Goal: Task Accomplishment & Management: Complete application form

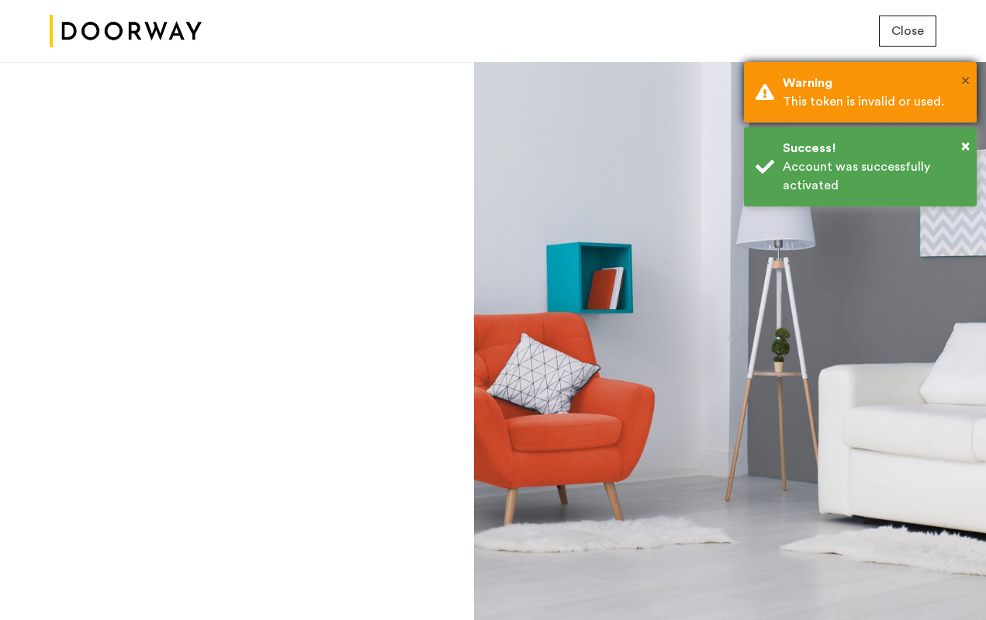
click at [964, 81] on span "×" at bounding box center [965, 81] width 9 height 16
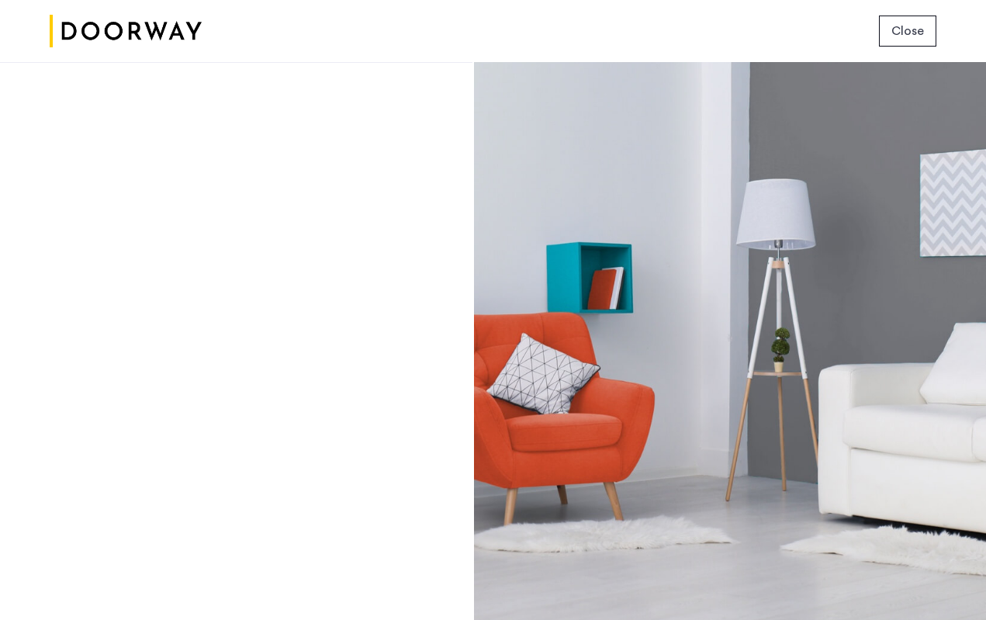
click at [310, 434] on div "Login Don’t have an account? Sign up now Email address Password Show Remember m…" at bounding box center [236, 341] width 472 height 558
click at [895, 39] on span "Close" at bounding box center [907, 31] width 33 height 19
click at [611, 50] on div "Close" at bounding box center [493, 31] width 986 height 62
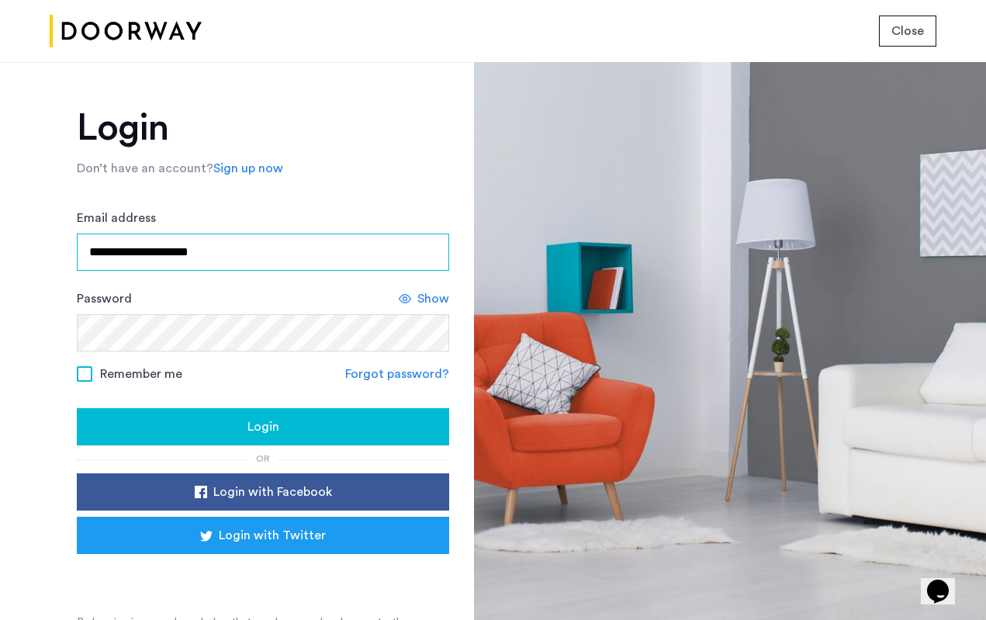
type input "**********"
click at [85, 372] on span at bounding box center [85, 374] width 16 height 16
click at [221, 421] on div "Login" at bounding box center [263, 426] width 348 height 19
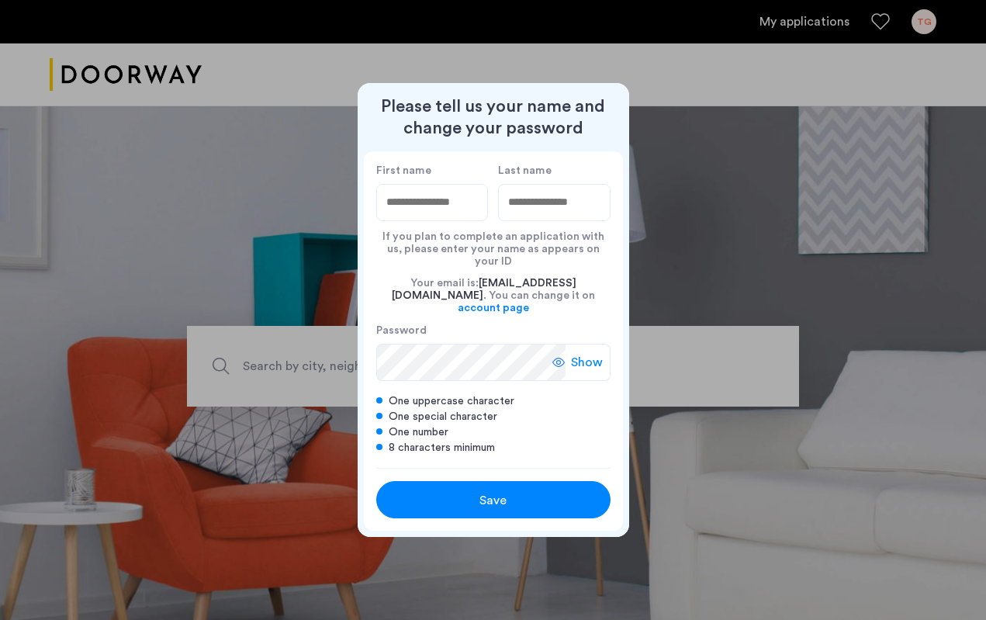
click at [441, 221] on input "First name" at bounding box center [432, 202] width 112 height 37
type input "****"
click at [562, 216] on input "Last name" at bounding box center [554, 202] width 112 height 37
type input "******"
click at [498, 481] on button "Save" at bounding box center [493, 499] width 234 height 37
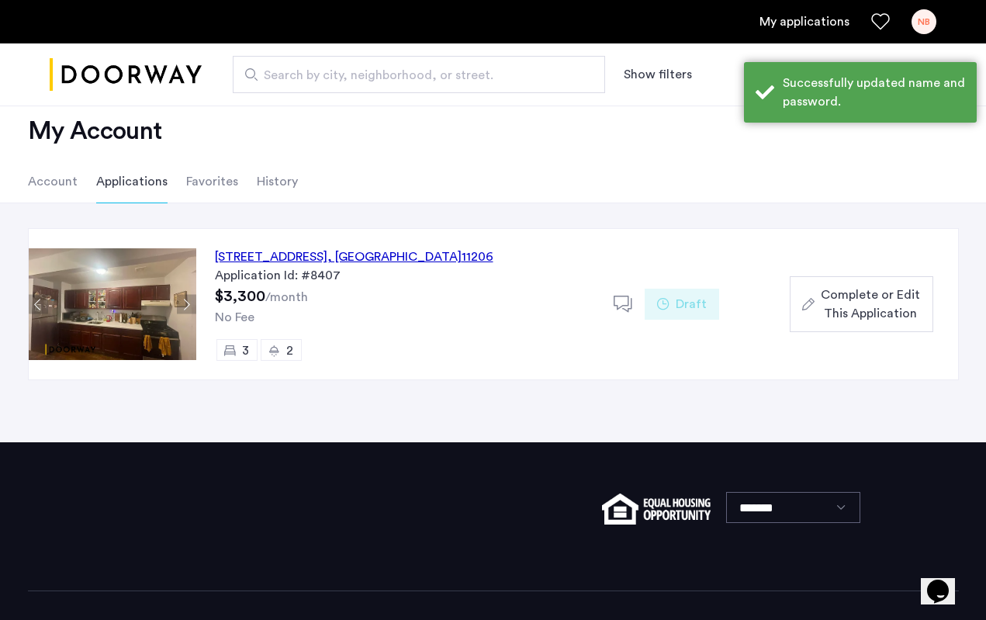
scroll to position [28, 0]
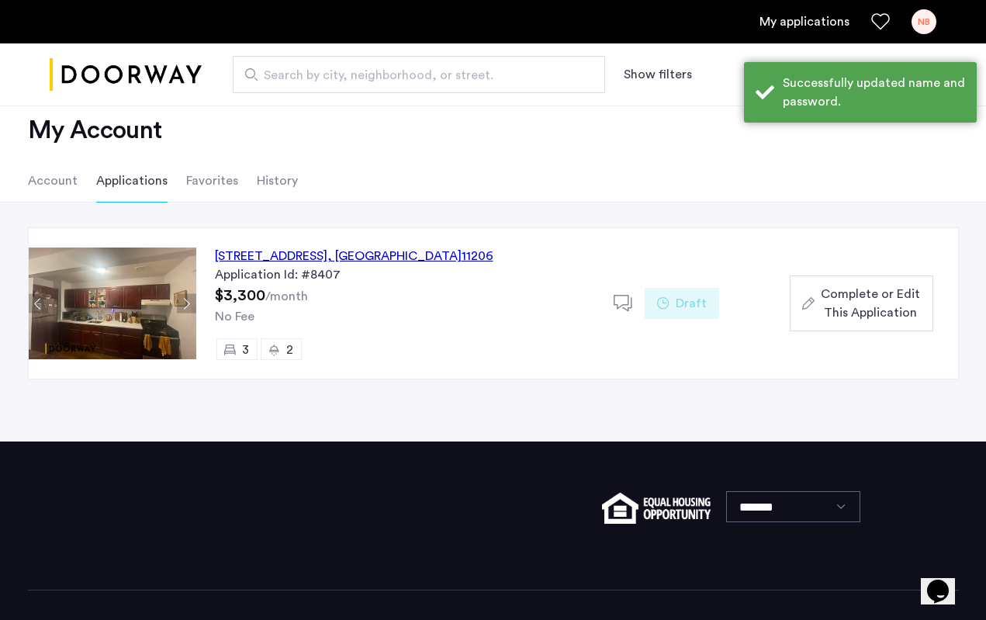
click at [869, 315] on span "Complete or Edit This Application" at bounding box center [870, 303] width 99 height 37
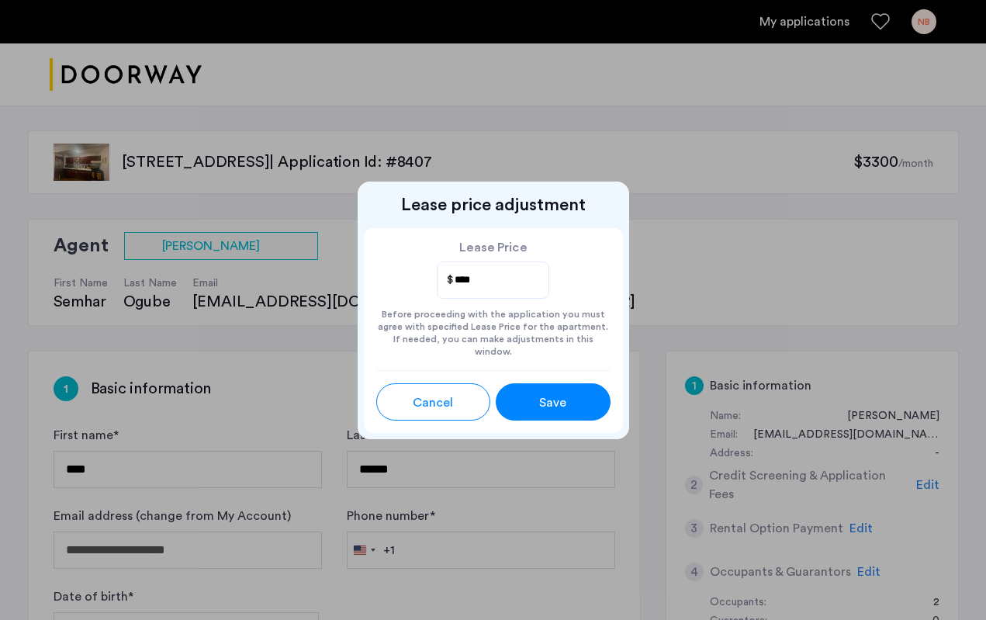
click at [567, 398] on div "Save" at bounding box center [552, 402] width 51 height 19
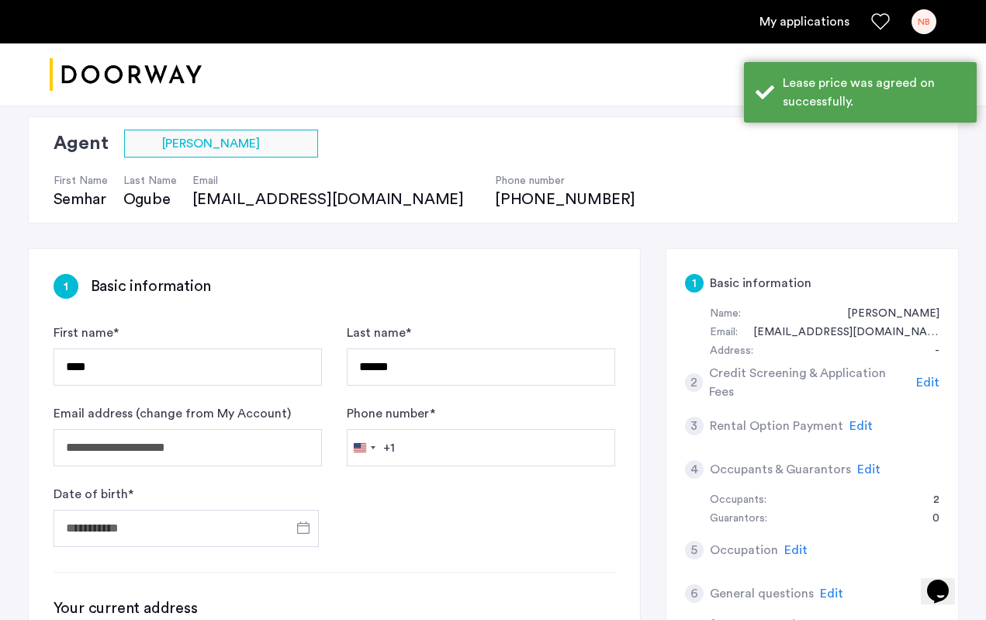
scroll to position [119, 0]
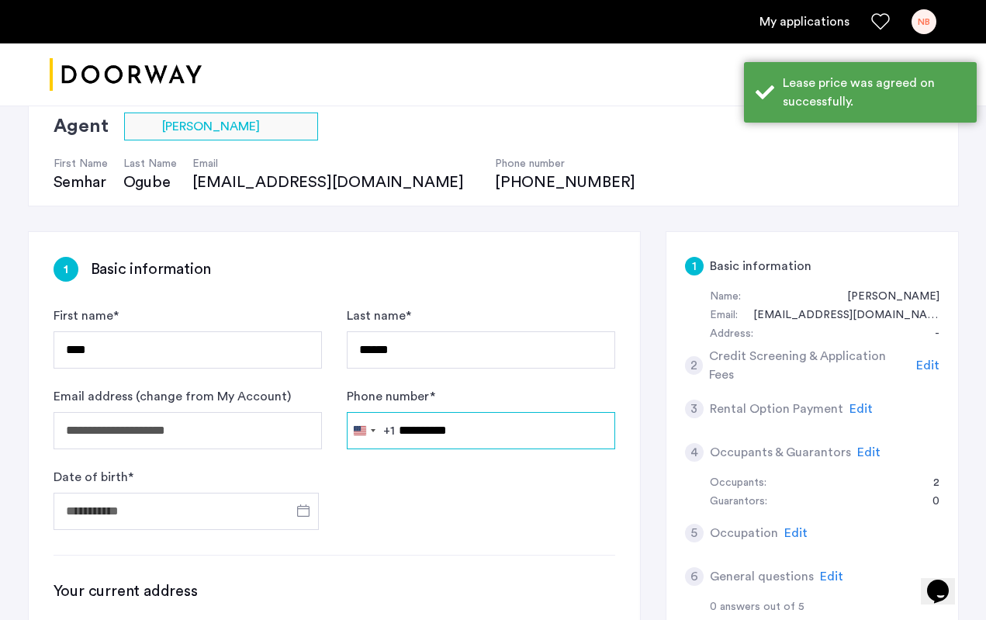
type input "**********"
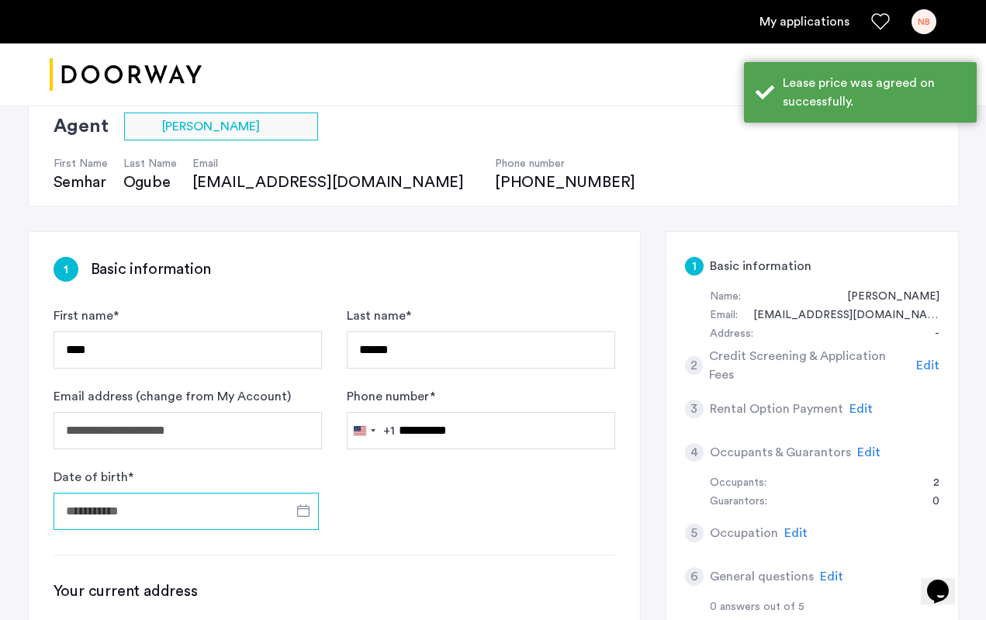
click at [185, 504] on input "Date of birth *" at bounding box center [186, 511] width 265 height 37
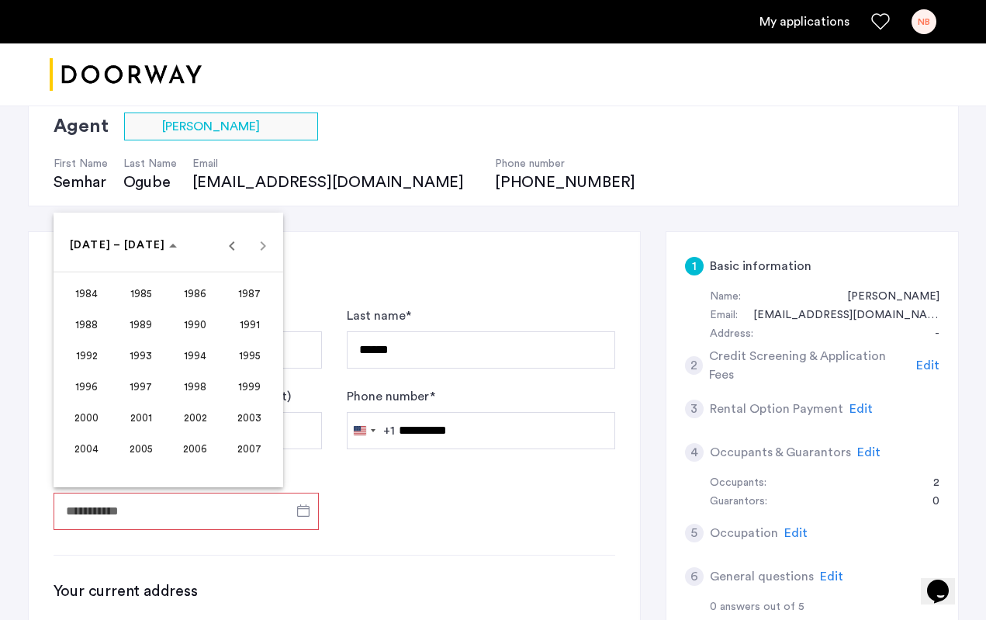
click at [199, 410] on span "2002" at bounding box center [195, 417] width 49 height 28
click at [134, 354] on span "JUN" at bounding box center [140, 355] width 49 height 28
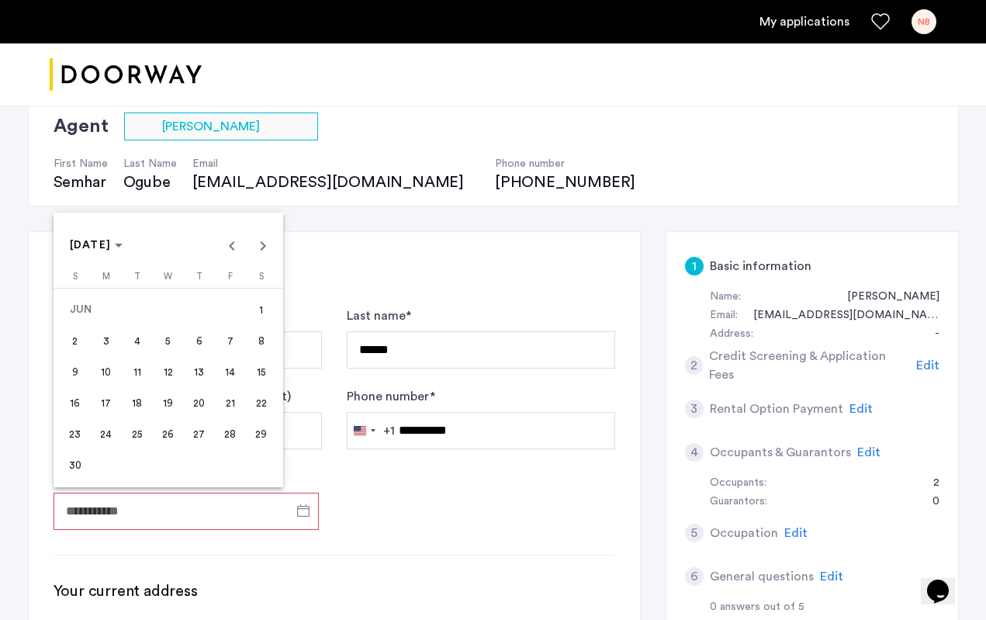
click at [71, 462] on span "30" at bounding box center [75, 465] width 28 height 28
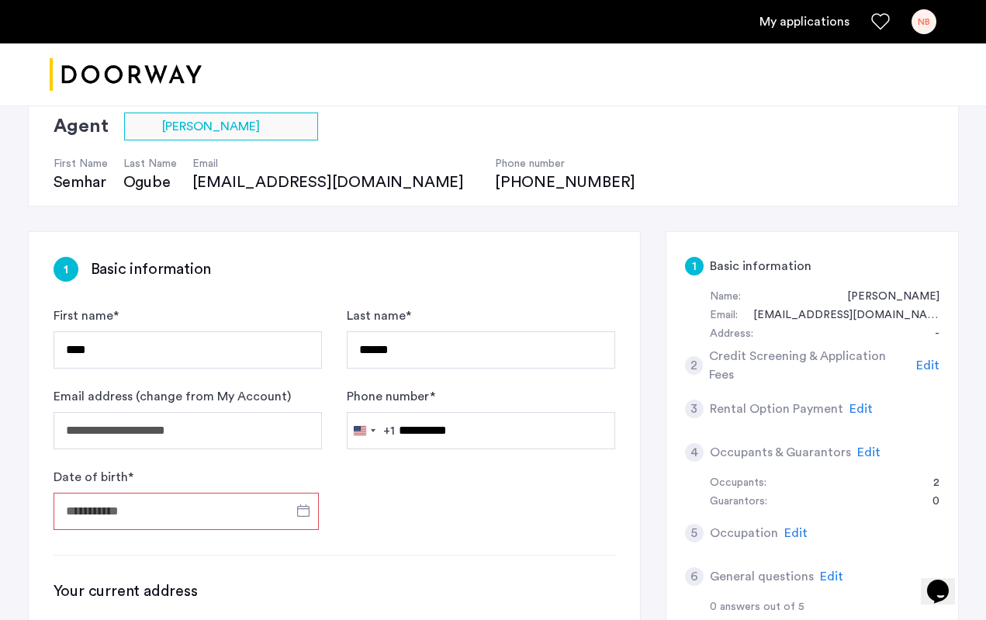
type input "**********"
click at [496, 503] on form "**********" at bounding box center [335, 417] width 562 height 223
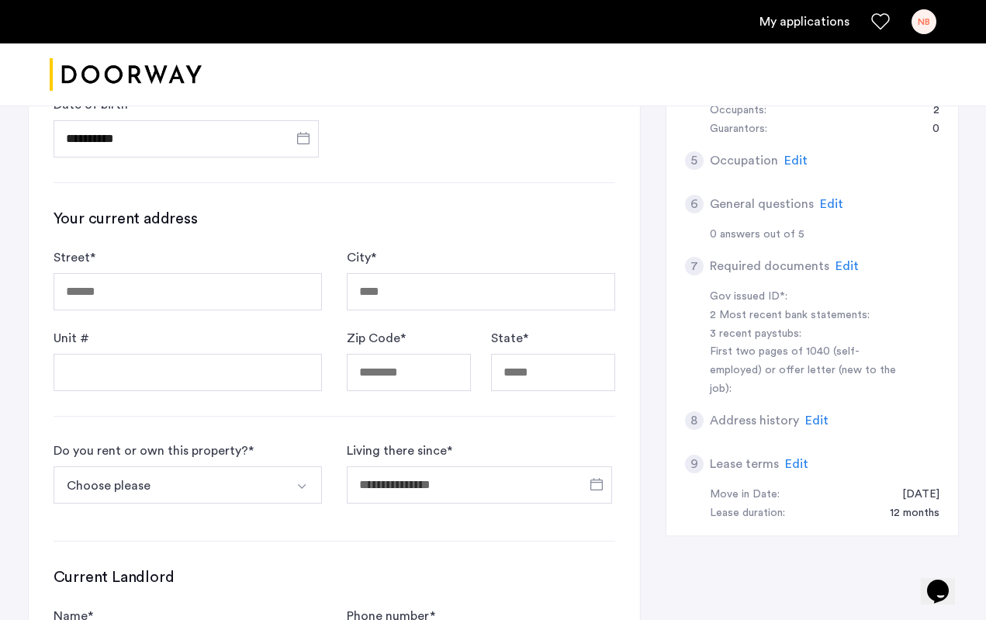
scroll to position [493, 0]
type input "**********"
type input "******"
type input "*****"
type input "**"
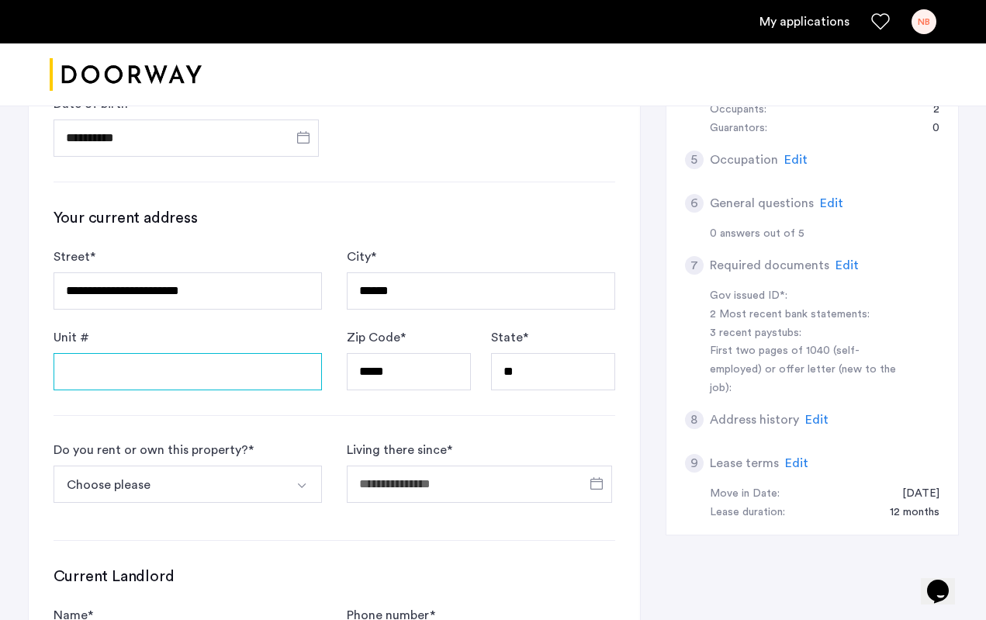
click at [212, 372] on input "Unit #" at bounding box center [188, 371] width 268 height 37
type input "*"
click at [299, 448] on div "Do you rent or own this property? * Choose please I rent this property I own th…" at bounding box center [188, 478] width 268 height 74
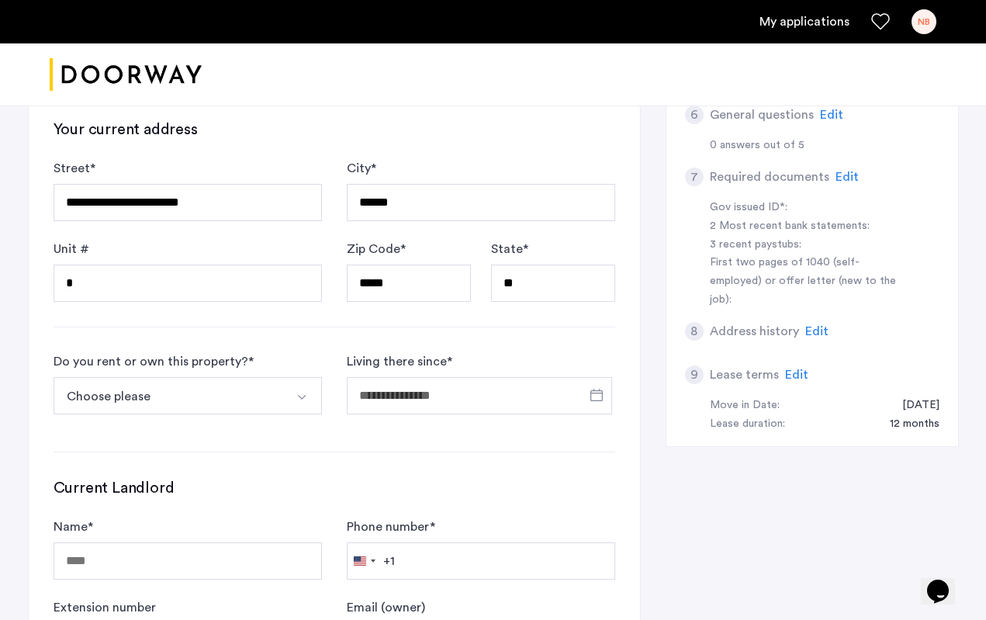
click at [276, 390] on button "Choose please" at bounding box center [170, 395] width 232 height 37
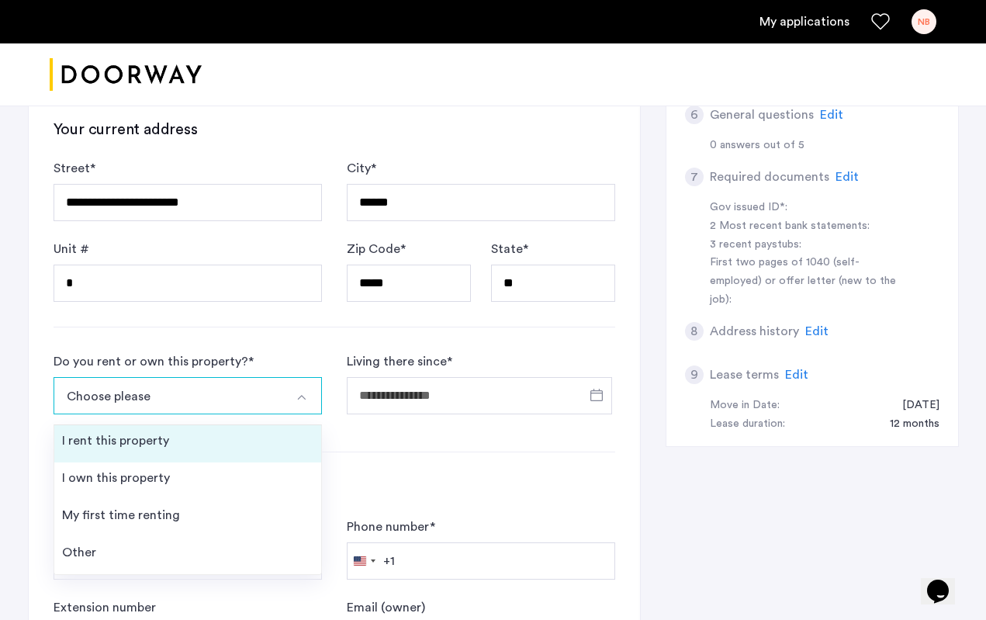
click at [140, 445] on div "I rent this property" at bounding box center [115, 440] width 107 height 19
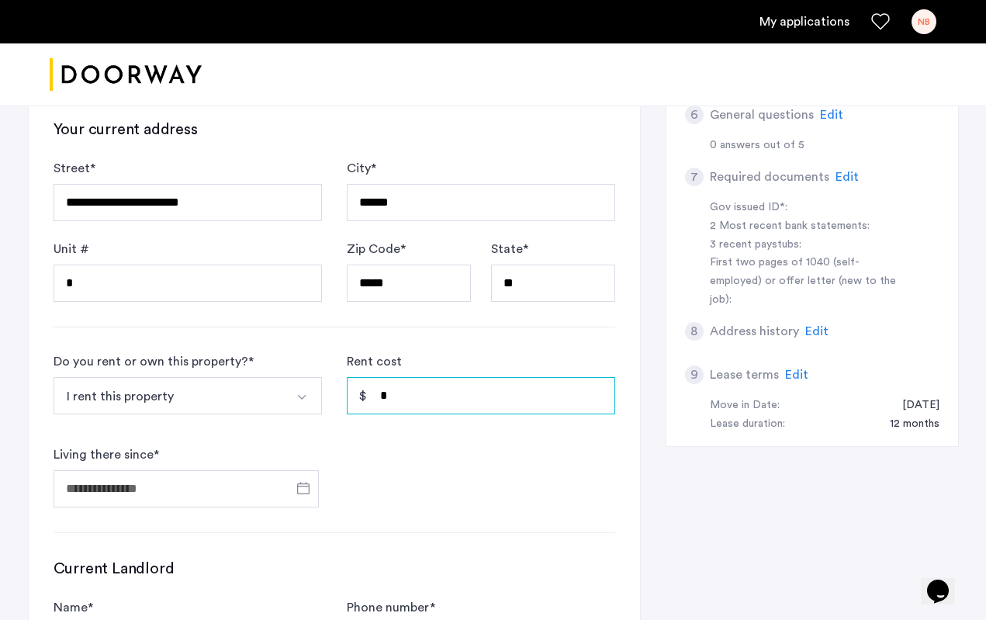
click at [470, 392] on input "*" at bounding box center [481, 395] width 268 height 37
type input "*****"
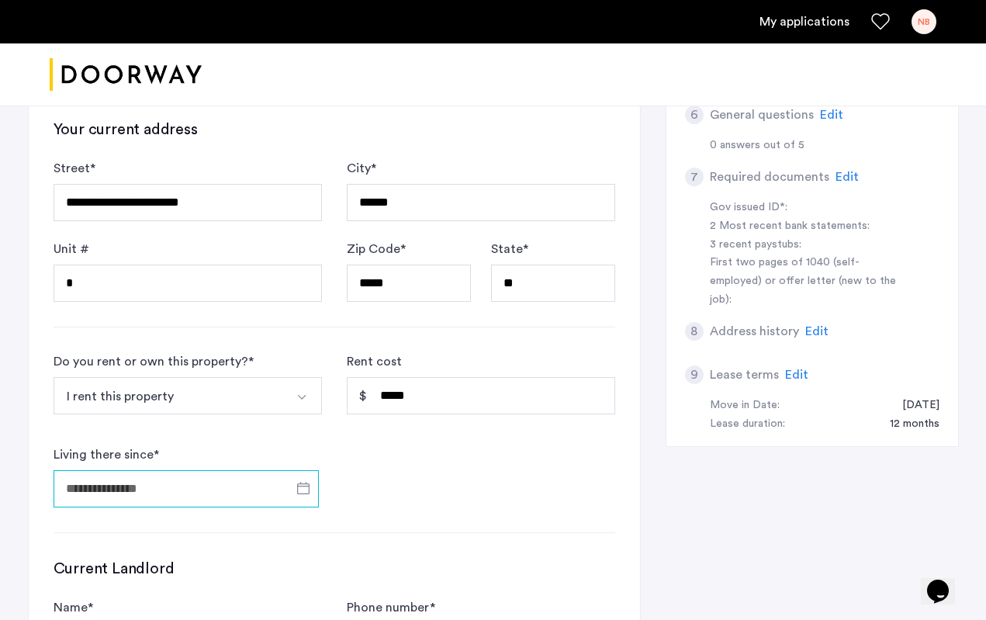
click at [171, 483] on input "Living there since *" at bounding box center [186, 488] width 265 height 37
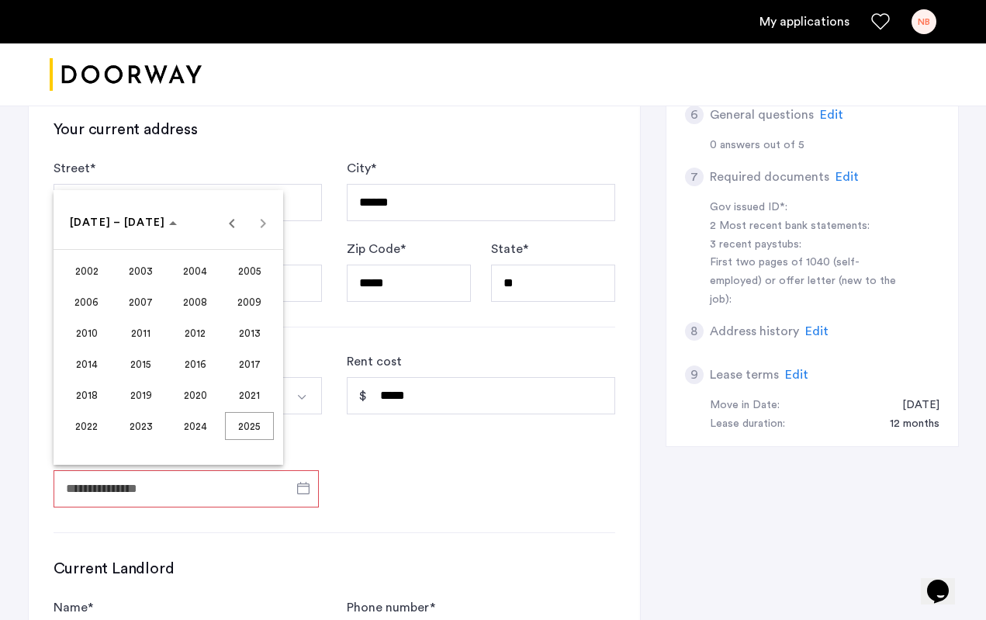
click at [206, 427] on span "2024" at bounding box center [195, 426] width 49 height 28
click at [449, 465] on div at bounding box center [493, 310] width 986 height 620
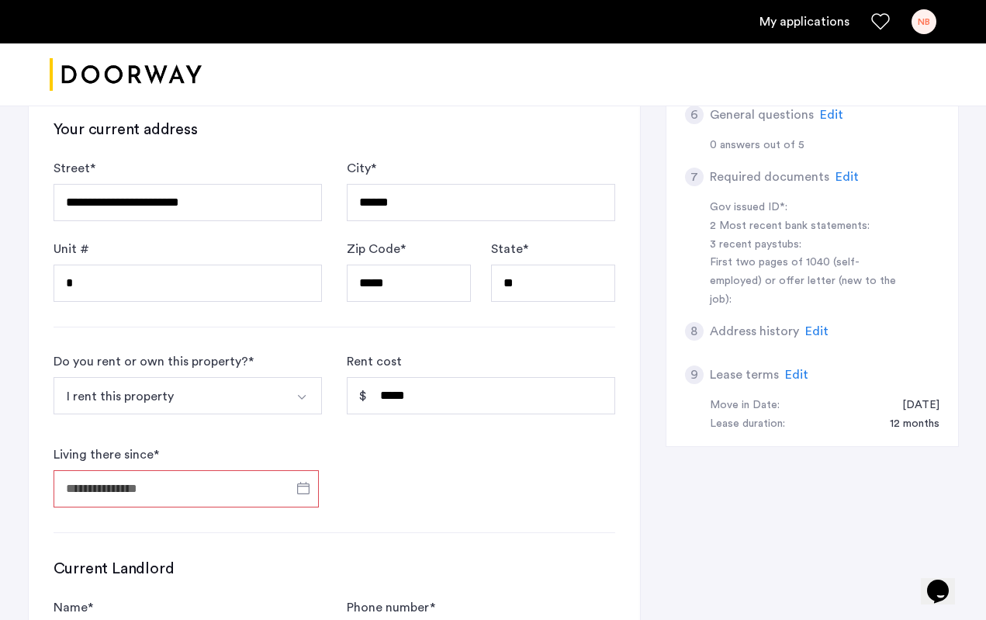
click at [225, 501] on input "Living there since *" at bounding box center [186, 488] width 265 height 37
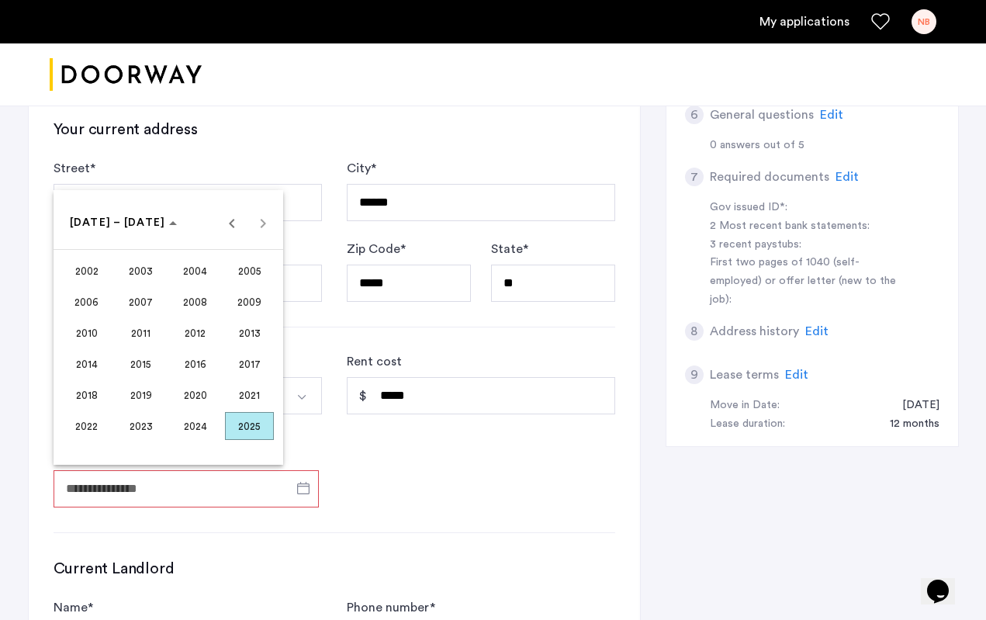
click at [202, 428] on span "2024" at bounding box center [195, 426] width 49 height 28
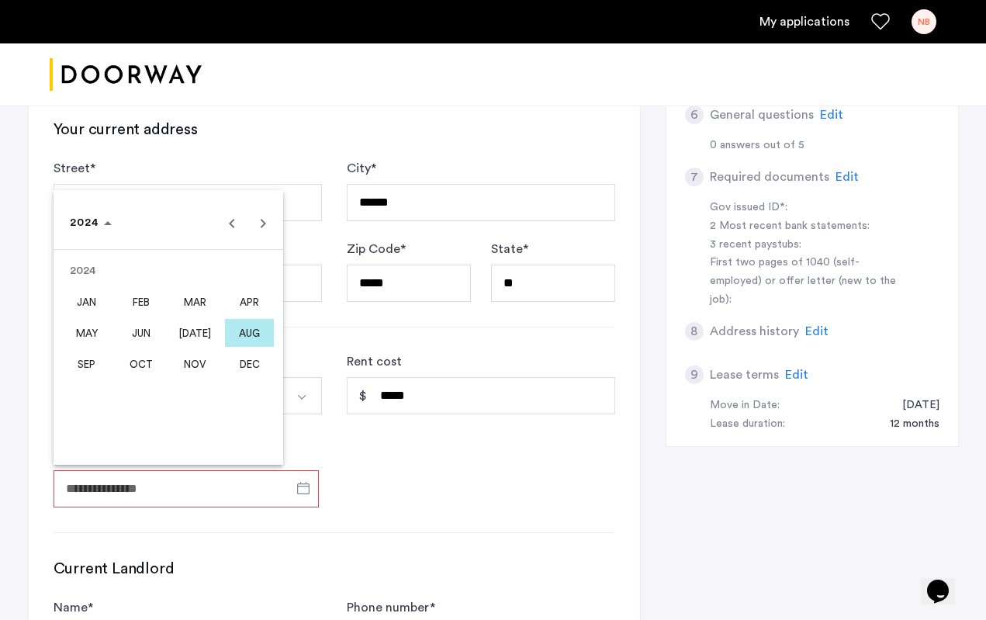
click at [112, 355] on button "SEP" at bounding box center [87, 363] width 54 height 31
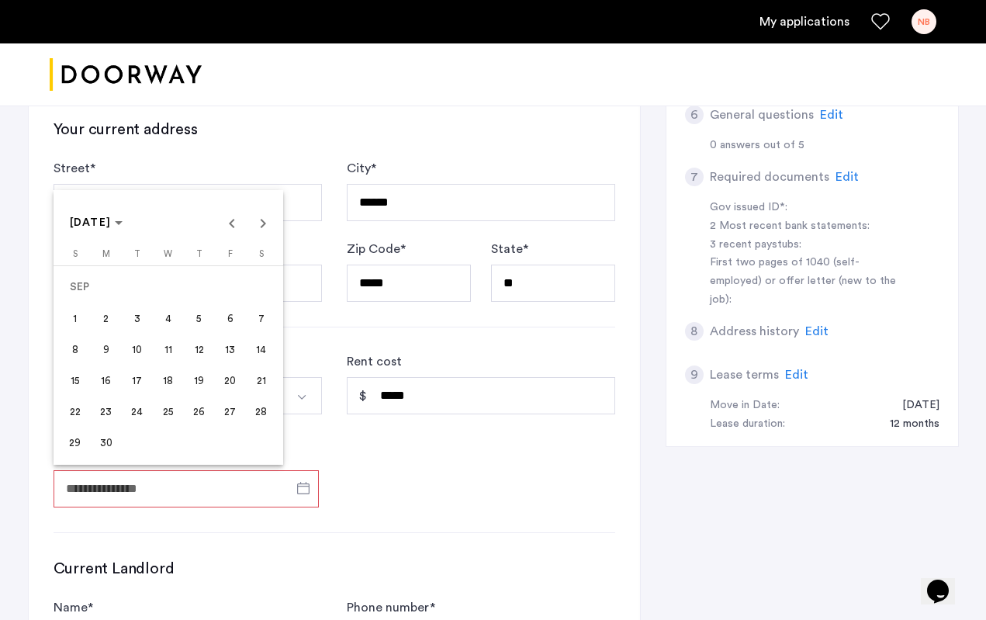
click at [64, 321] on span "1" at bounding box center [75, 318] width 28 height 28
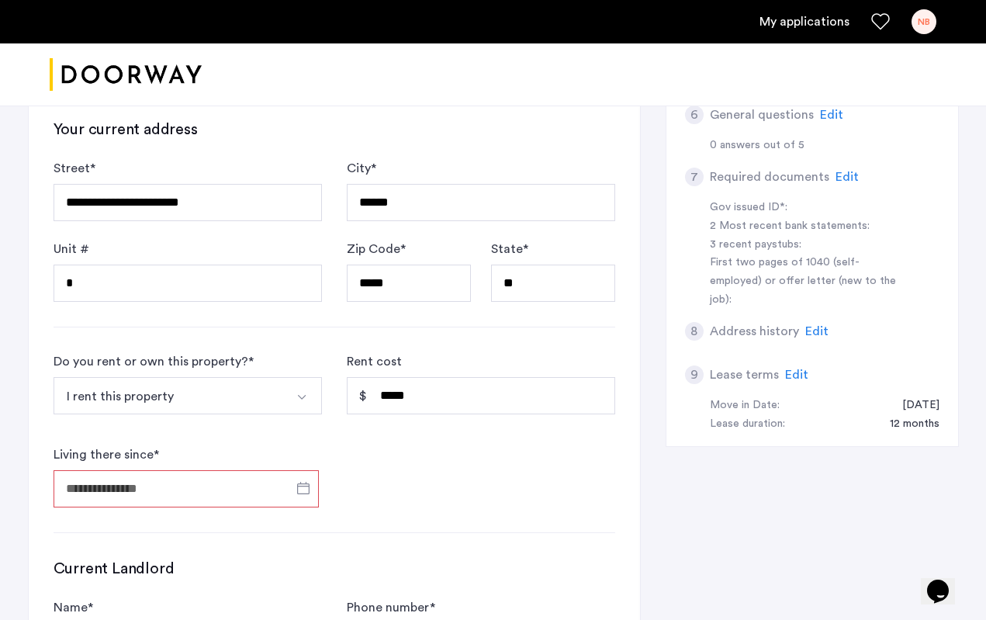
type input "**********"
click at [447, 516] on div "**********" at bounding box center [334, 280] width 611 height 1020
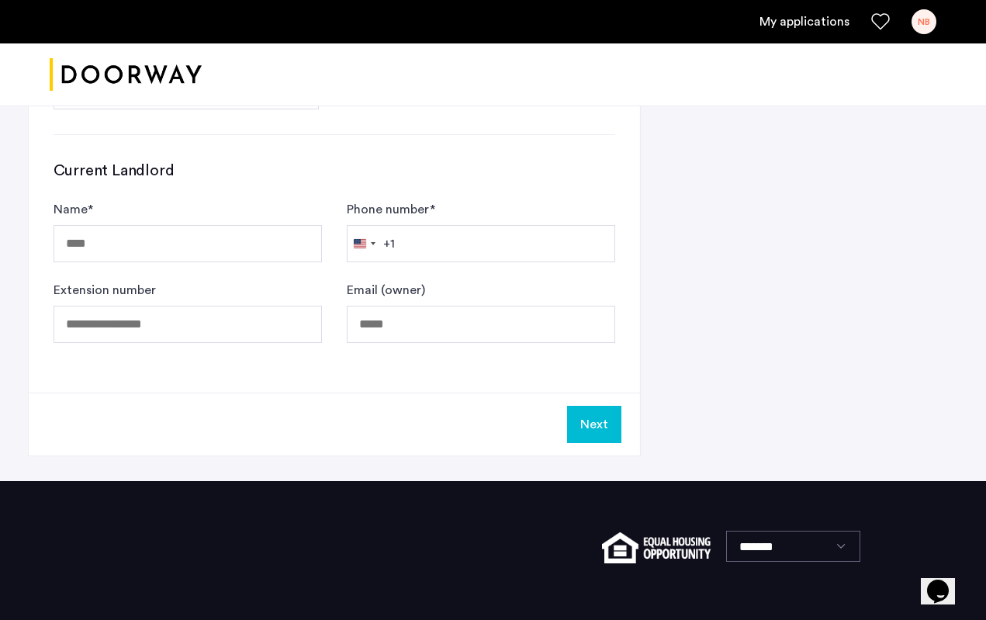
scroll to position [983, 0]
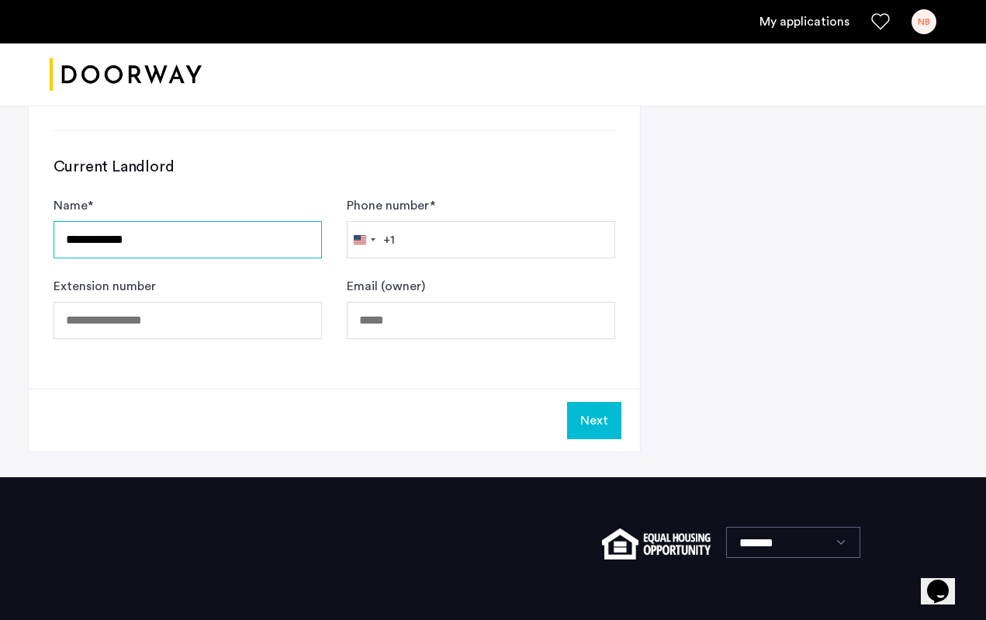
type input "**********"
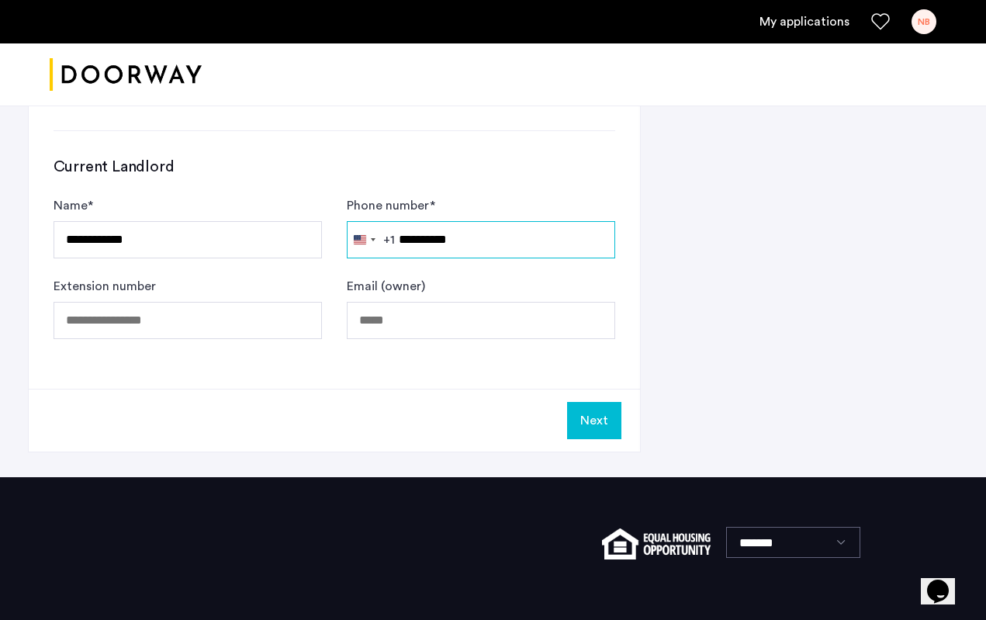
type input "**********"
click at [607, 413] on button "Next" at bounding box center [594, 420] width 54 height 37
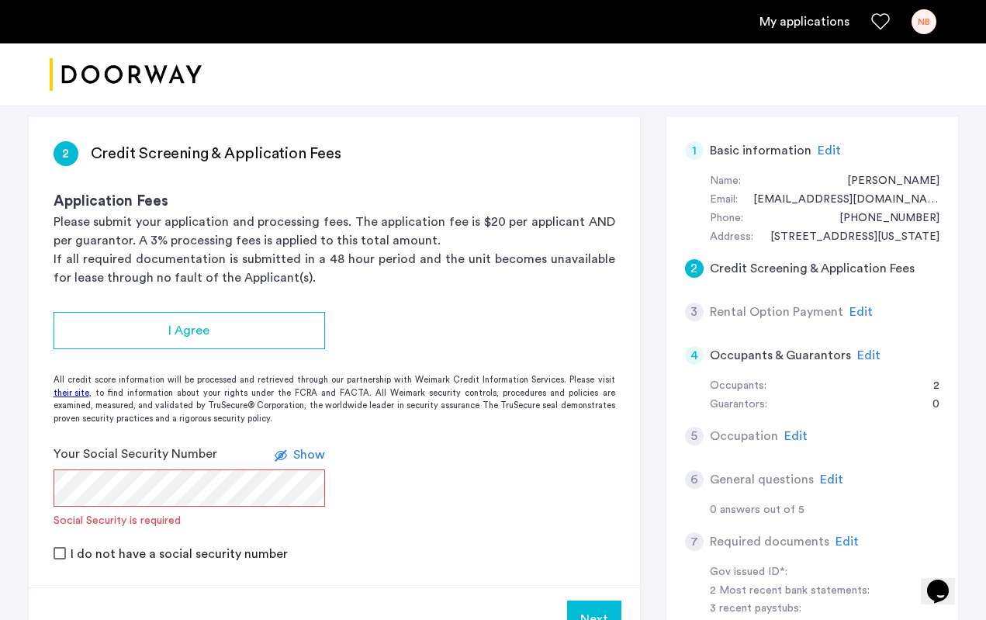
scroll to position [269, 0]
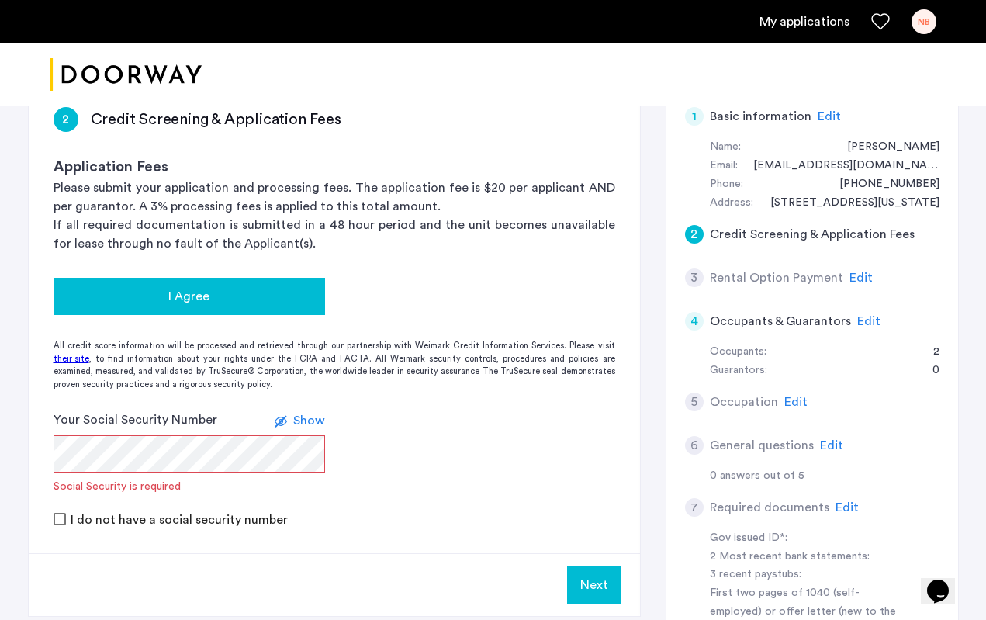
click at [214, 295] on div "I Agree" at bounding box center [189, 296] width 247 height 19
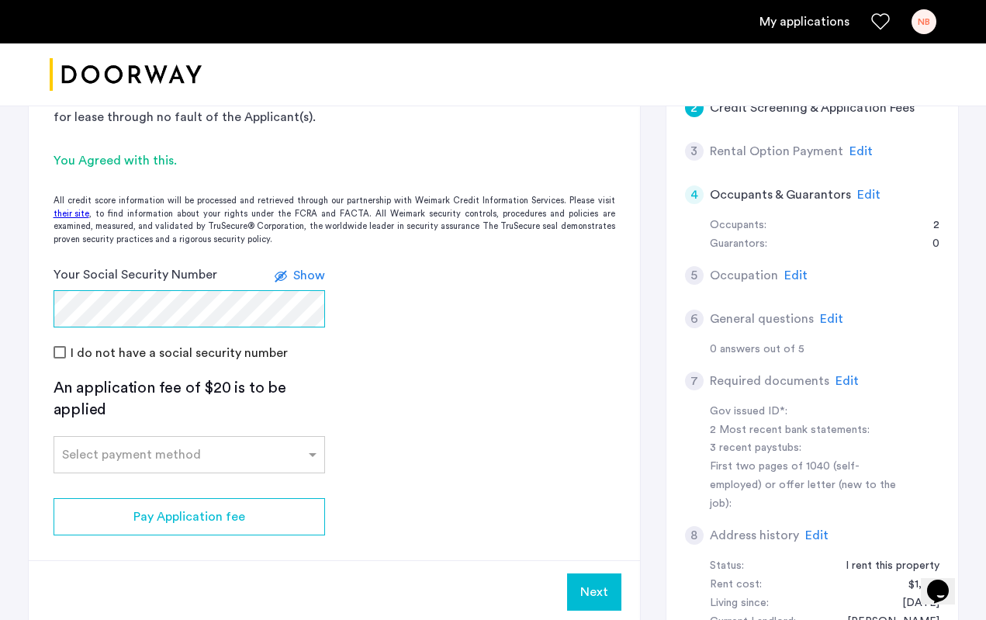
scroll to position [429, 0]
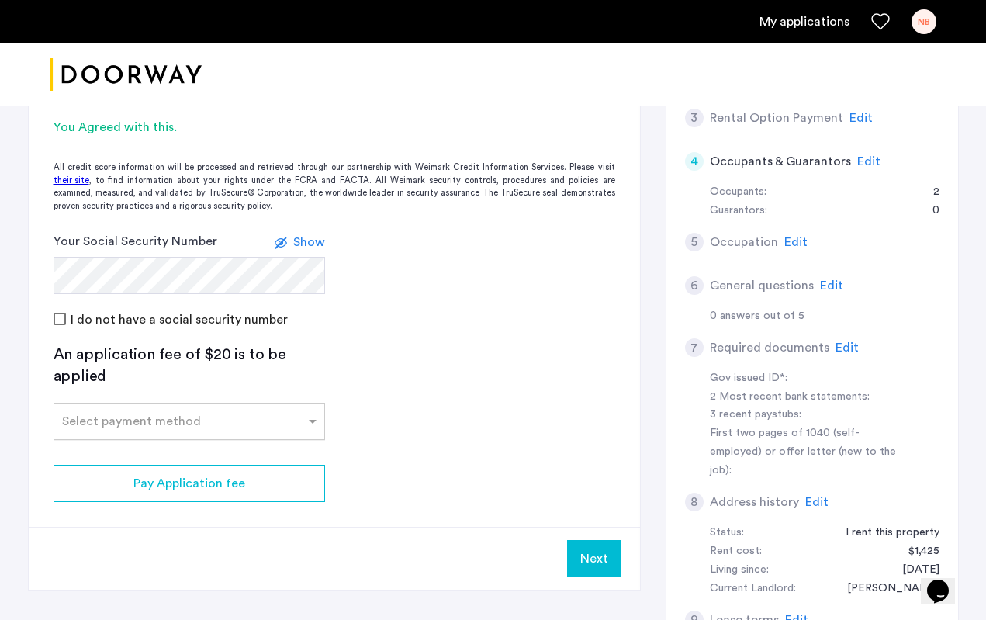
click at [241, 415] on input "text" at bounding box center [173, 418] width 223 height 11
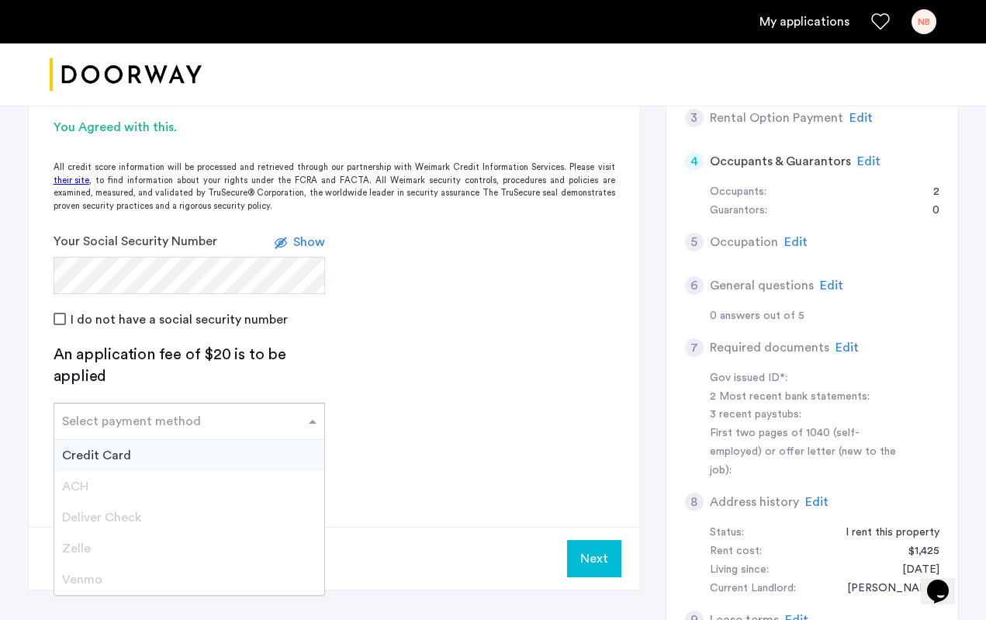
click at [122, 454] on span "Credit Card" at bounding box center [96, 455] width 69 height 12
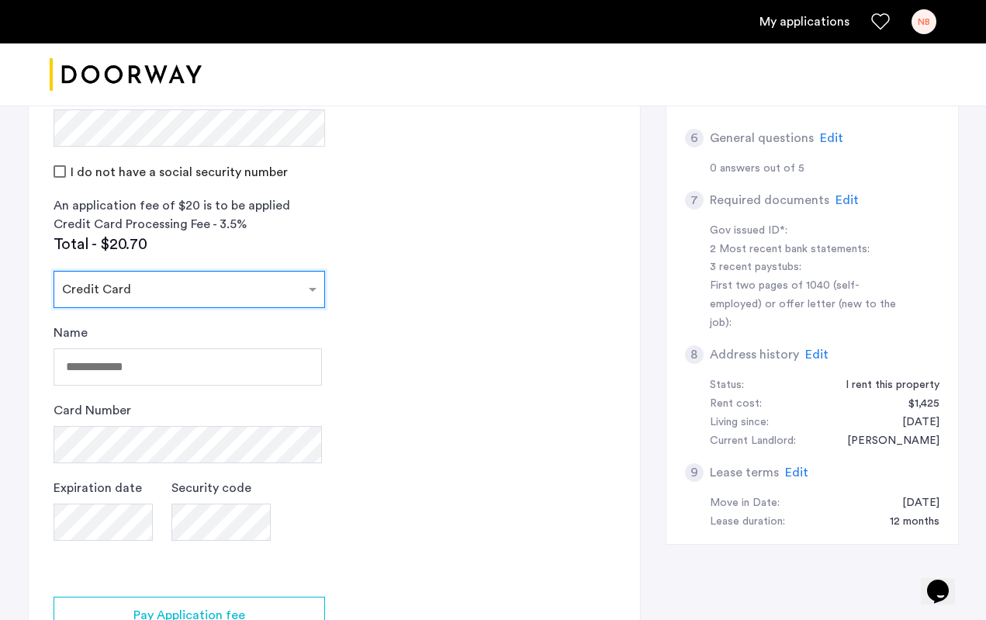
scroll to position [610, 0]
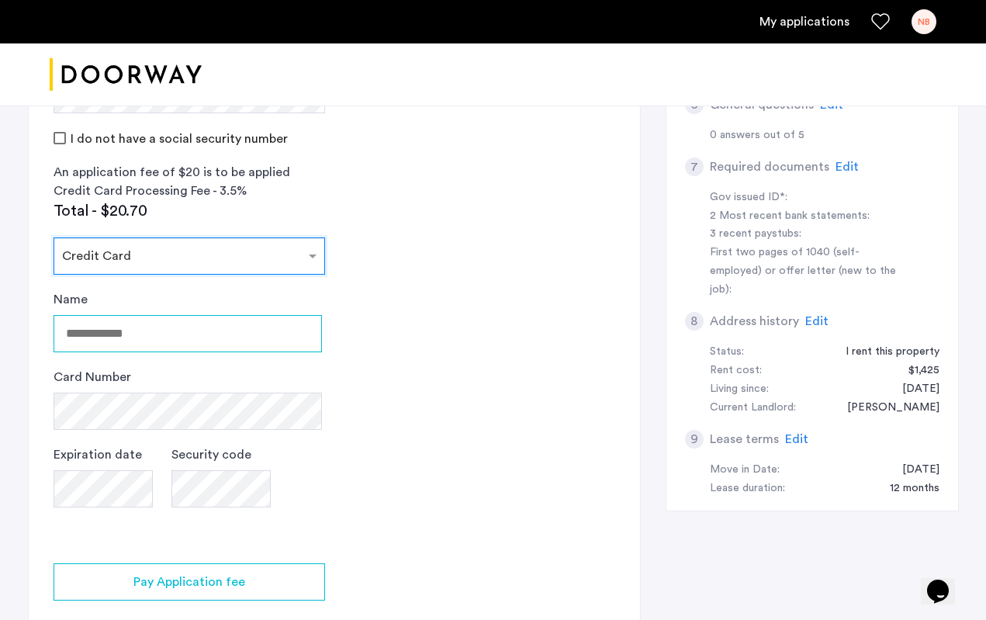
click at [153, 319] on input "Name" at bounding box center [188, 333] width 268 height 37
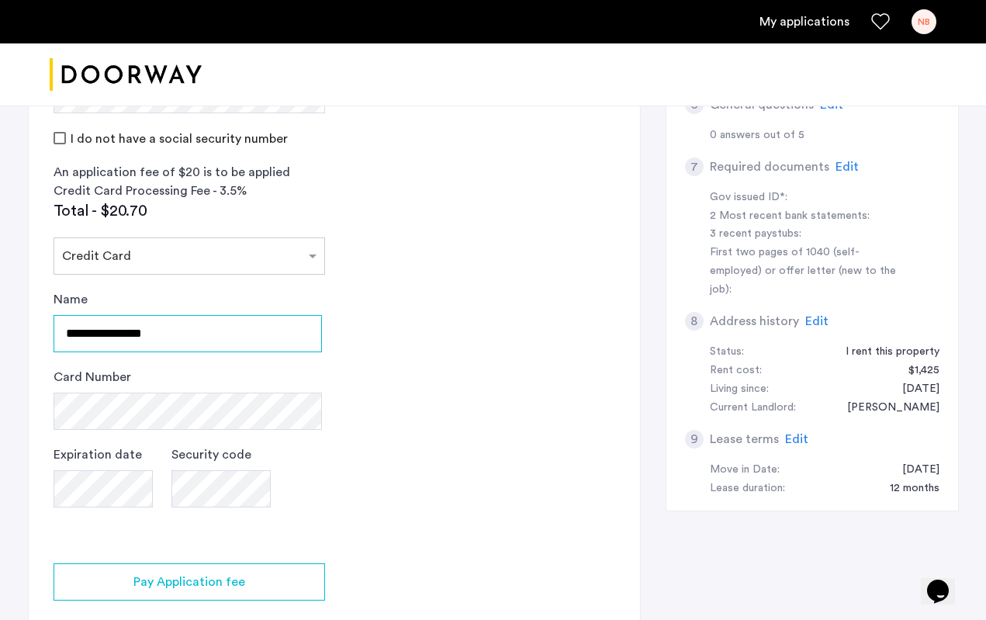
type input "**********"
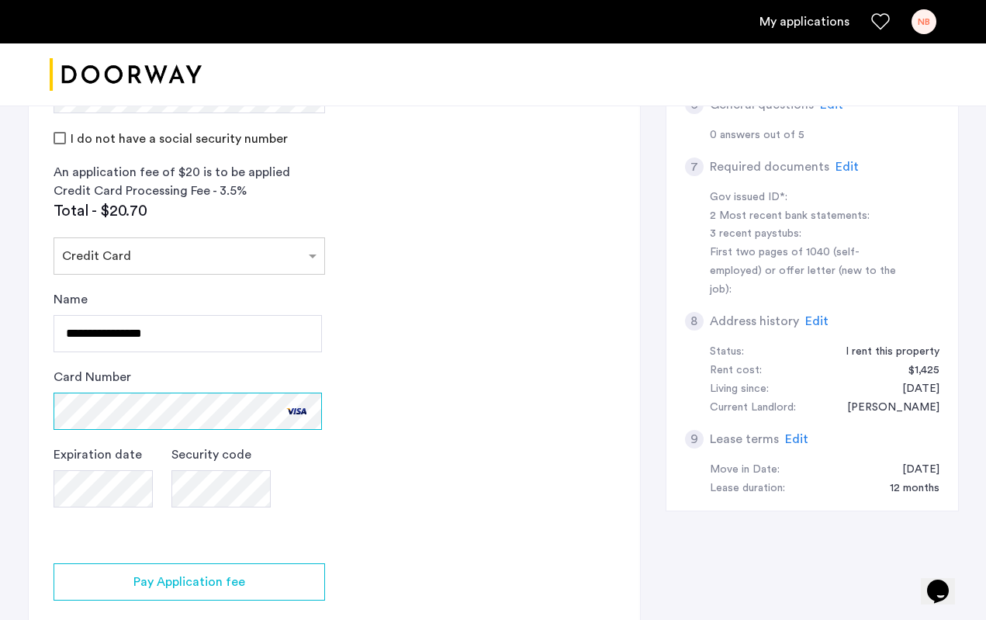
click at [537, 492] on app-credit-screening "2 Credit Screening & Application Fees Application Fees Please submit your appli…" at bounding box center [334, 215] width 611 height 946
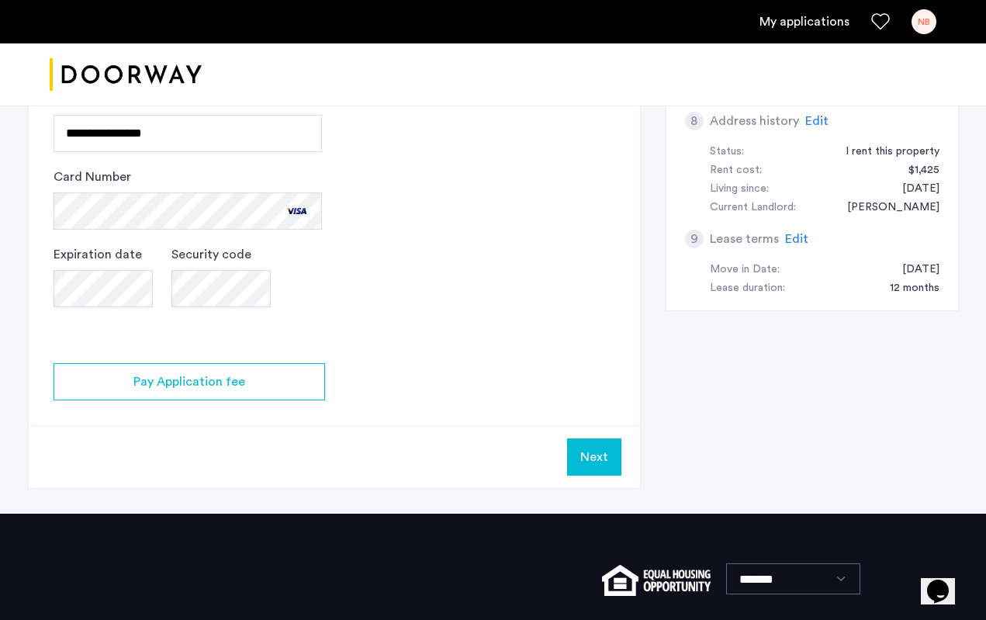
scroll to position [832, 0]
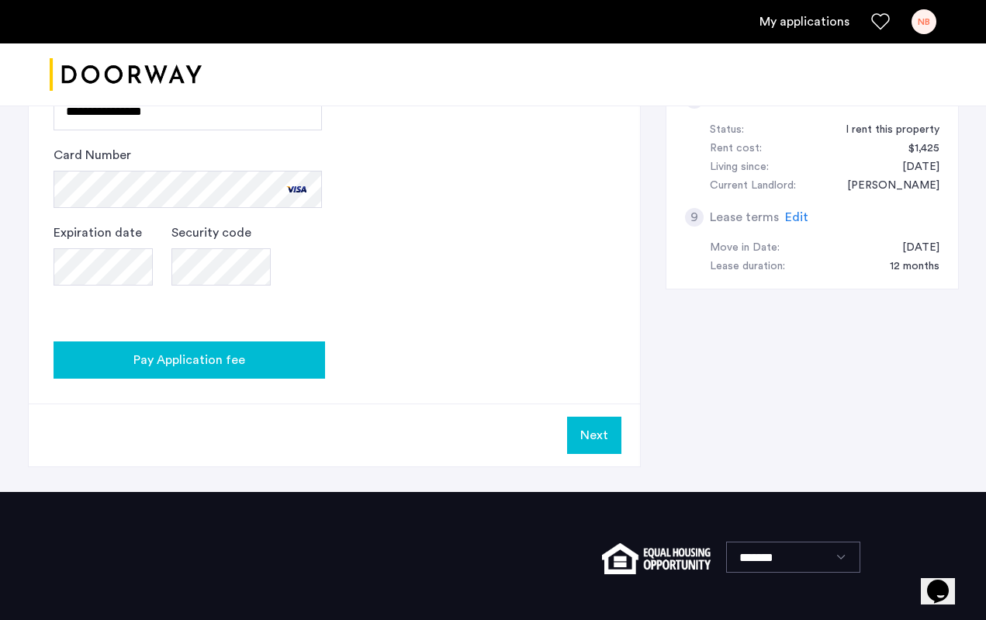
click at [190, 346] on button "Pay Application fee" at bounding box center [189, 359] width 271 height 37
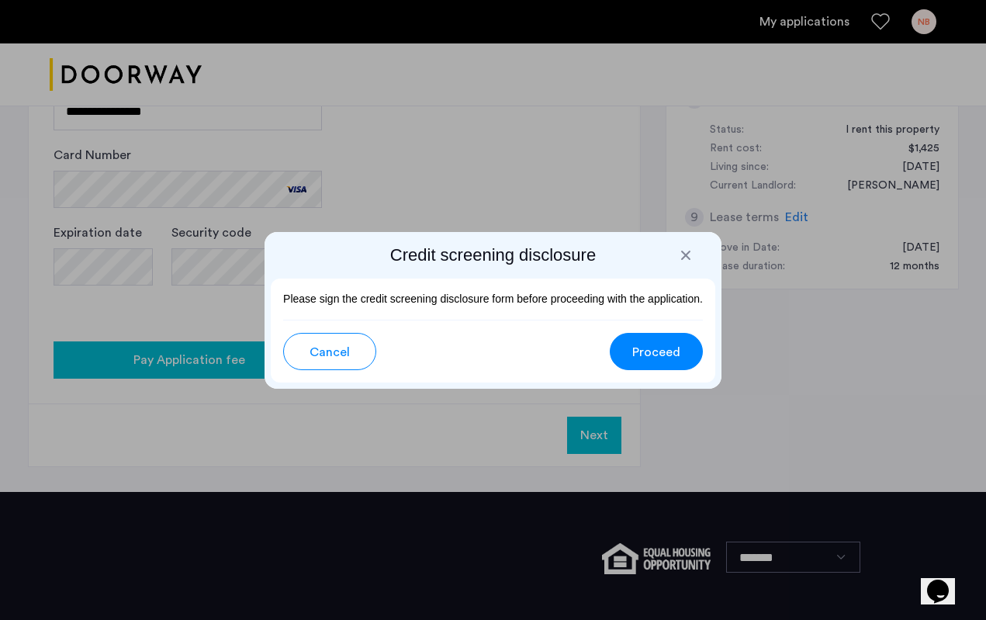
scroll to position [0, 0]
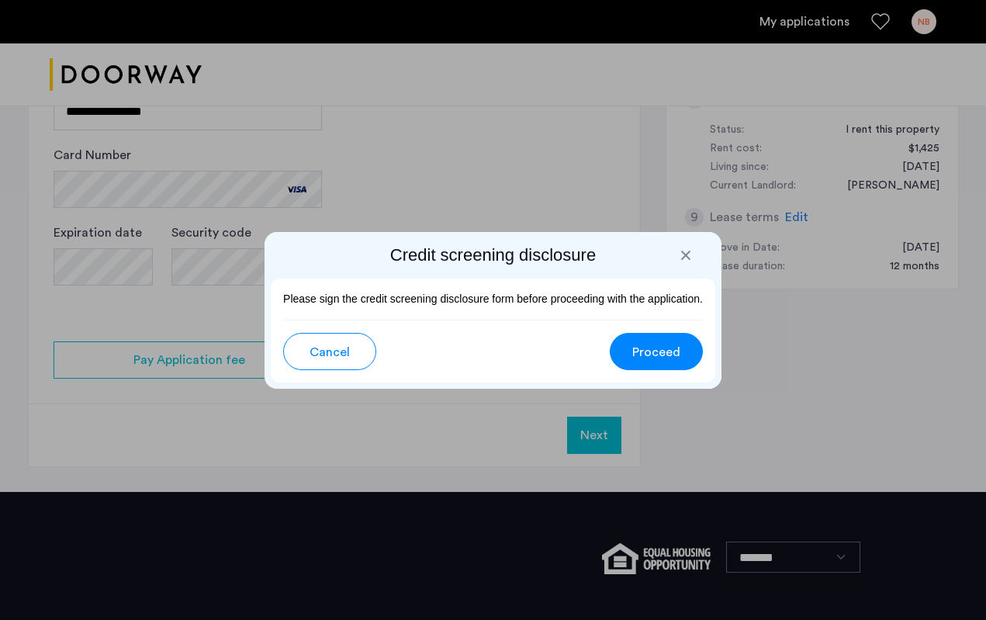
click at [648, 359] on span "Proceed" at bounding box center [656, 352] width 48 height 19
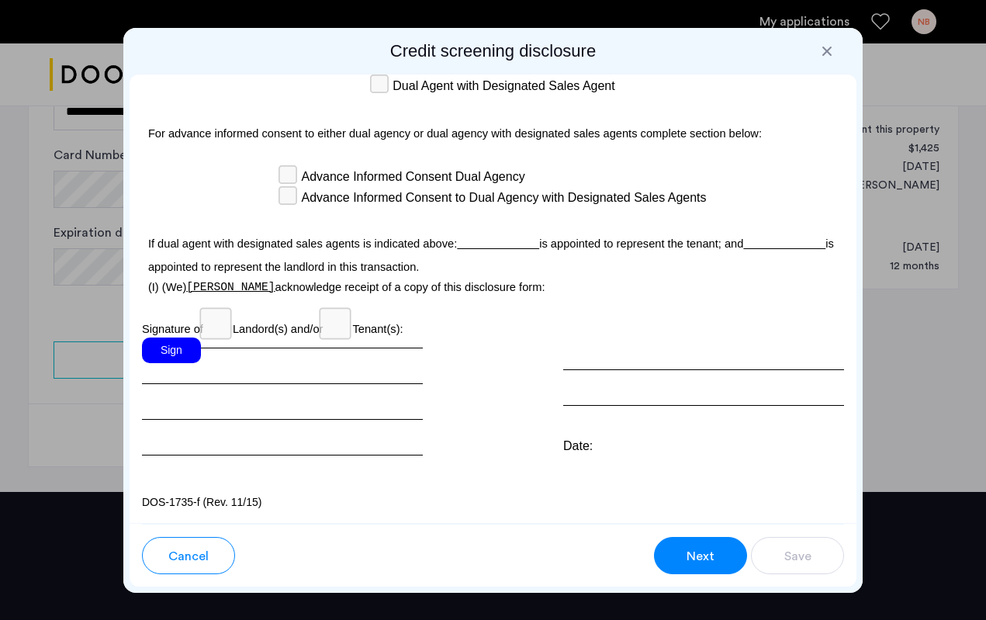
scroll to position [4870, 0]
click at [240, 377] on div "Sign" at bounding box center [282, 396] width 281 height 118
click at [171, 360] on div "Sign" at bounding box center [171, 350] width 59 height 26
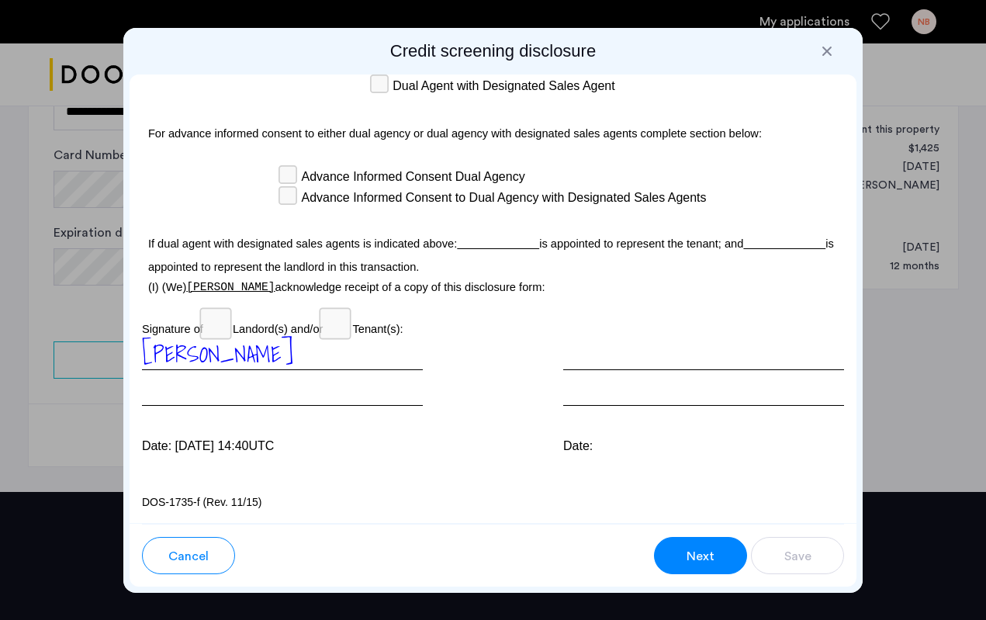
click at [284, 492] on div "Para información en español, visite www.consumerfinance.gov/learnmore o escribe…" at bounding box center [493, 298] width 727 height 449
click at [686, 574] on button "Next" at bounding box center [700, 555] width 93 height 37
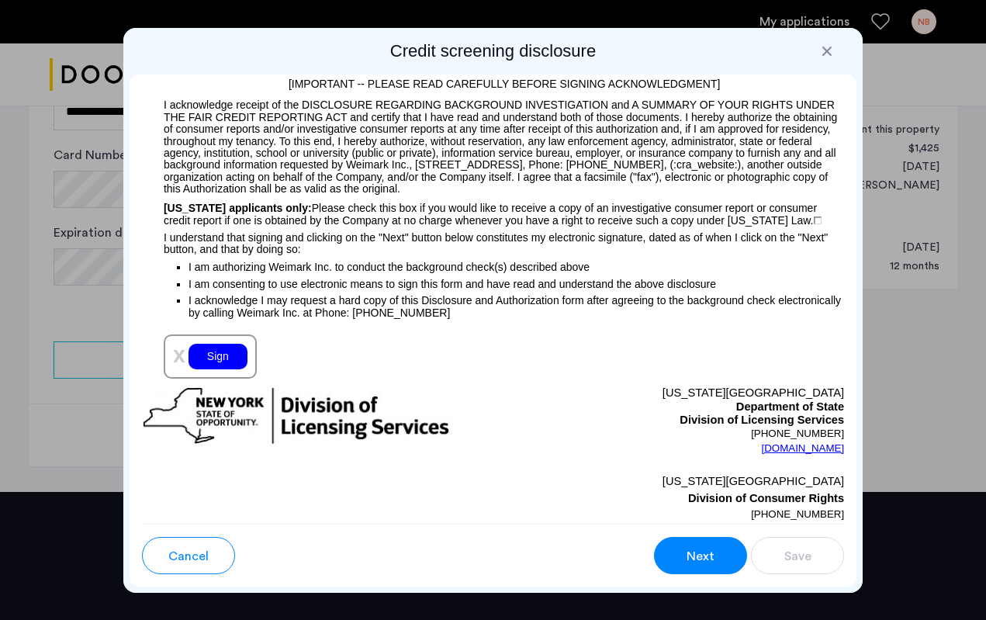
scroll to position [1795, 0]
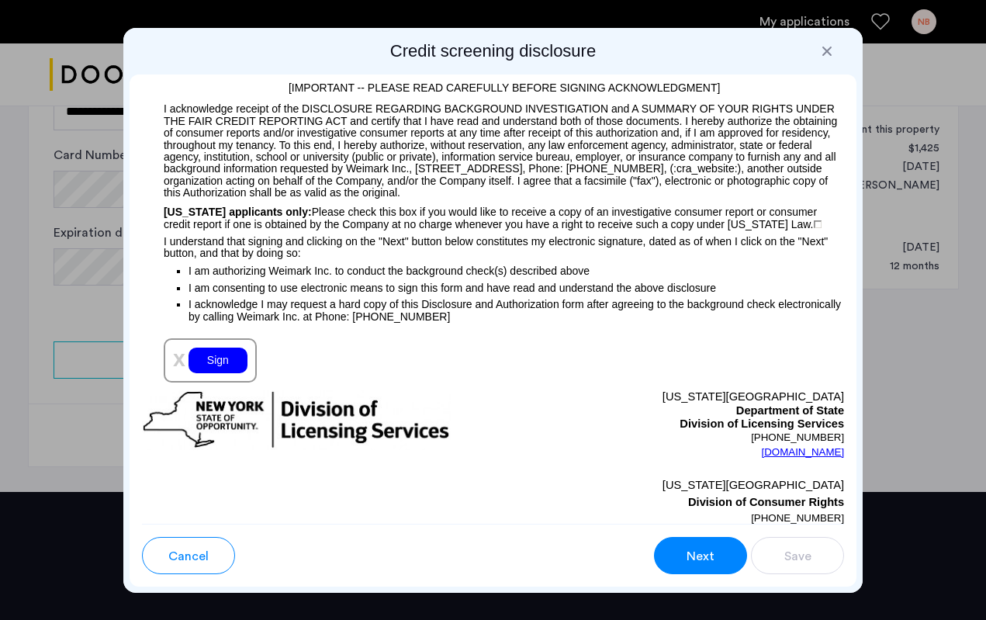
click at [240, 373] on div "Sign" at bounding box center [217, 361] width 59 height 26
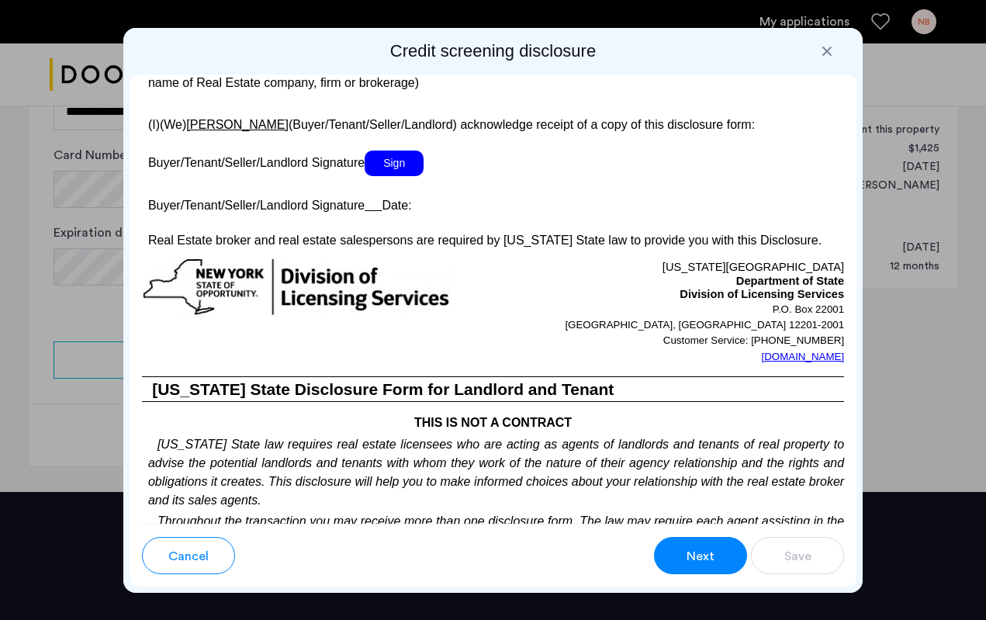
scroll to position [3173, 0]
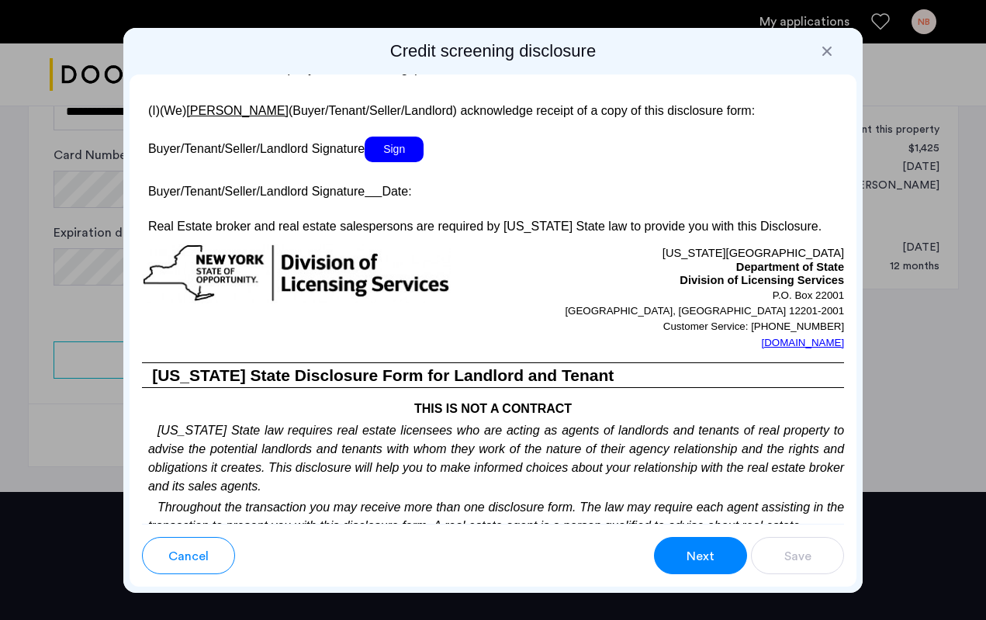
click at [392, 162] on span "Sign" at bounding box center [394, 150] width 59 height 26
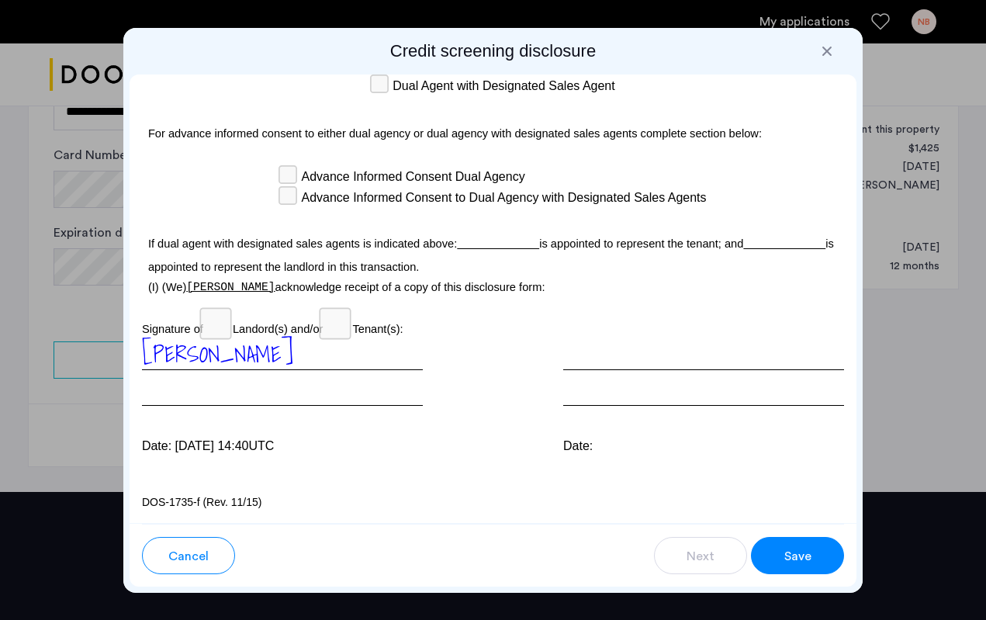
scroll to position [4907, 0]
click at [803, 565] on span "Save" at bounding box center [797, 556] width 27 height 19
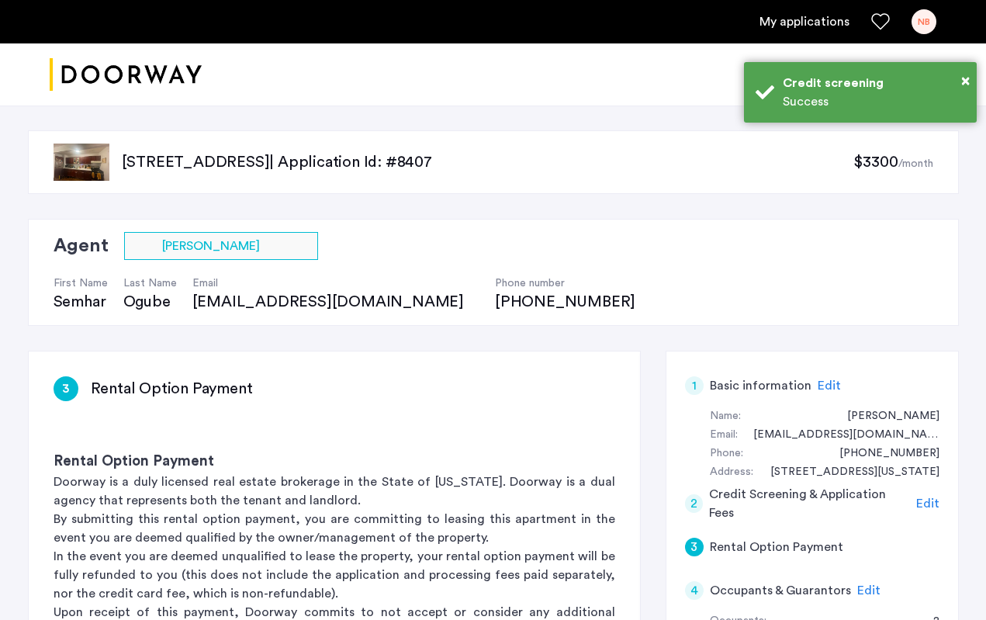
scroll to position [200, 0]
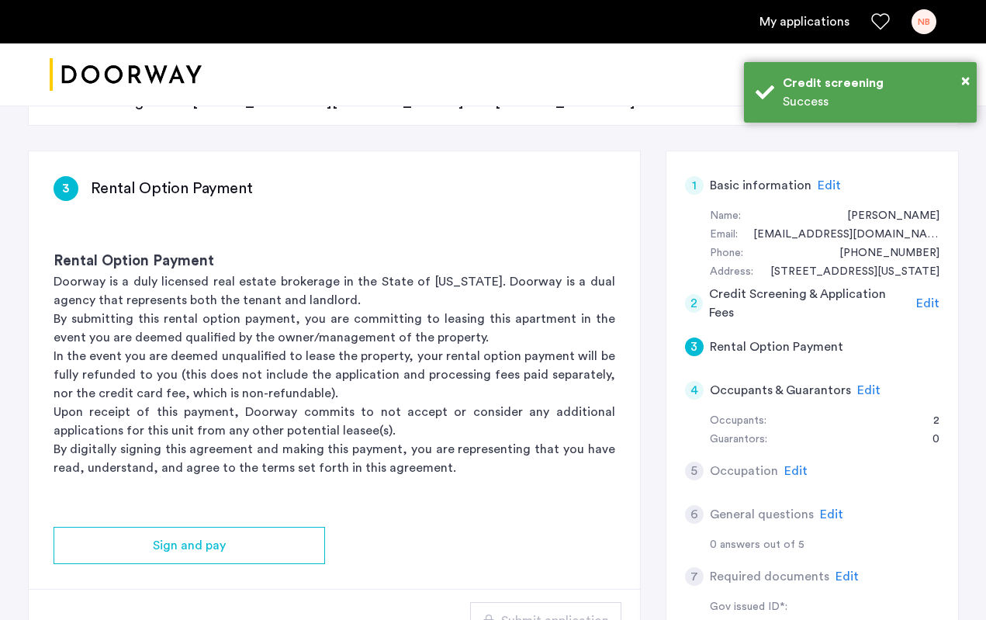
click at [859, 386] on span "Edit" at bounding box center [868, 390] width 23 height 12
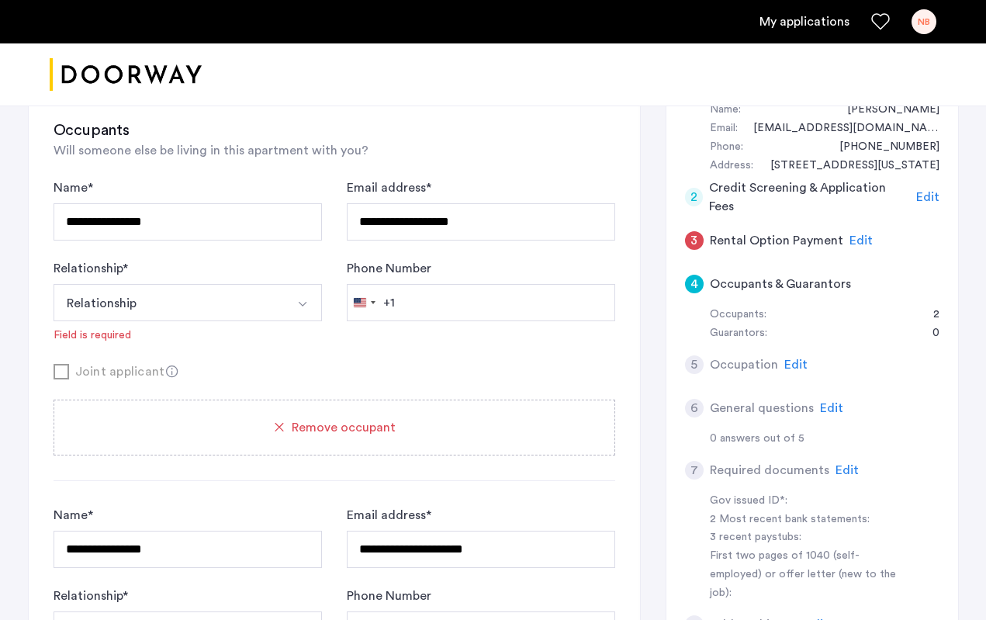
scroll to position [309, 0]
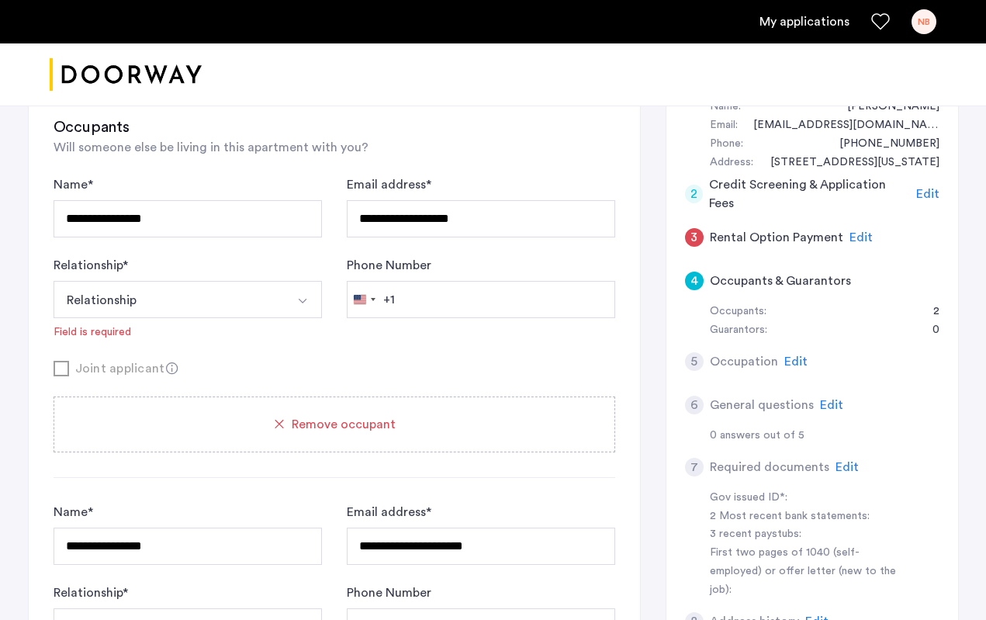
click at [804, 233] on h5 "Rental Option Payment" at bounding box center [776, 237] width 133 height 19
click at [853, 232] on span "Edit" at bounding box center [860, 237] width 23 height 12
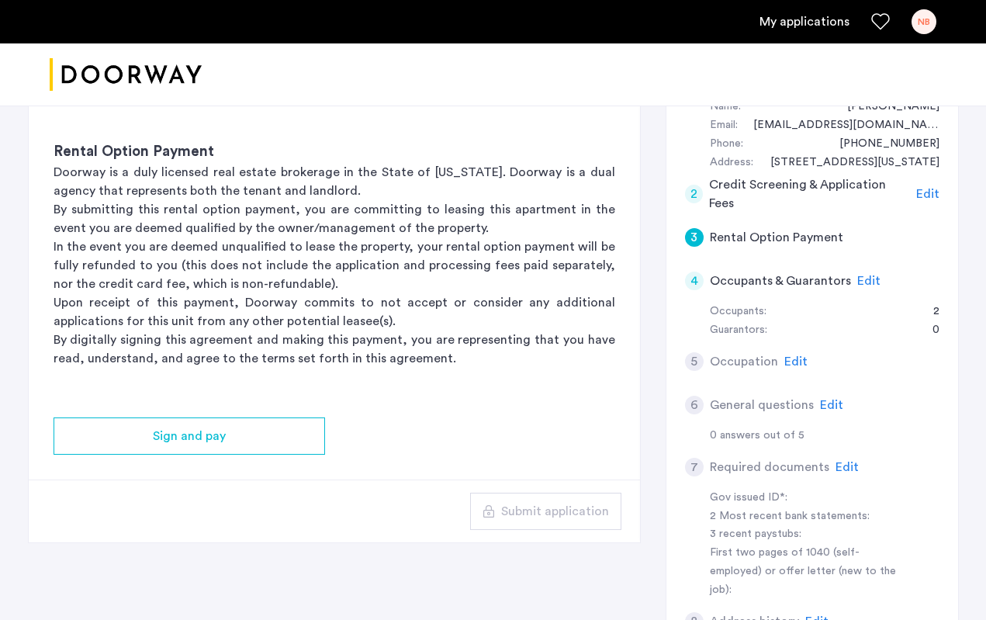
click at [929, 190] on span "Edit" at bounding box center [927, 194] width 23 height 12
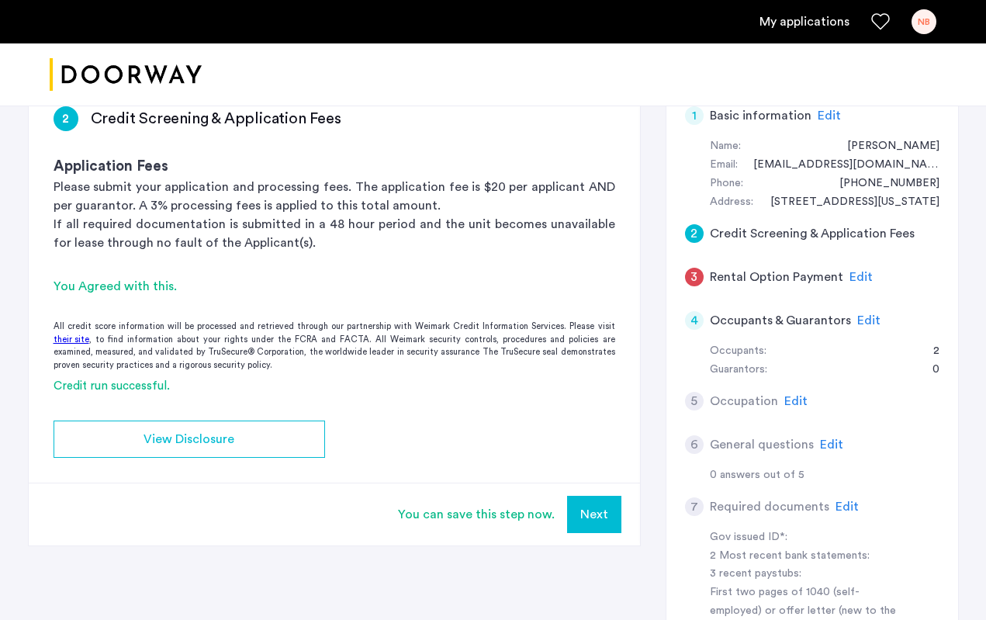
scroll to position [262, 0]
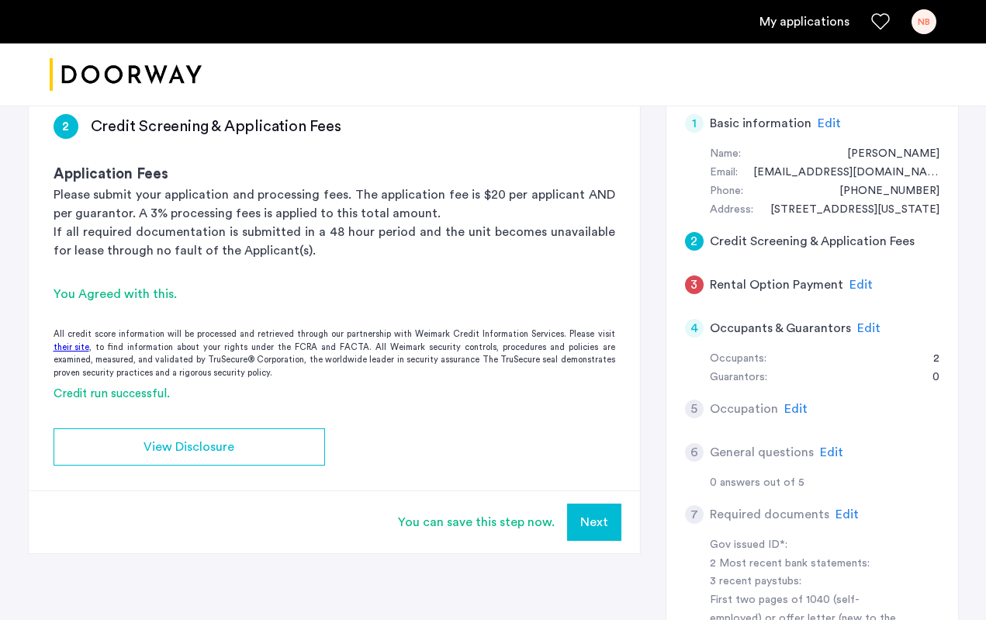
click at [596, 518] on button "Next" at bounding box center [594, 521] width 54 height 37
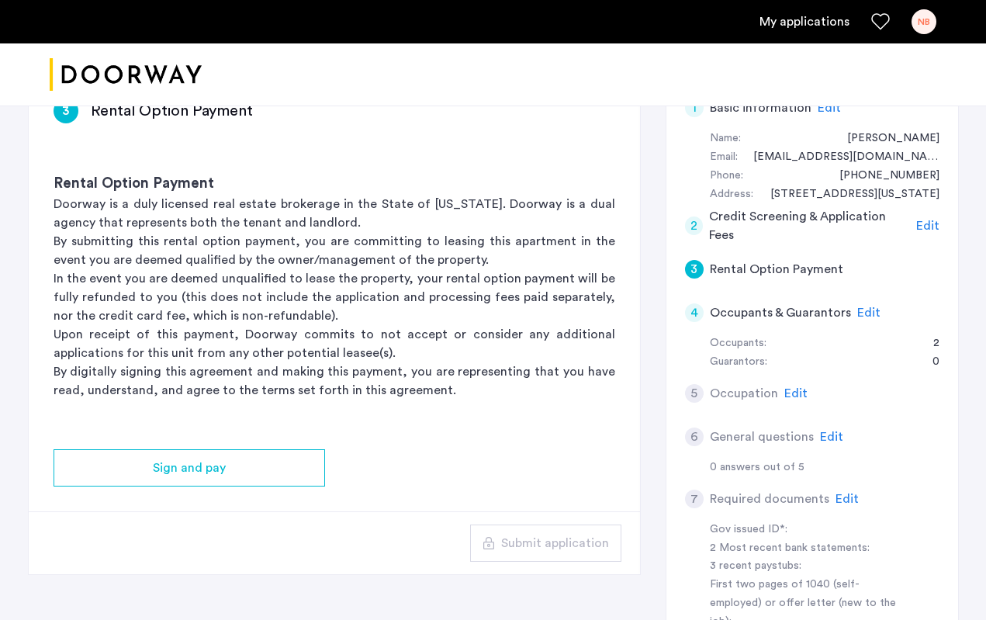
scroll to position [275, 0]
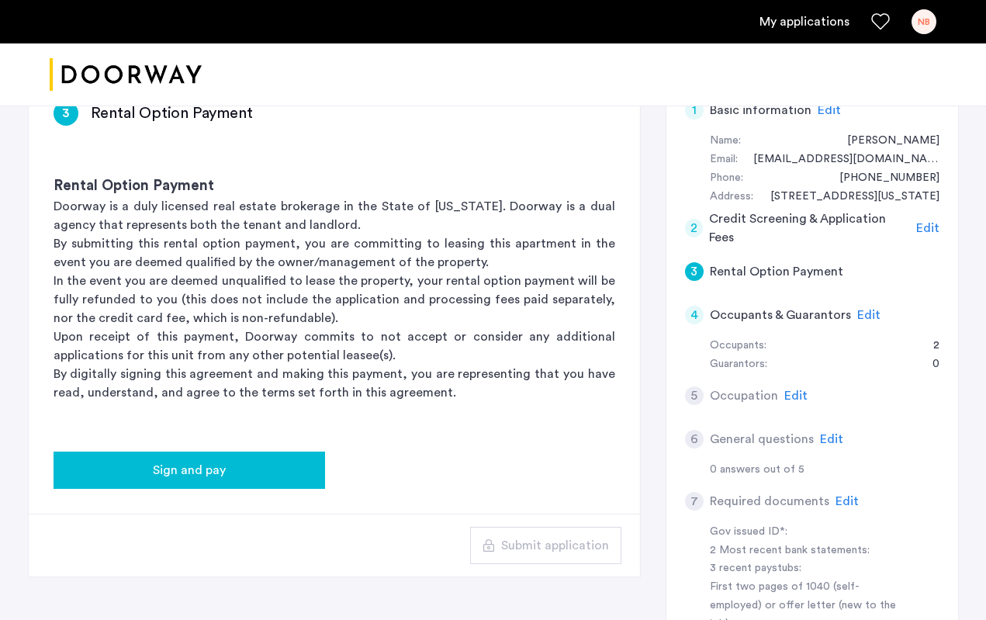
click at [251, 473] on div "Sign and pay" at bounding box center [189, 470] width 247 height 19
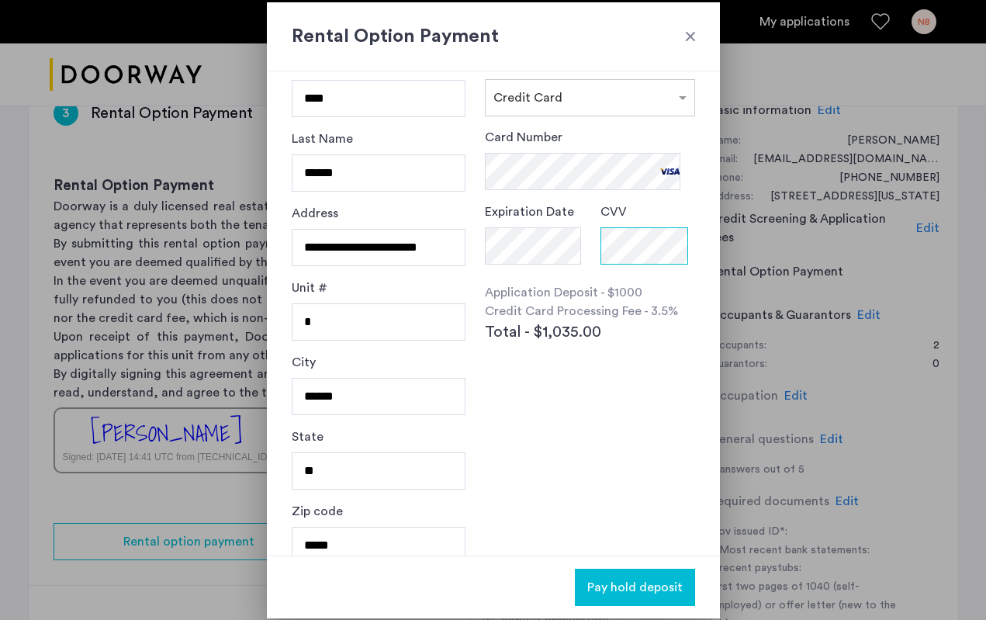
scroll to position [40, 0]
drag, startPoint x: 466, startPoint y: 246, endPoint x: 160, endPoint y: 246, distance: 306.4
type input "**********"
click at [348, 310] on input "*" at bounding box center [379, 322] width 175 height 37
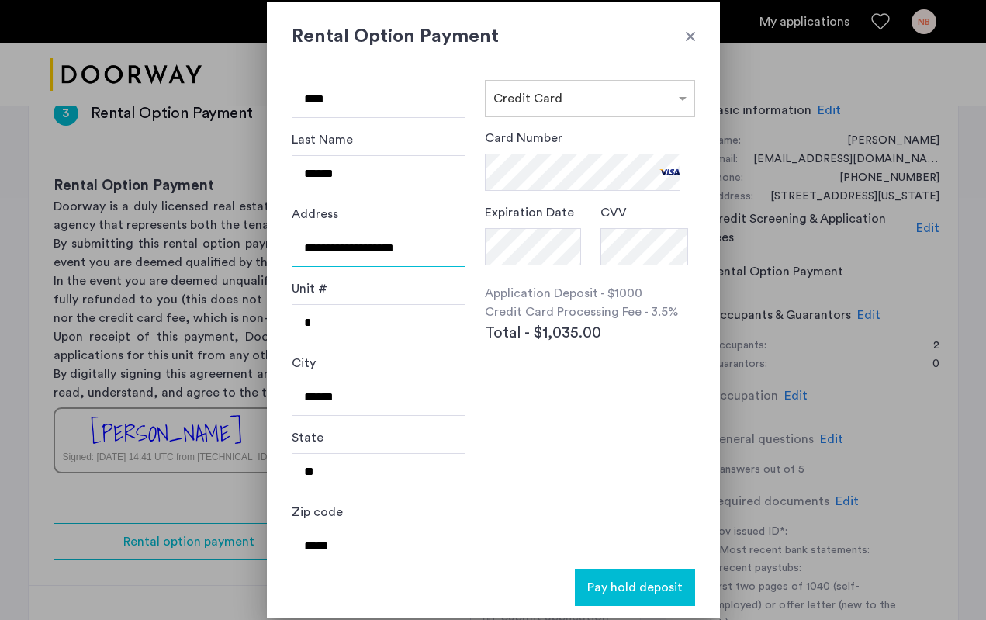
drag, startPoint x: 424, startPoint y: 248, endPoint x: 234, endPoint y: 240, distance: 189.5
click at [234, 240] on div "**********" at bounding box center [493, 310] width 986 height 620
type input "**********"
click at [559, 418] on div "Payment methods × Credit Card Card Number Expiration Date CVV Application Depos…" at bounding box center [589, 273] width 209 height 434
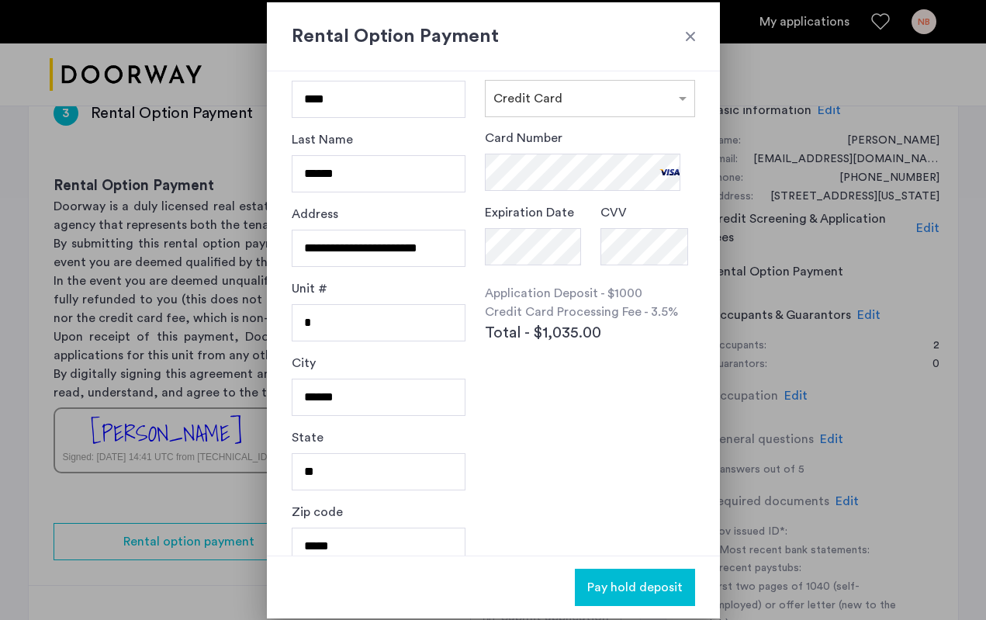
click at [671, 596] on span "Pay hold deposit" at bounding box center [634, 587] width 95 height 19
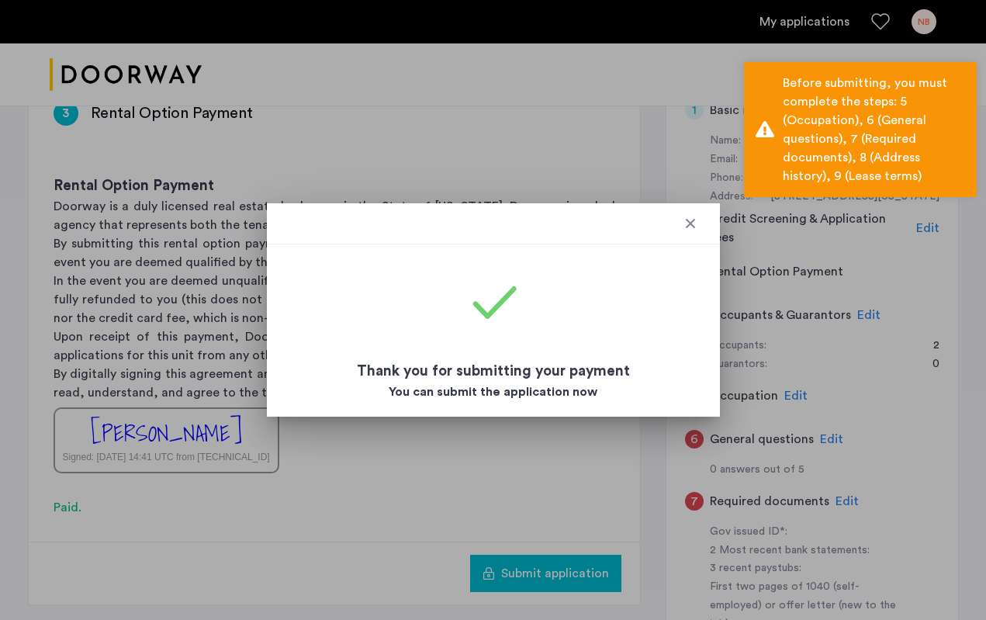
click at [690, 220] on div at bounding box center [691, 224] width 16 height 16
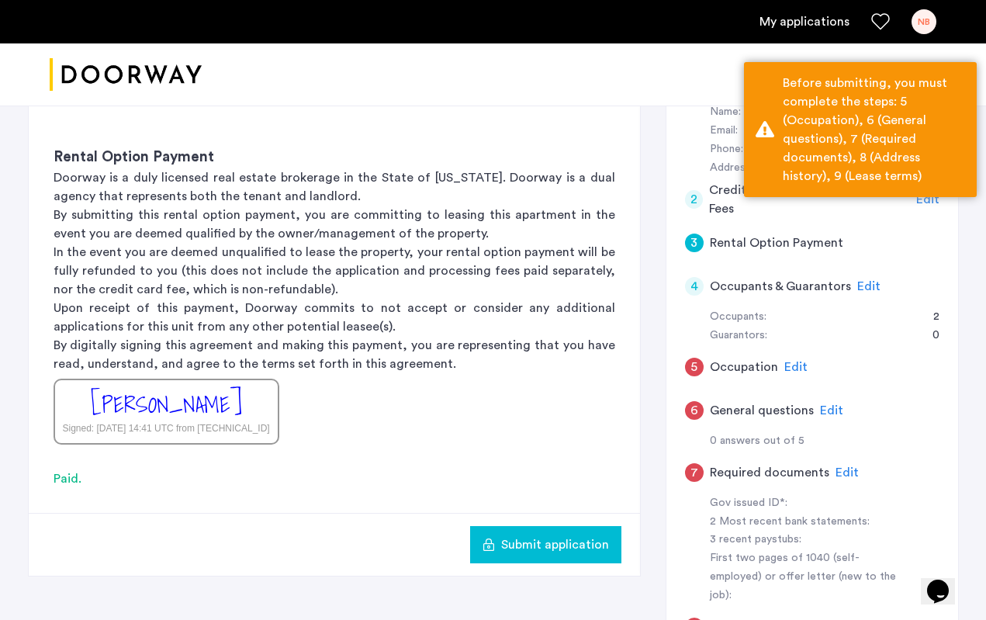
scroll to position [313, 0]
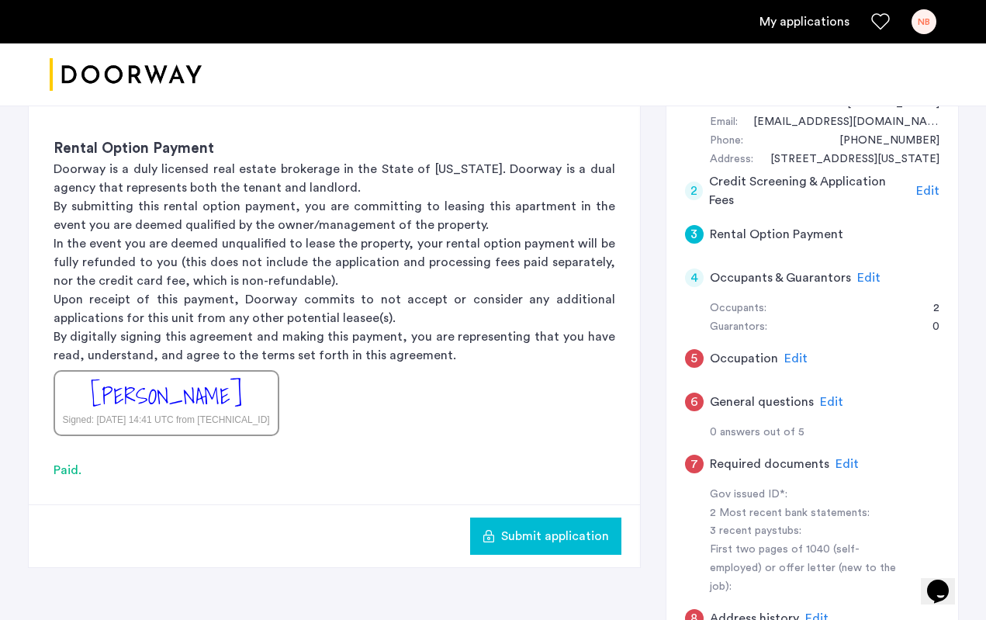
click at [582, 532] on span "Submit application" at bounding box center [555, 536] width 108 height 19
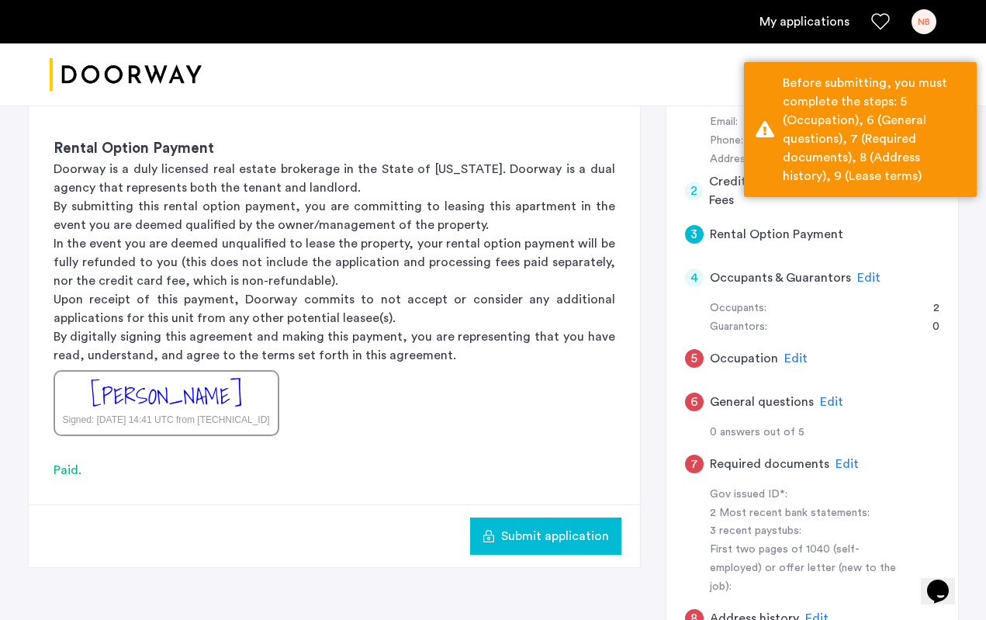
click at [866, 277] on span "Edit" at bounding box center [868, 277] width 23 height 12
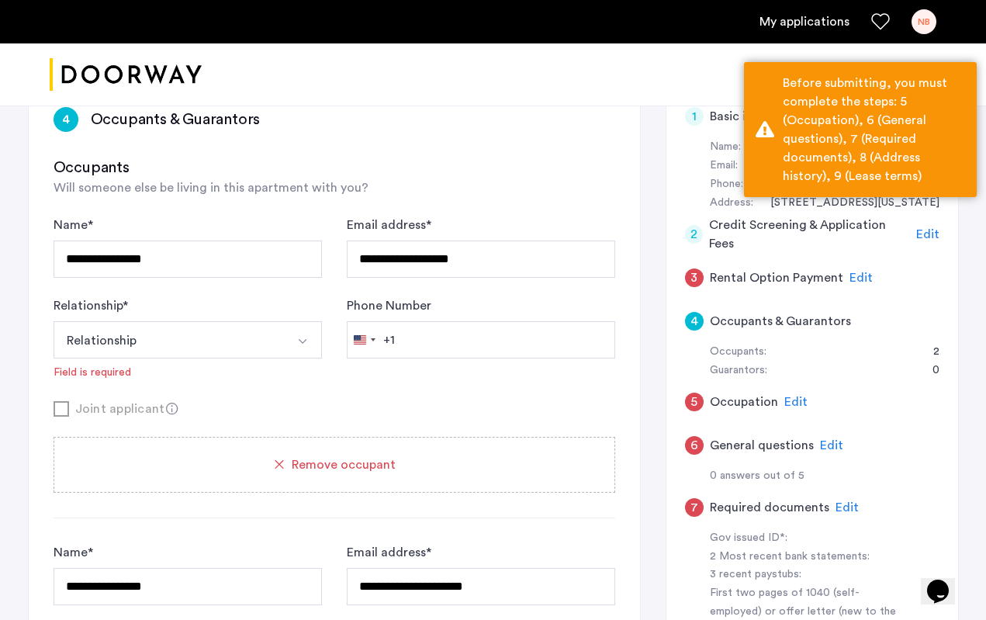
scroll to position [251, 0]
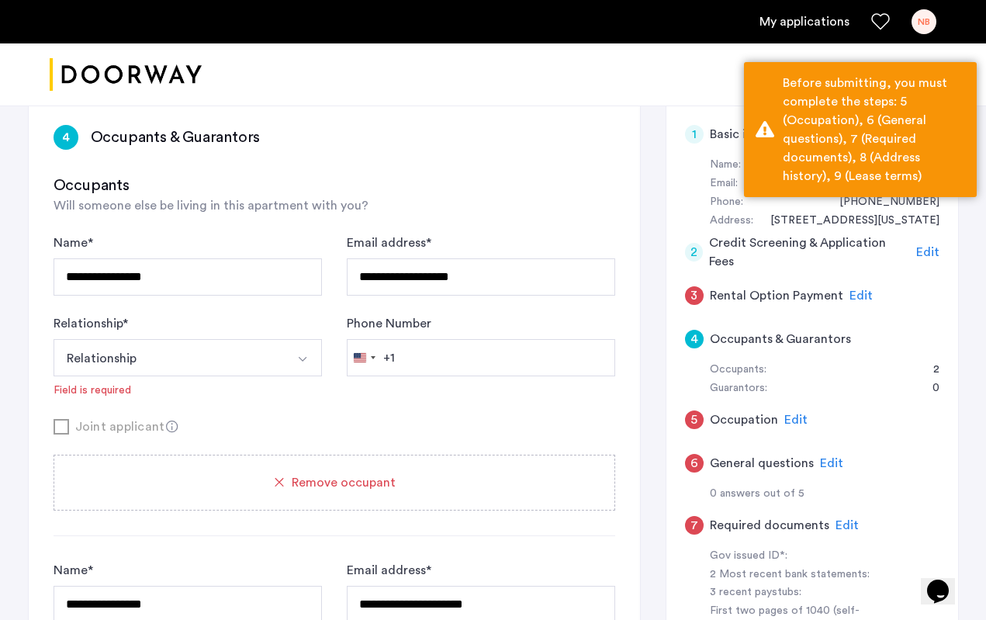
click at [293, 357] on button "Select option" at bounding box center [303, 357] width 37 height 37
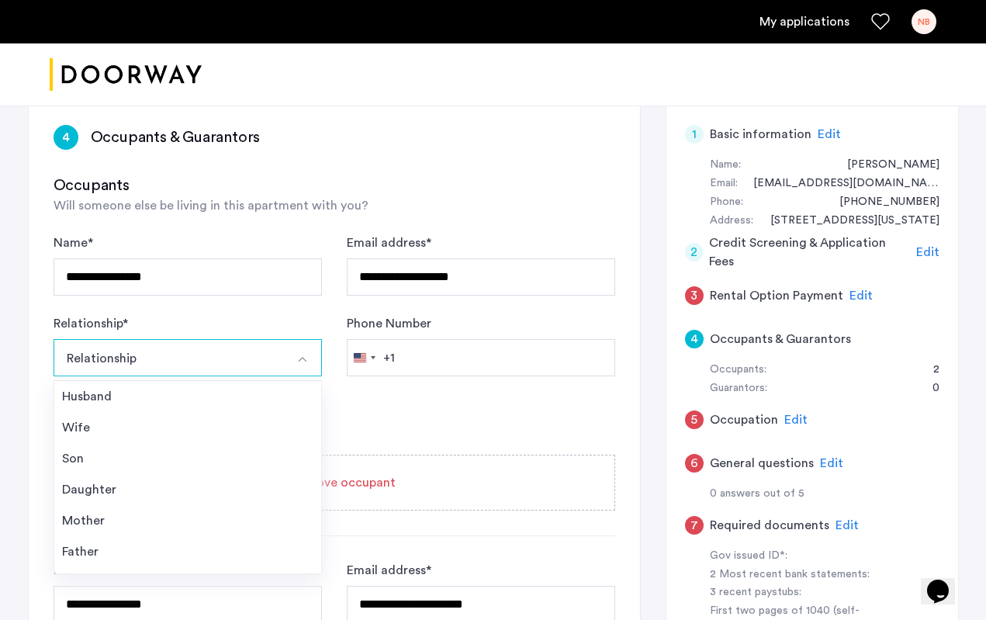
click at [447, 399] on form "**********" at bounding box center [335, 334] width 562 height 202
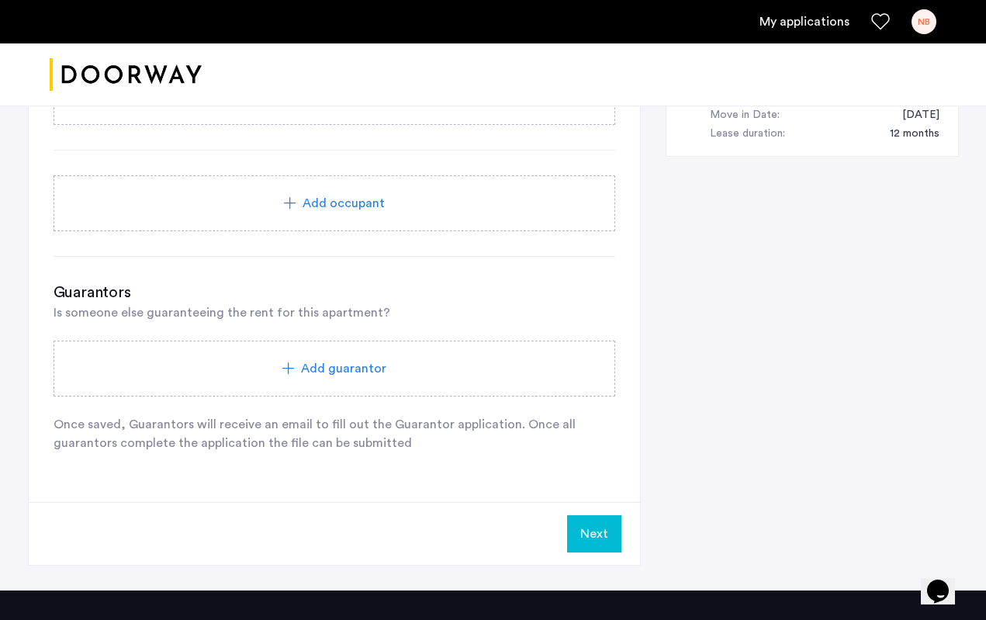
scroll to position [967, 0]
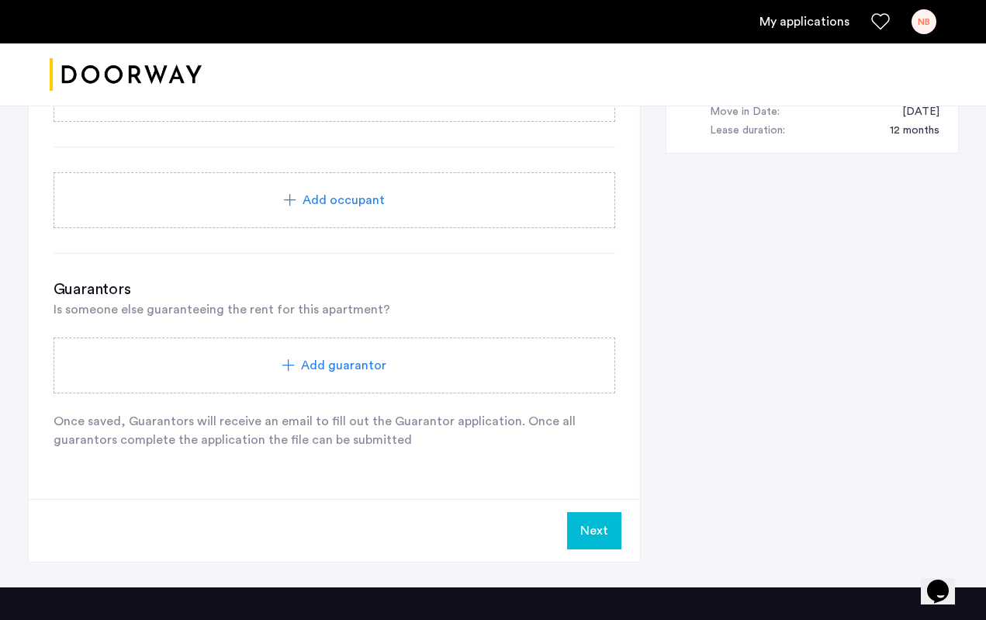
click at [353, 378] on div "Add guarantor" at bounding box center [335, 365] width 562 height 56
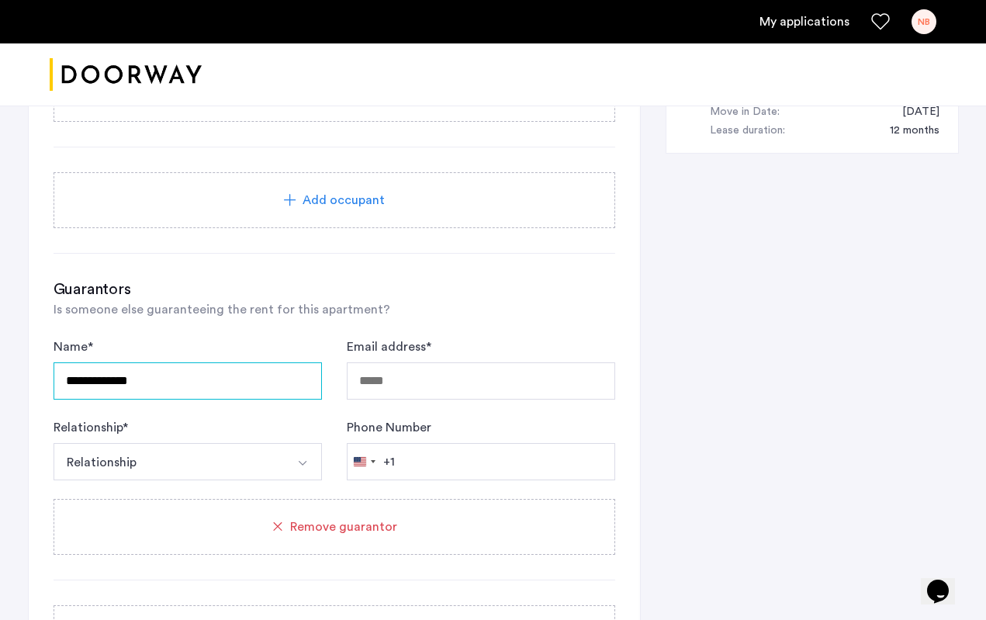
type input "**********"
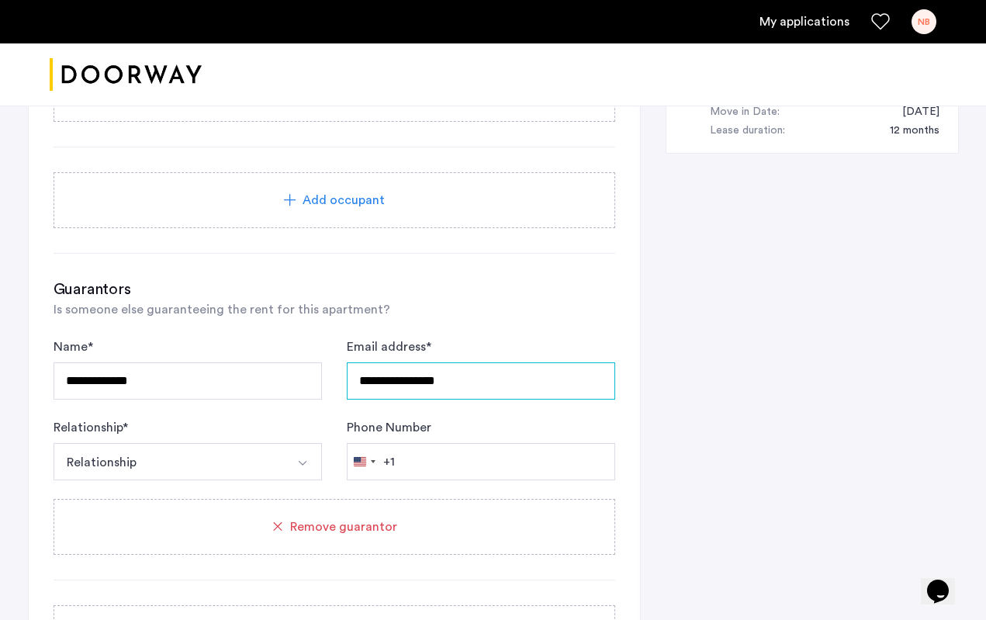
type input "**********"
click at [248, 459] on button "Relationship" at bounding box center [170, 461] width 232 height 37
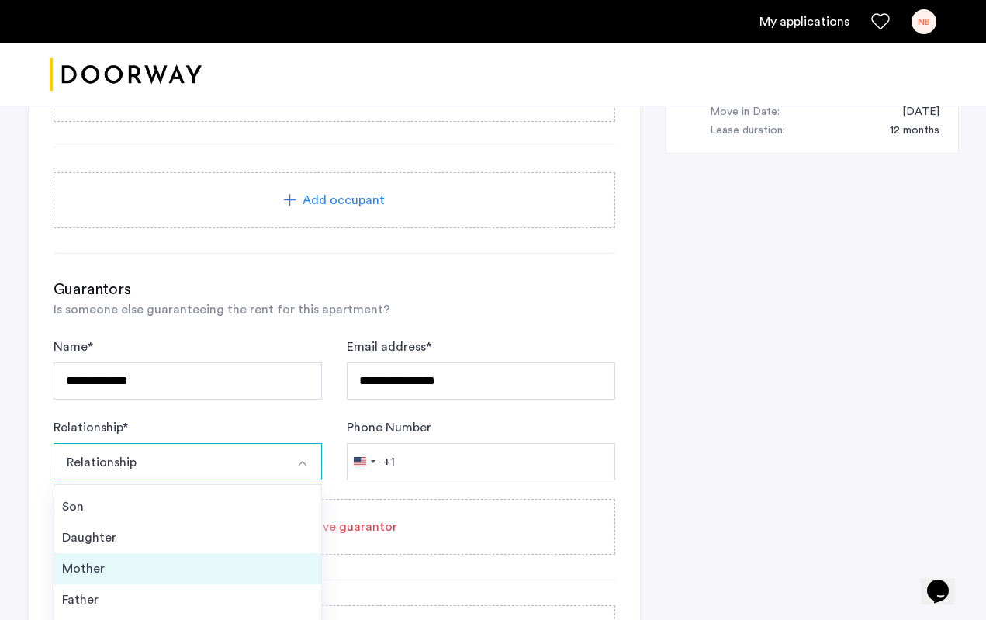
scroll to position [56, 0]
click at [105, 566] on div "Mother" at bounding box center [187, 568] width 251 height 19
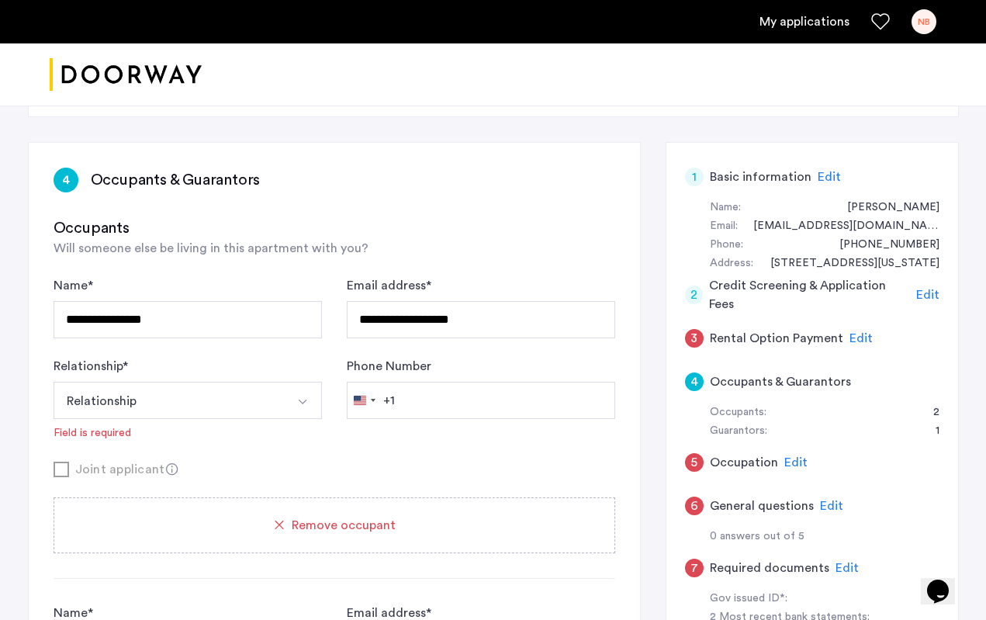
scroll to position [212, 0]
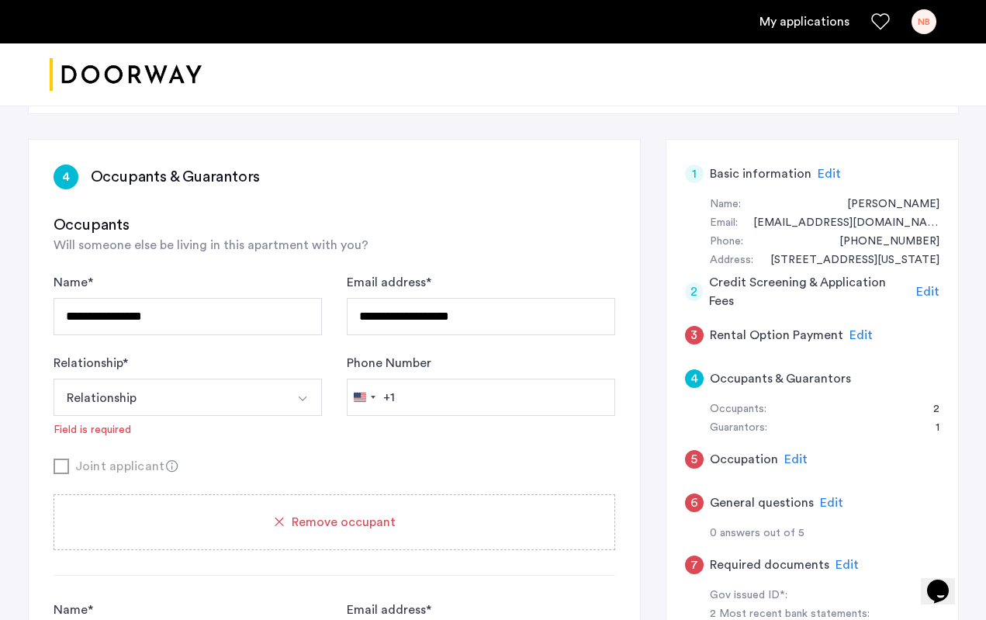
click at [855, 333] on span "Edit" at bounding box center [860, 335] width 23 height 12
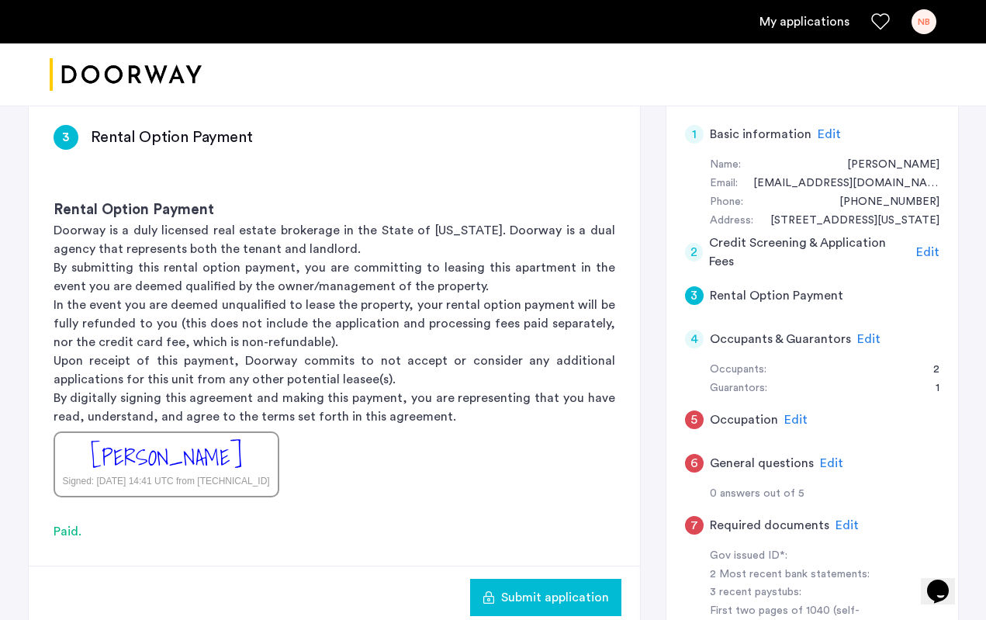
scroll to position [249, 0]
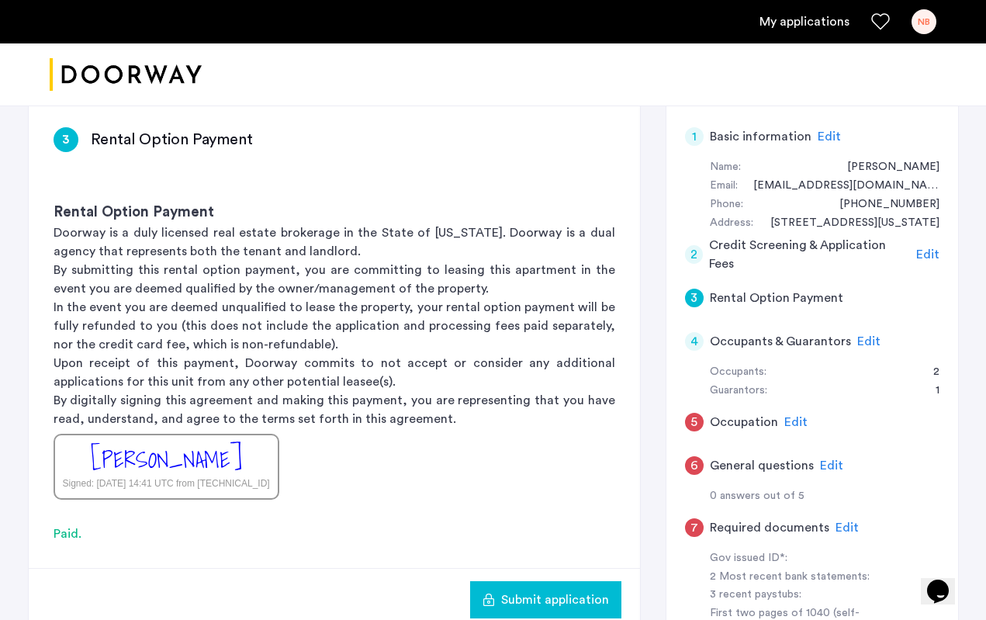
click at [869, 341] on span "Edit" at bounding box center [868, 341] width 23 height 12
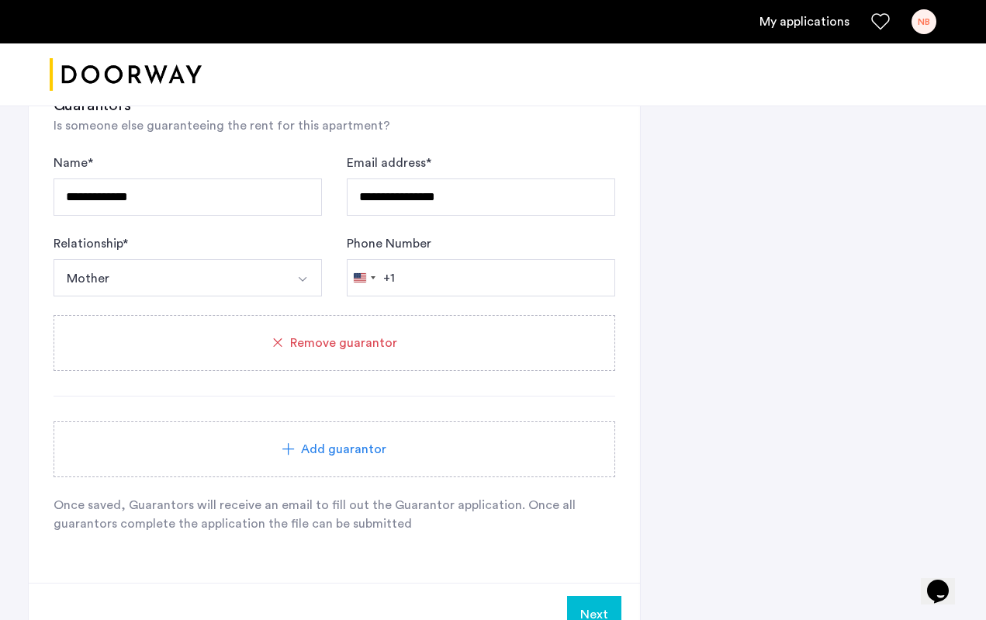
scroll to position [1159, 0]
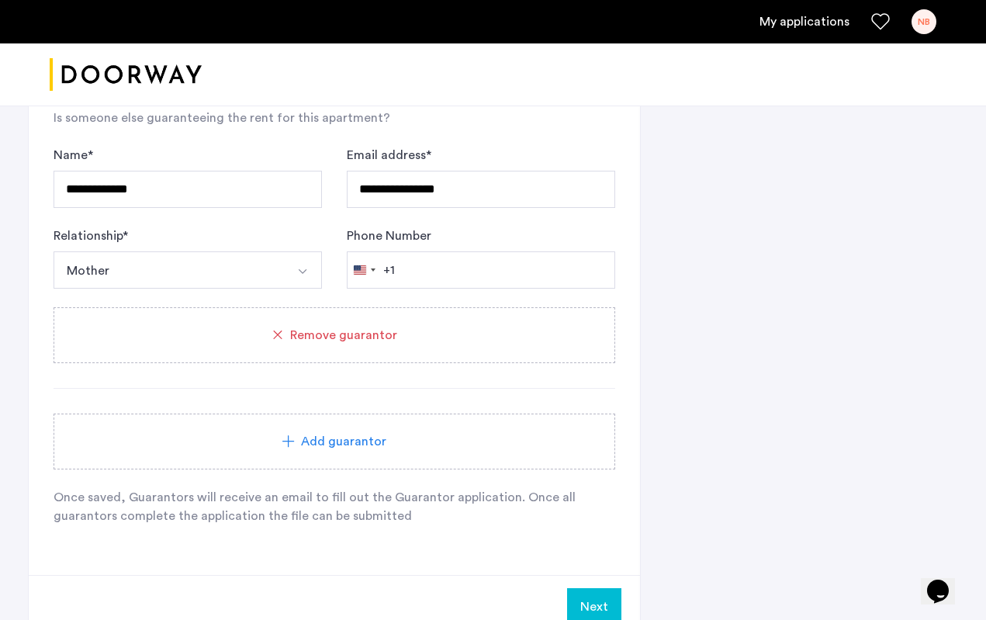
click at [379, 449] on span "Add guarantor" at bounding box center [343, 441] width 85 height 19
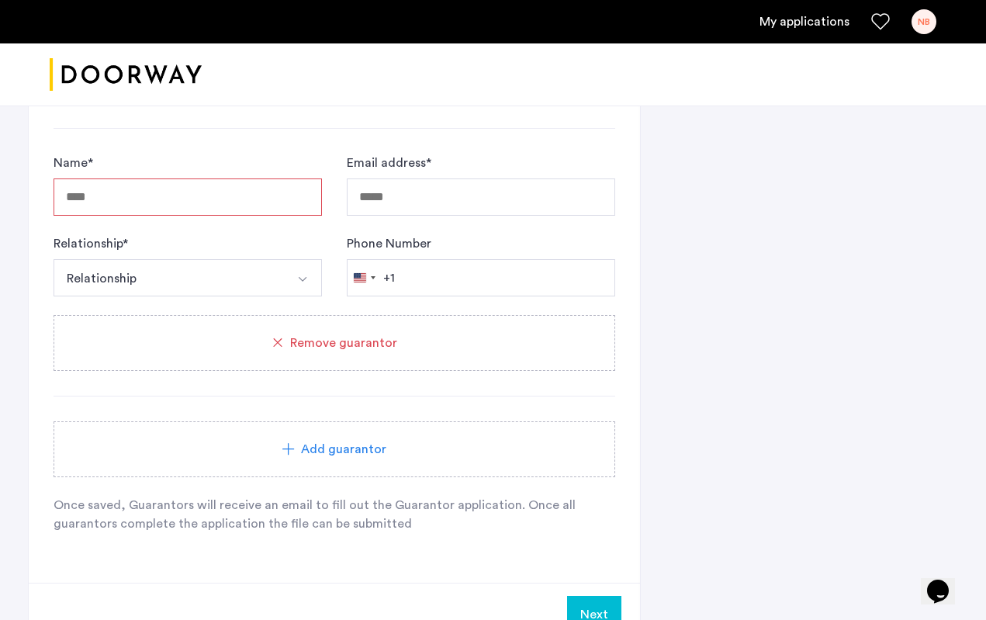
scroll to position [1427, 0]
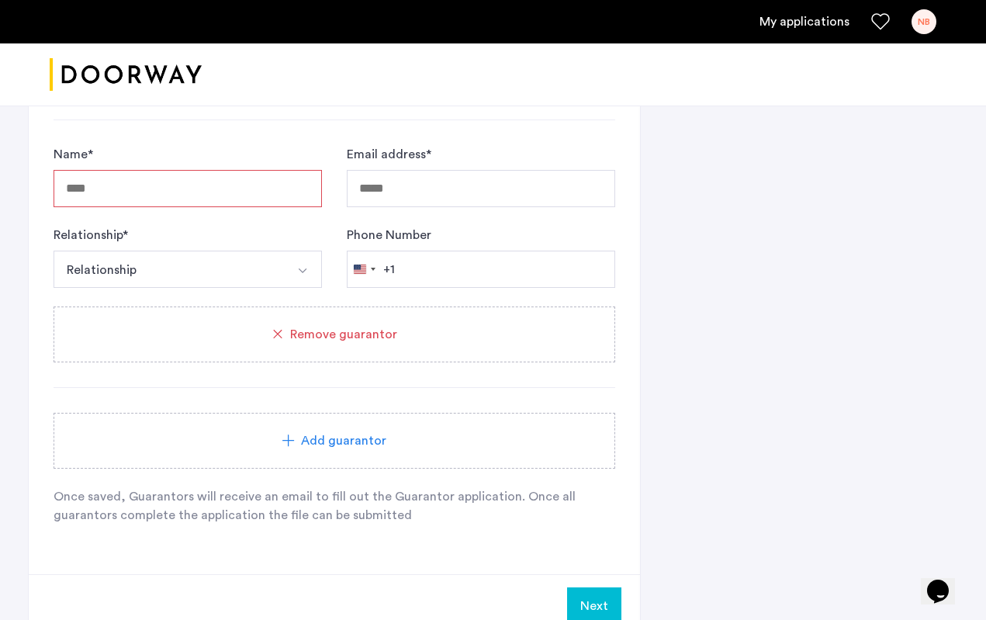
click at [344, 338] on span "Remove guarantor" at bounding box center [343, 334] width 107 height 19
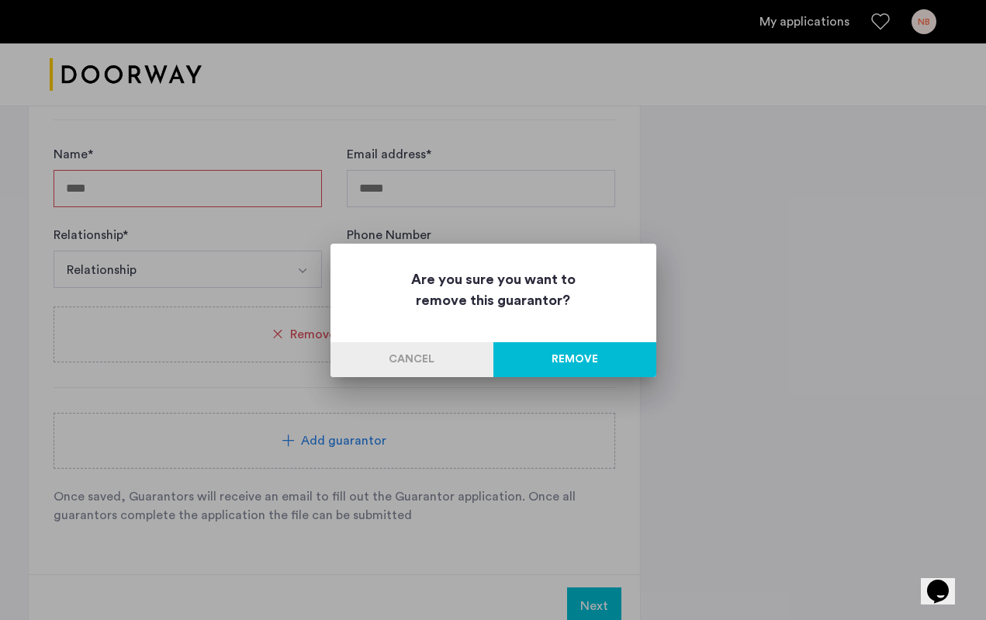
scroll to position [0, 0]
click at [576, 372] on button "Remove" at bounding box center [574, 359] width 163 height 35
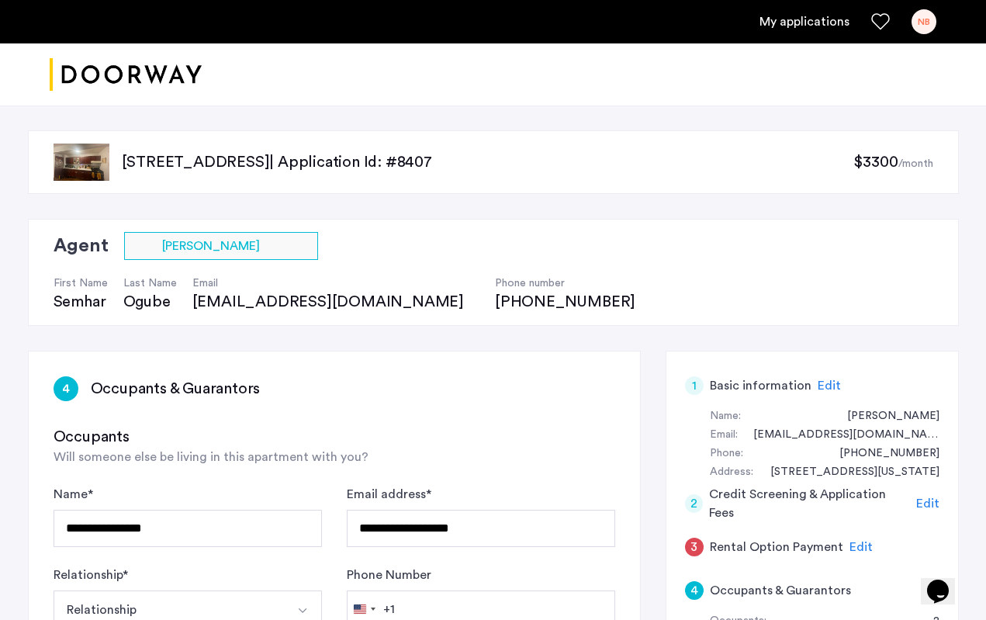
scroll to position [1427, 0]
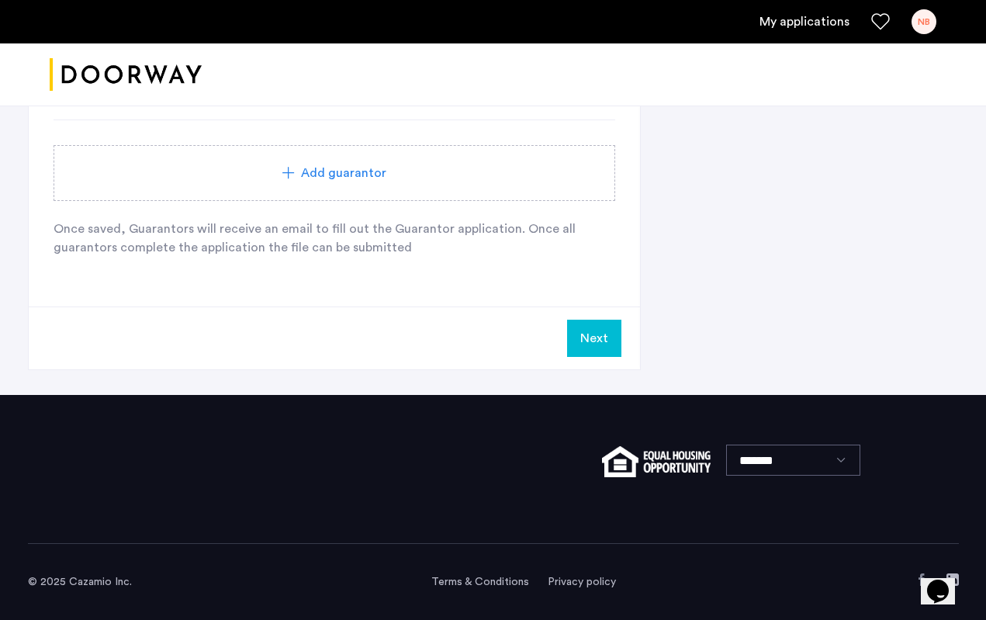
click at [605, 344] on button "Next" at bounding box center [594, 338] width 54 height 37
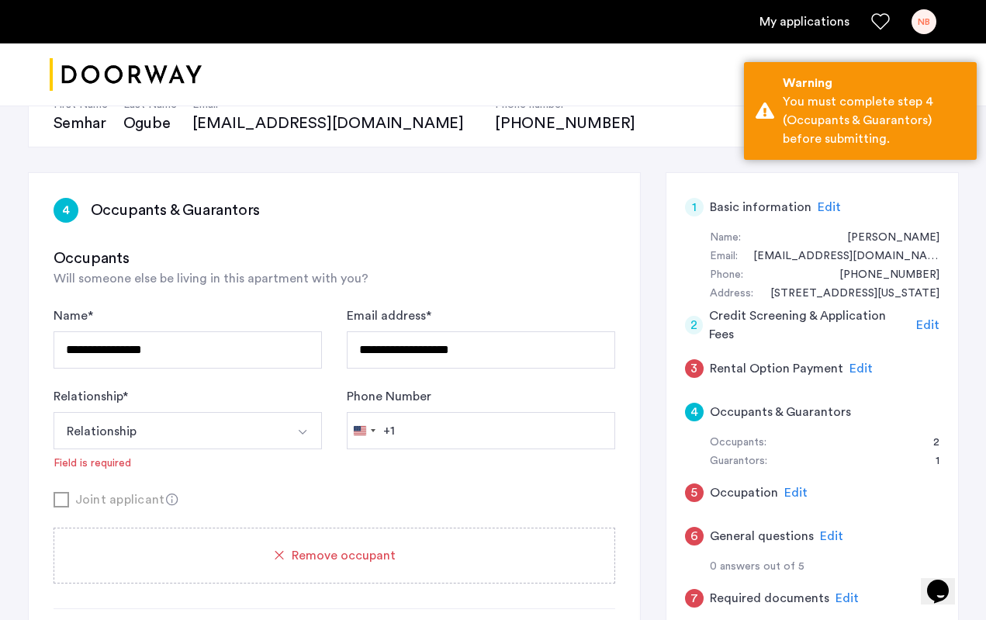
scroll to position [192, 0]
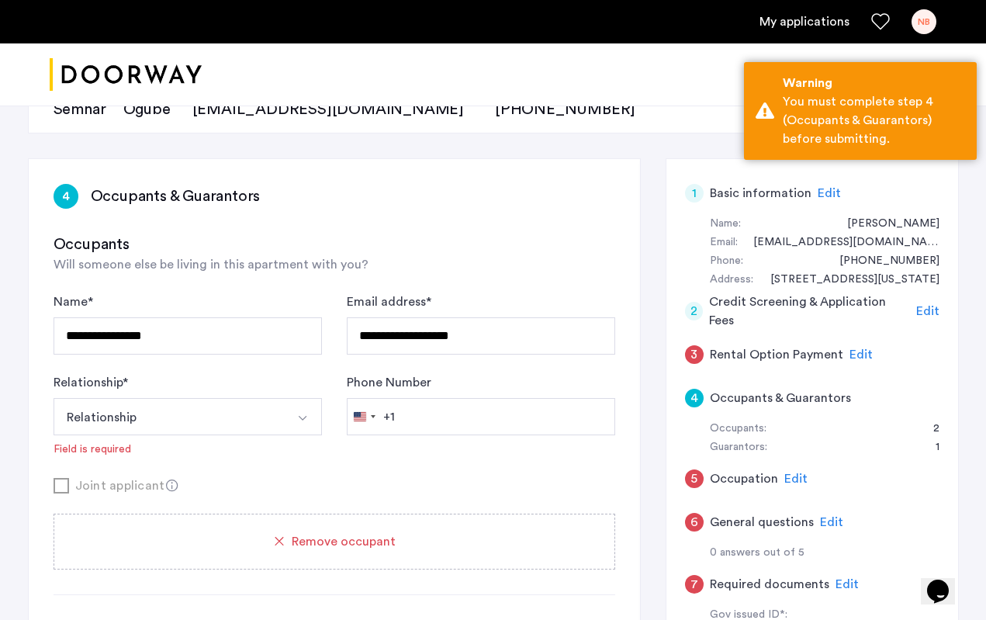
click at [258, 419] on button "Relationship" at bounding box center [170, 416] width 232 height 37
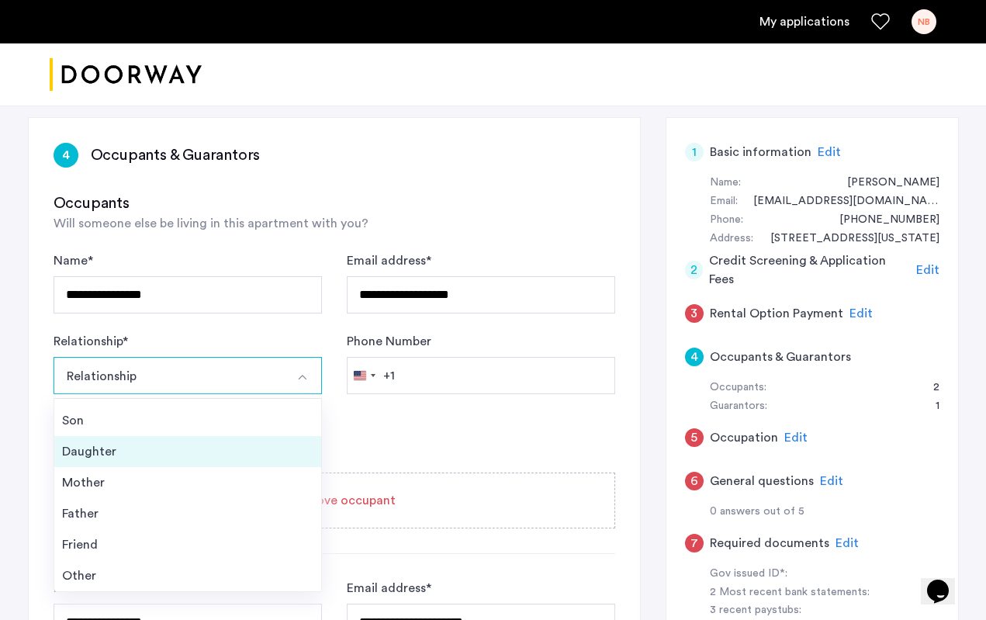
scroll to position [56, 0]
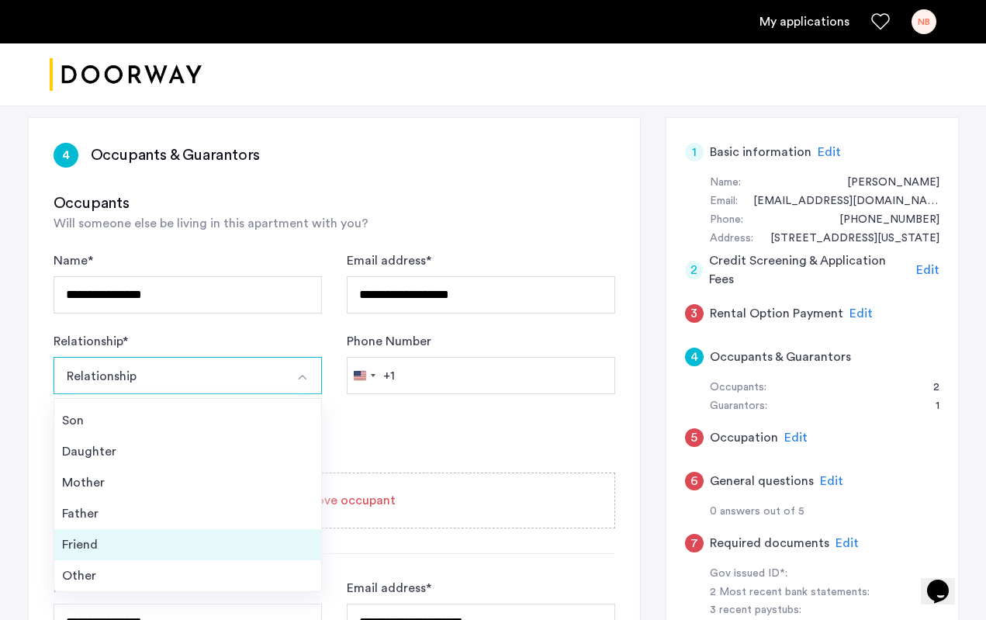
click at [114, 547] on div "Friend" at bounding box center [187, 544] width 251 height 19
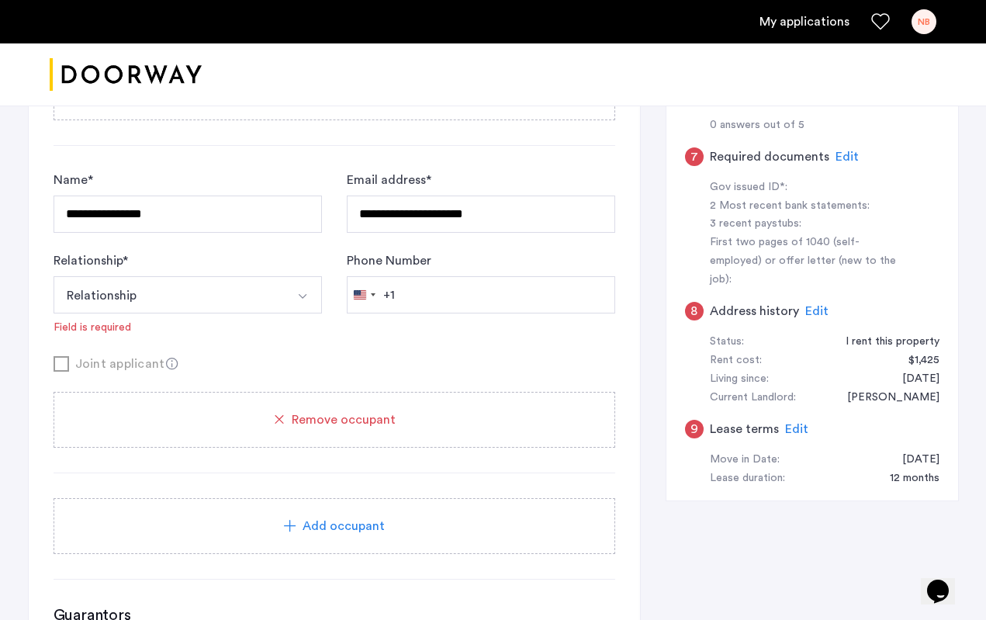
scroll to position [630, 0]
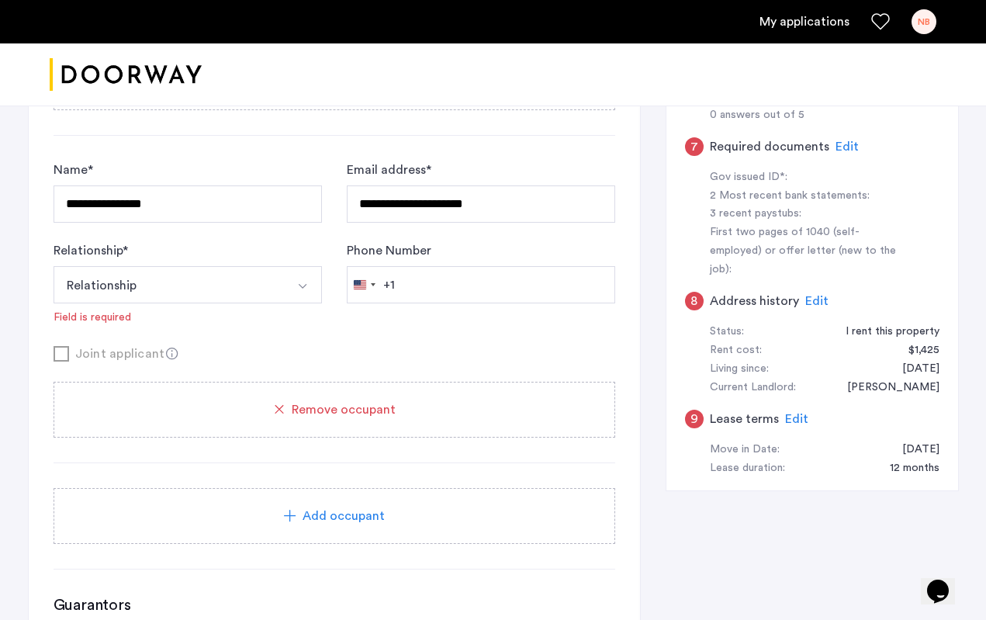
click at [206, 299] on button "Relationship" at bounding box center [170, 284] width 232 height 37
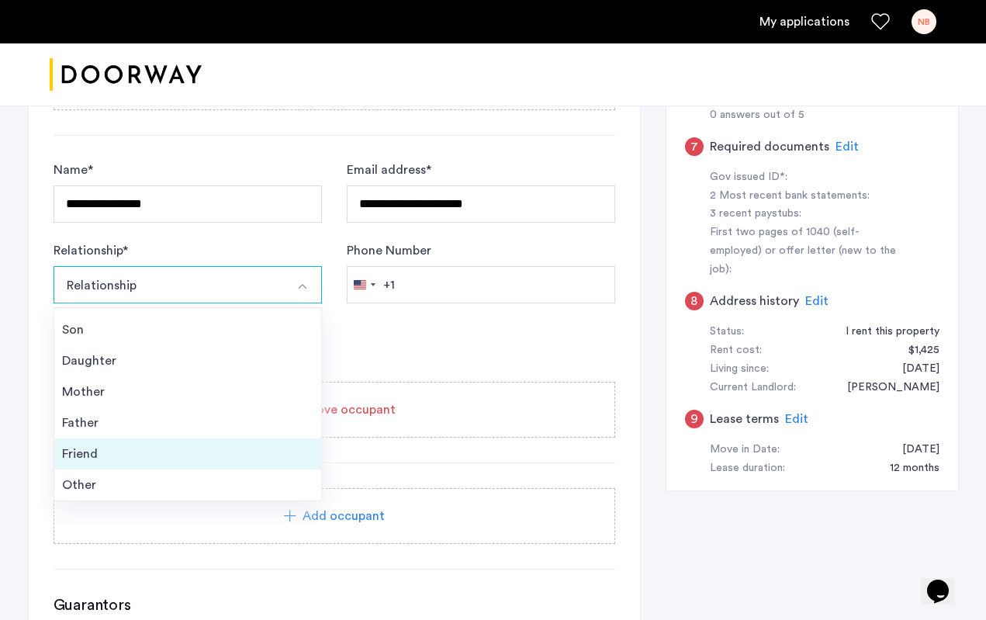
scroll to position [56, 0]
click at [113, 458] on div "Friend" at bounding box center [187, 453] width 251 height 19
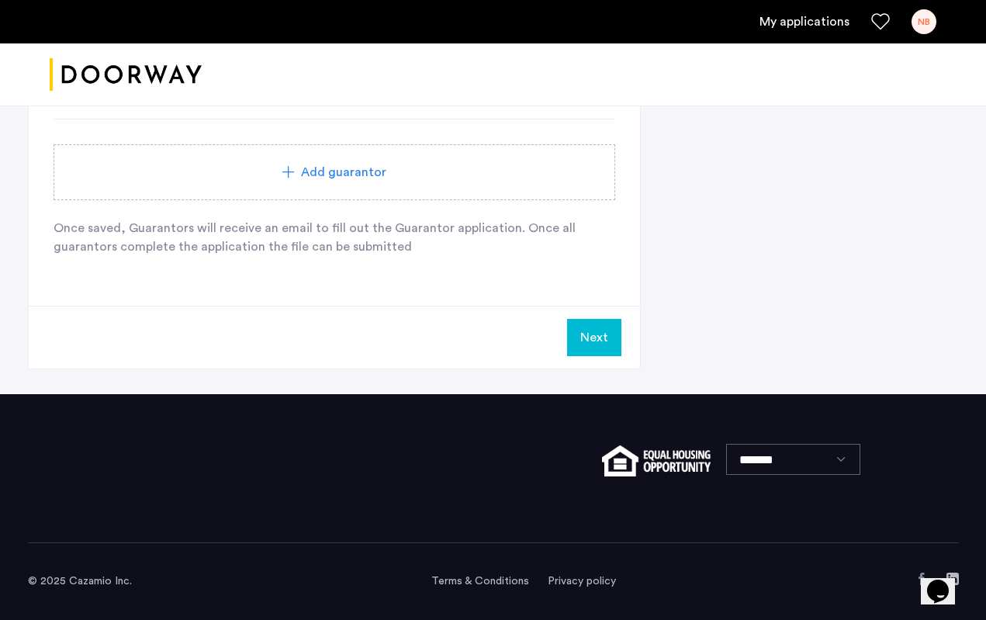
scroll to position [1386, 0]
click at [593, 342] on button "Next" at bounding box center [594, 337] width 54 height 37
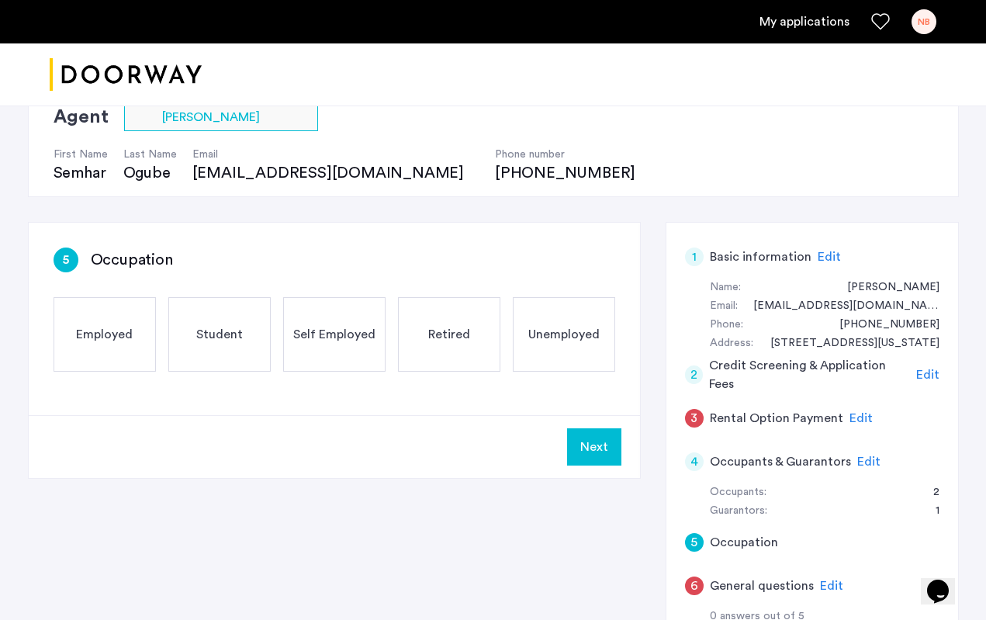
scroll to position [148, 0]
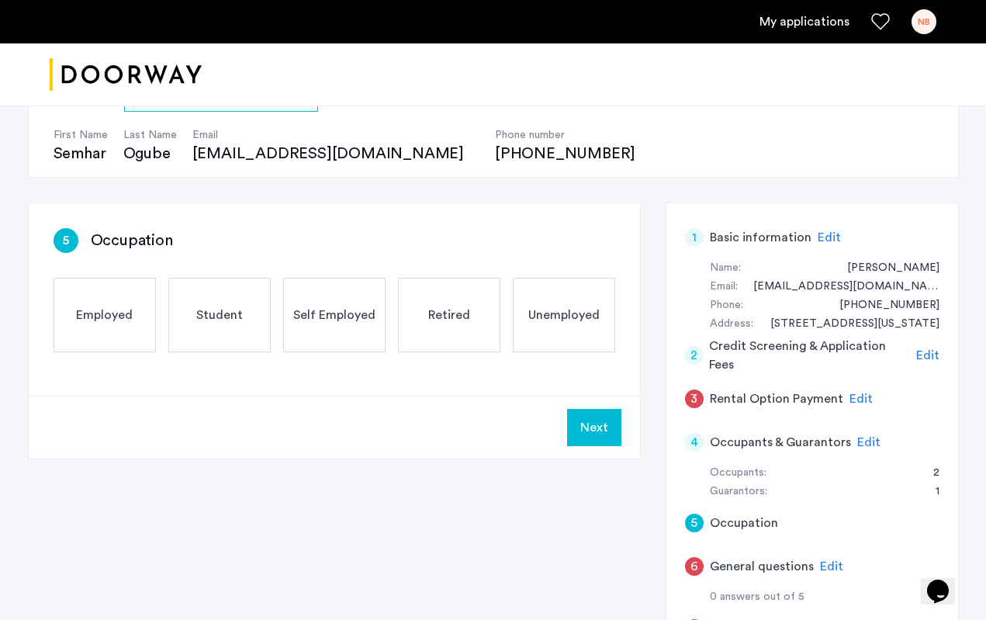
click at [116, 320] on span "Employed" at bounding box center [104, 315] width 57 height 19
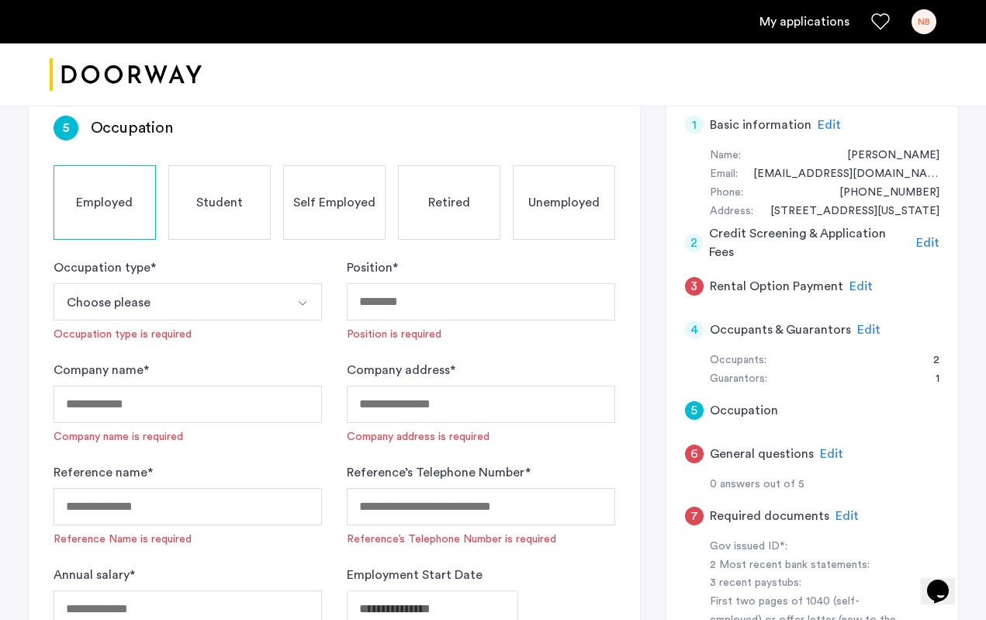
scroll to position [275, 0]
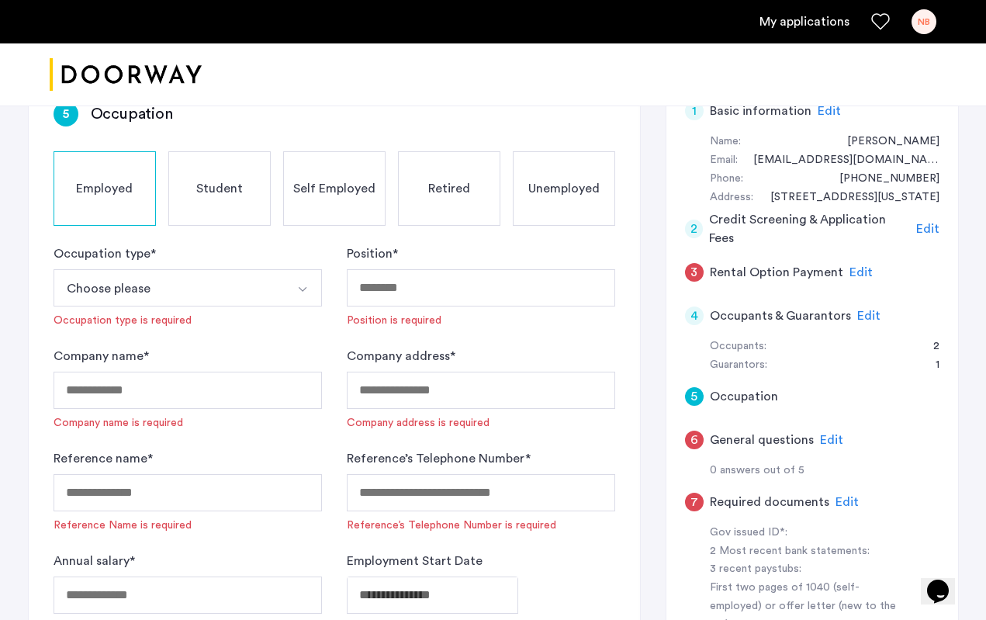
click at [210, 285] on button "Choose please" at bounding box center [170, 287] width 232 height 37
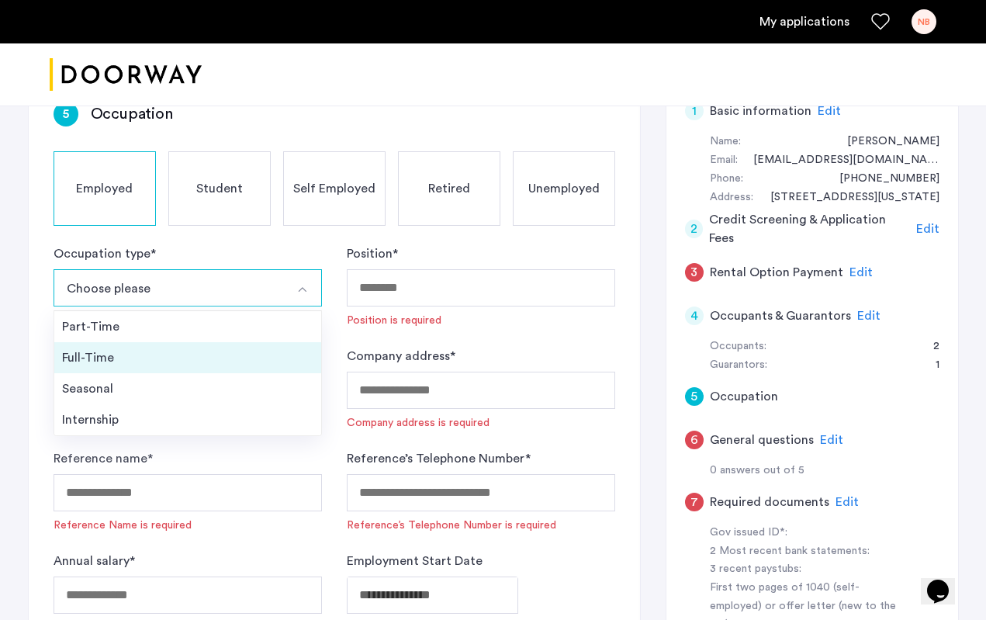
click at [150, 364] on div "Full-Time" at bounding box center [187, 357] width 251 height 19
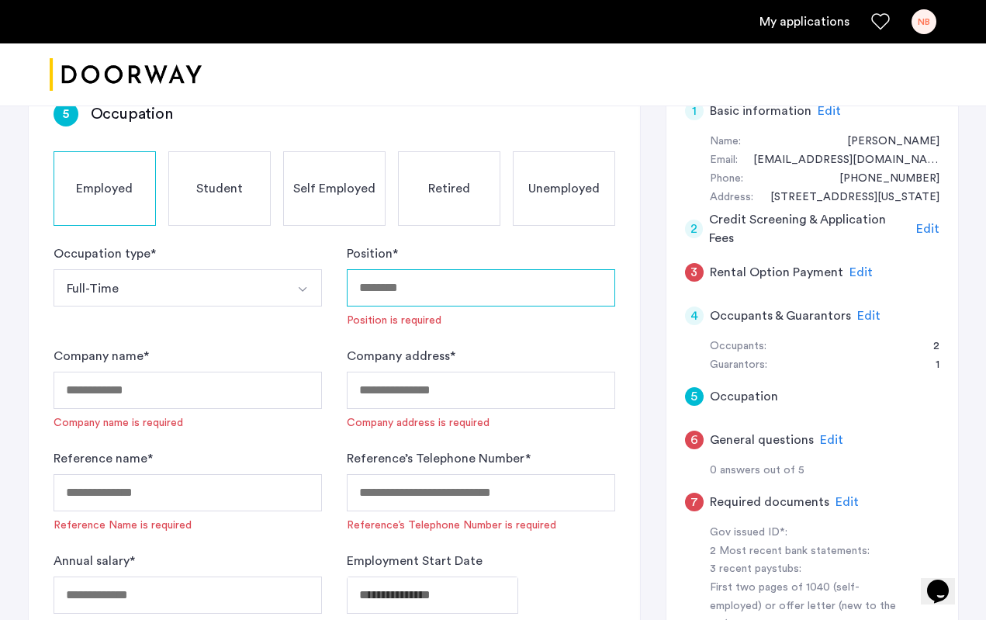
click at [505, 295] on input "Position *" at bounding box center [481, 287] width 268 height 37
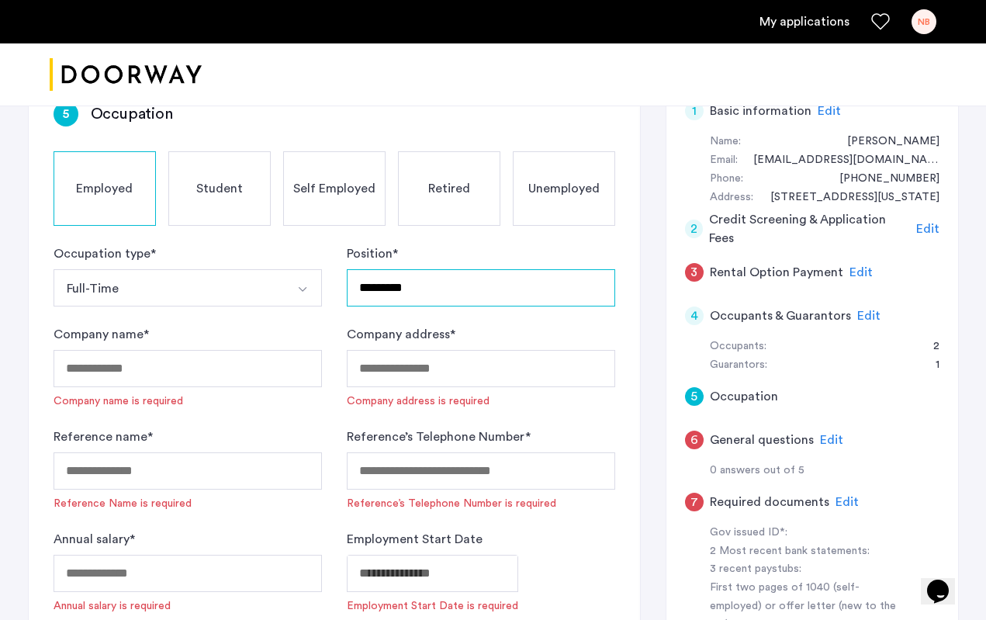
type input "*********"
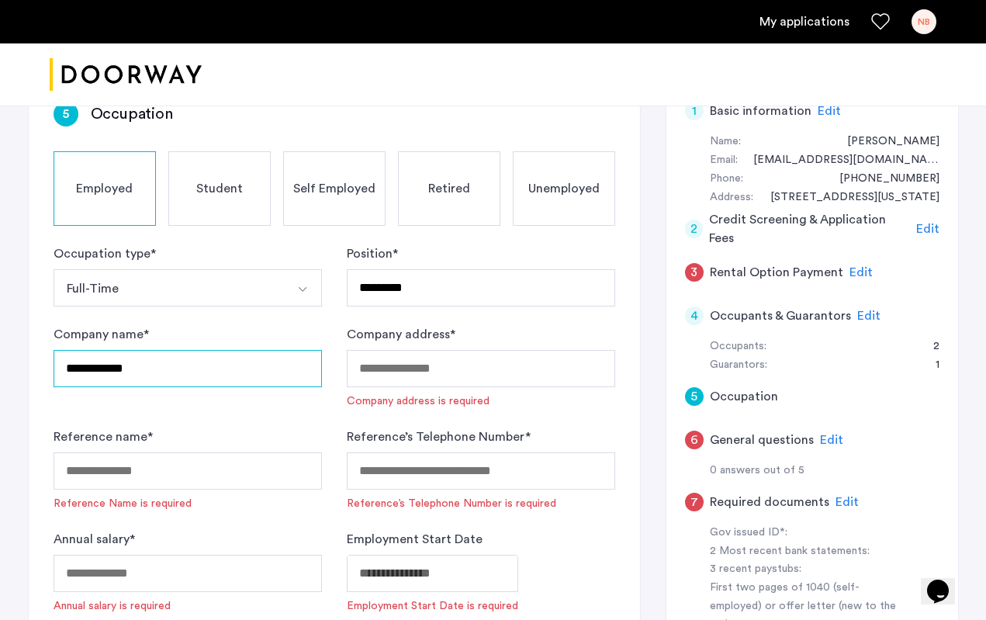
type input "**********"
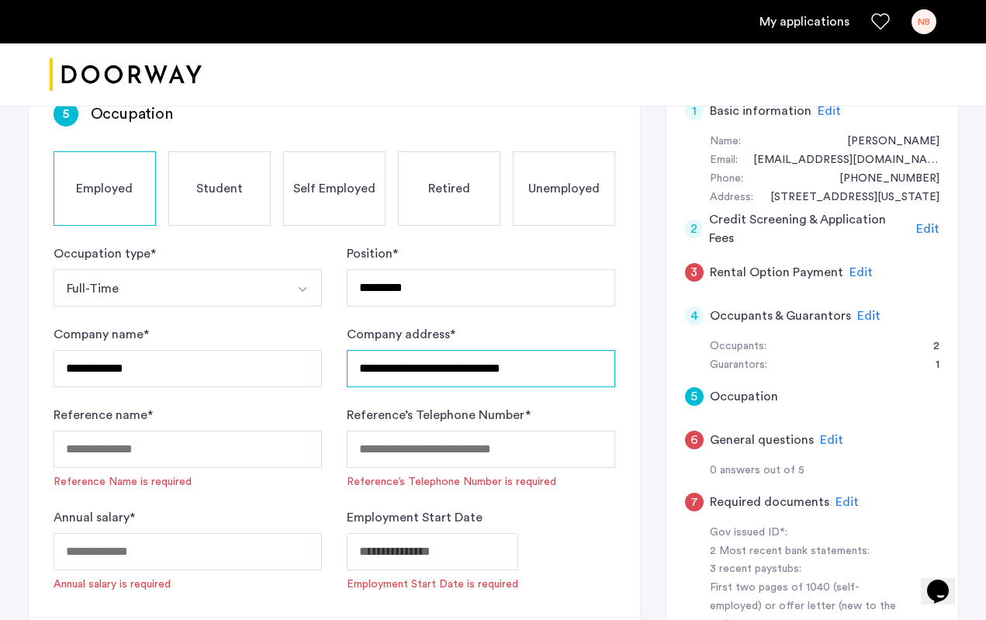
type input "**********"
click at [275, 400] on form "**********" at bounding box center [335, 418] width 562 height 348
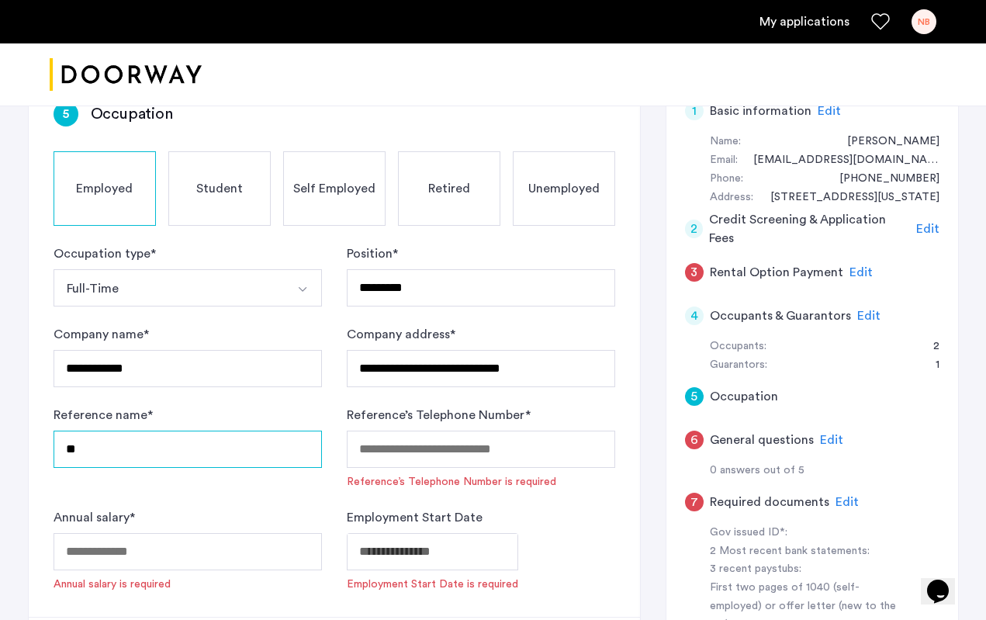
type input "*"
type input "**********"
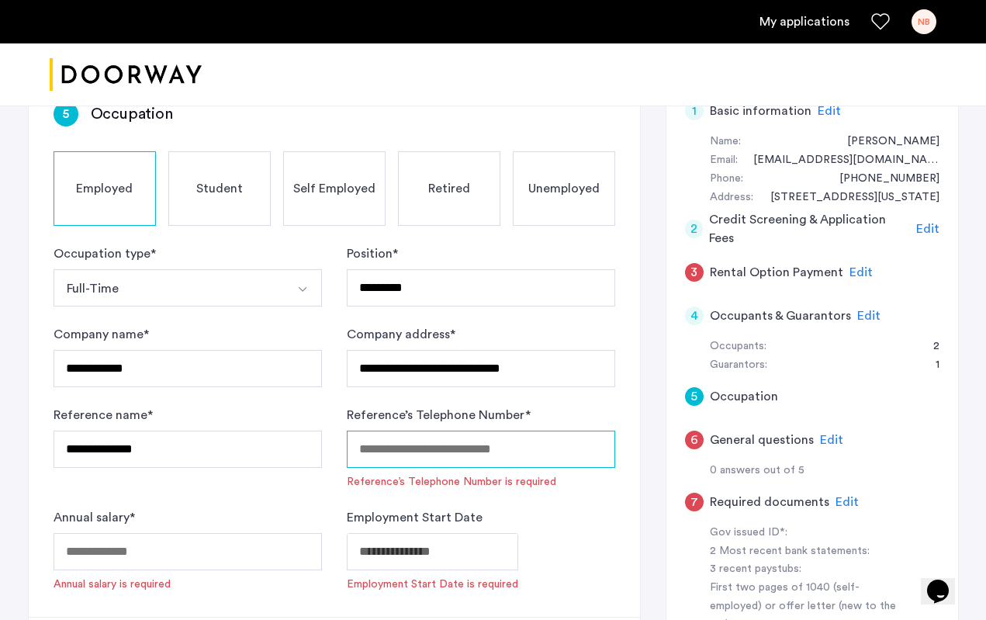
click at [441, 455] on input "Reference’s Telephone Number *" at bounding box center [481, 449] width 268 height 37
type input "*"
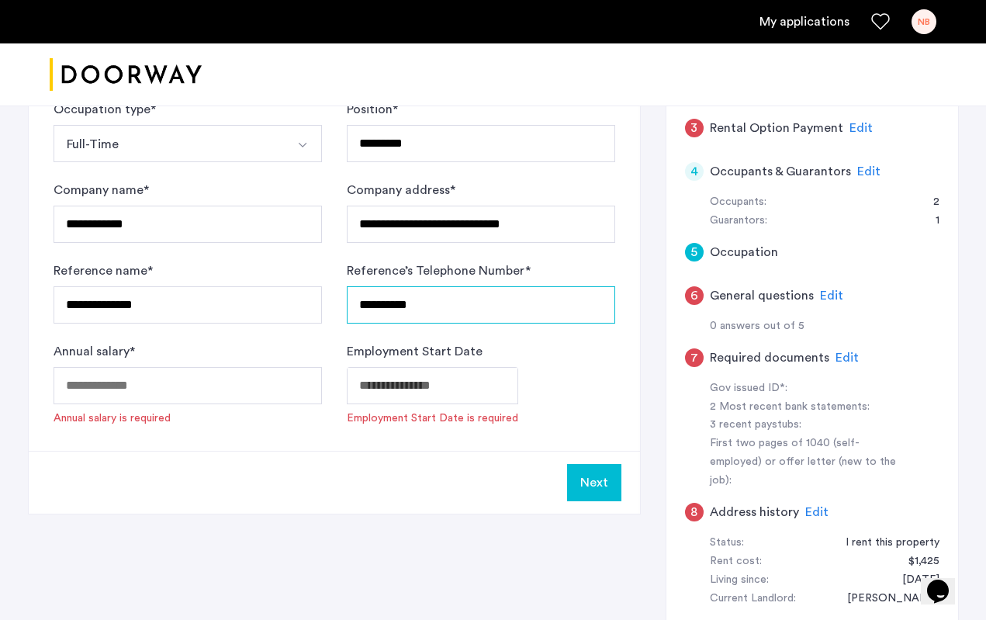
scroll to position [454, 0]
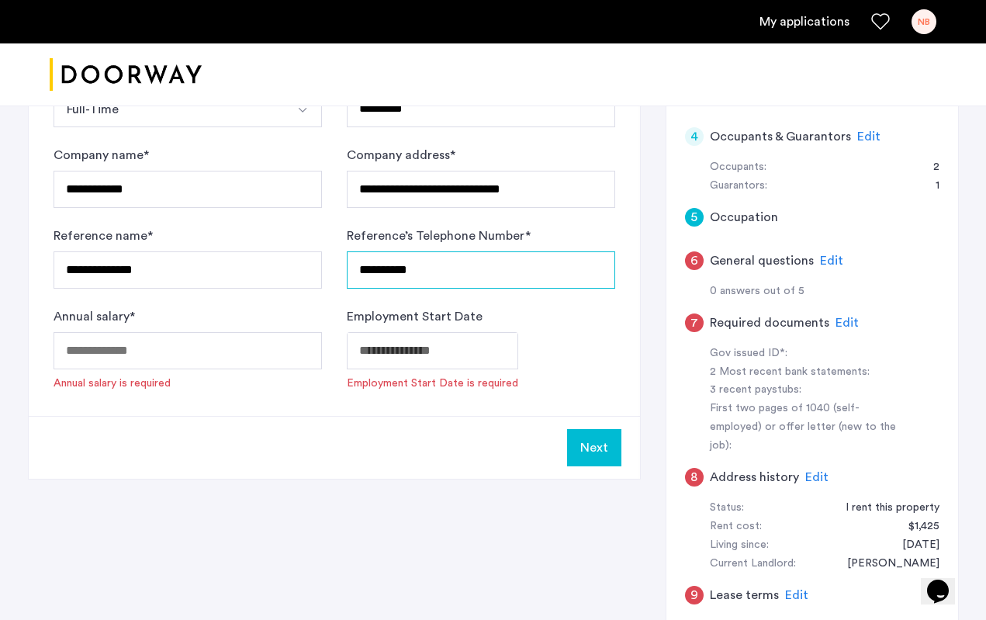
type input "**********"
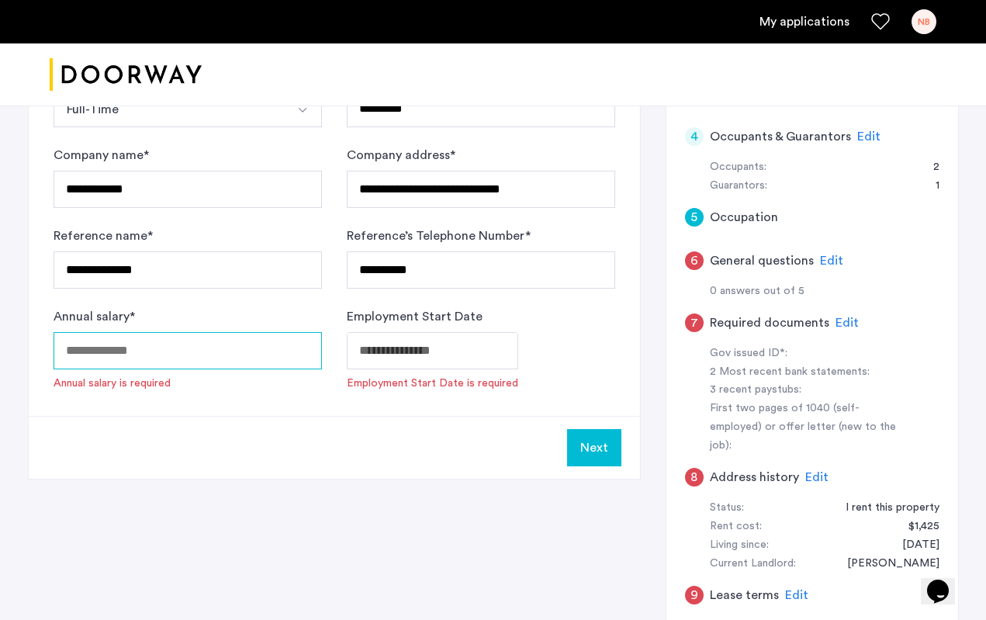
click at [195, 356] on input "Annual salary *" at bounding box center [188, 350] width 268 height 37
type input "*"
type input "*****"
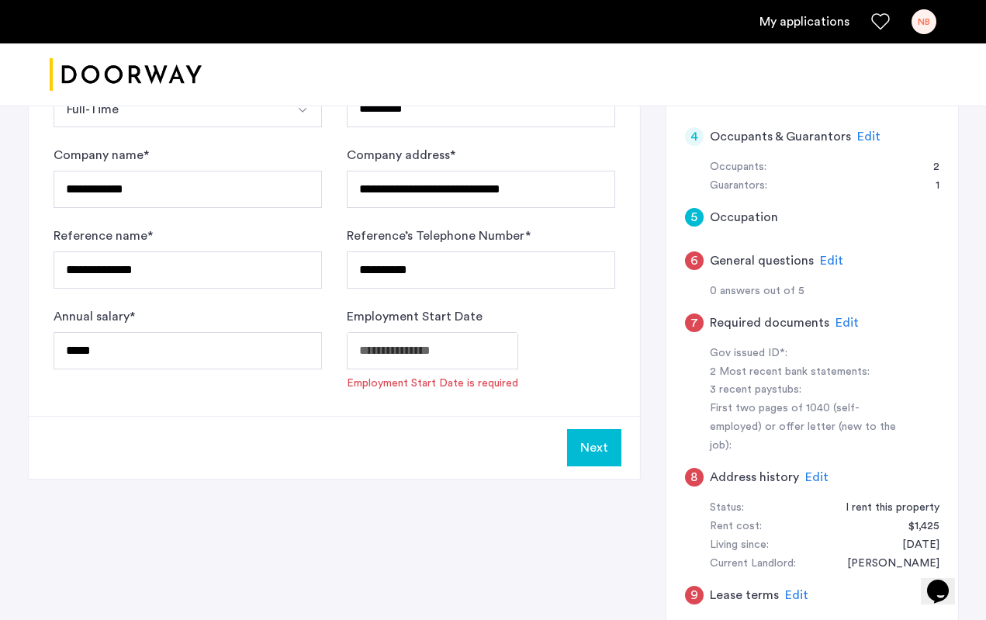
click at [266, 399] on div "**********" at bounding box center [334, 157] width 611 height 518
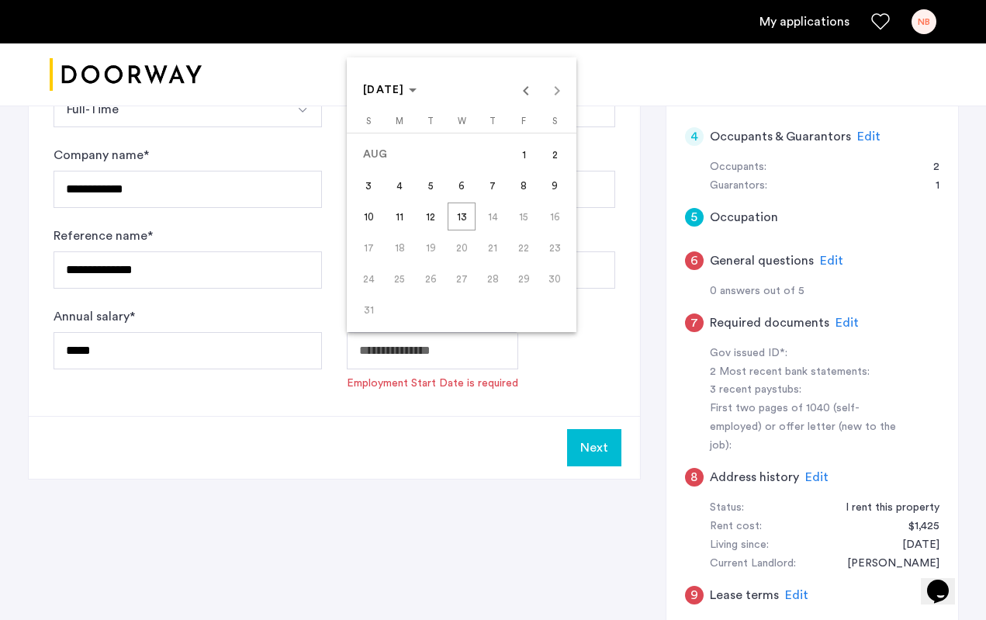
click at [524, 95] on span "Previous month" at bounding box center [525, 89] width 31 height 31
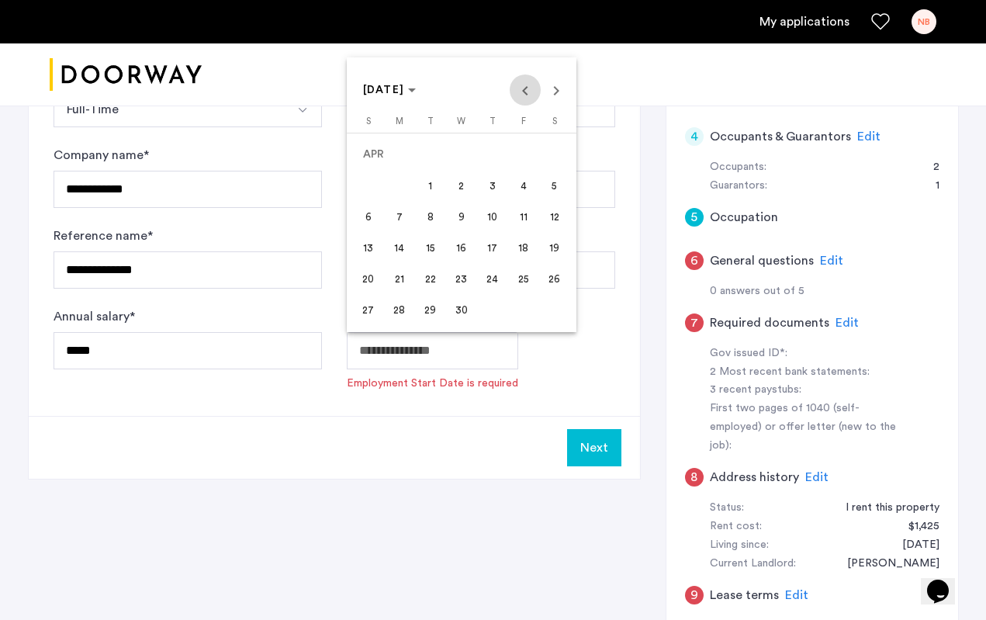
click at [524, 95] on span "Previous month" at bounding box center [525, 89] width 31 height 31
click at [417, 88] on span "FEB 2025" at bounding box center [390, 90] width 54 height 13
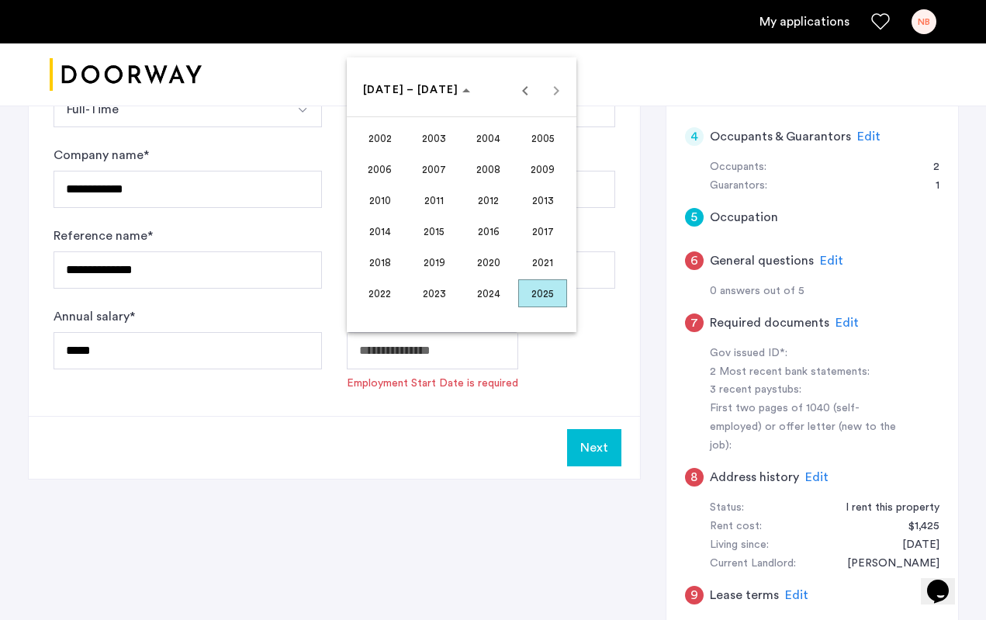
click at [429, 296] on span "2023" at bounding box center [434, 293] width 49 height 28
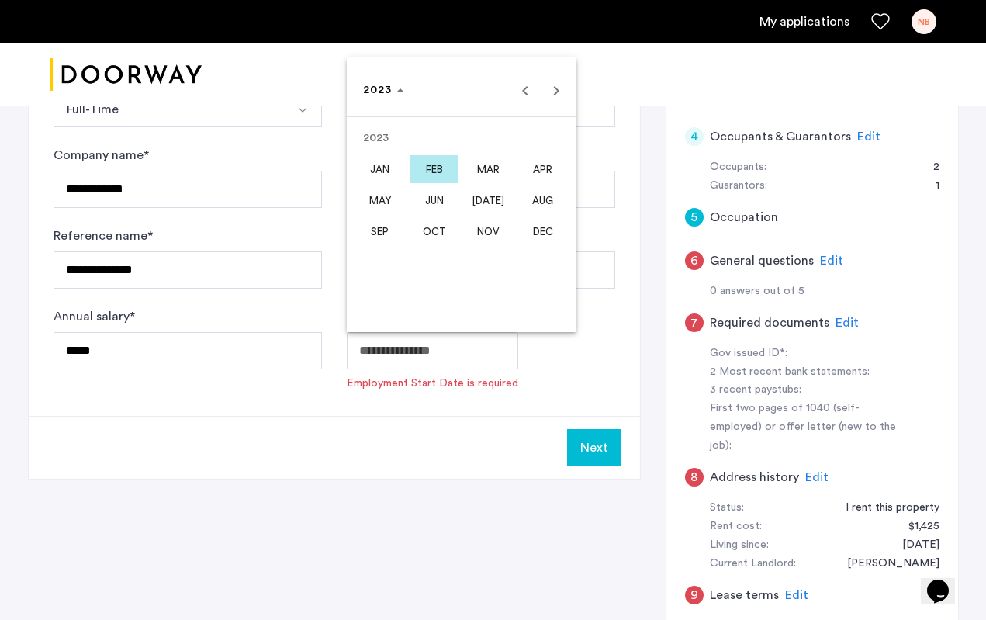
click at [384, 230] on span "SEP" at bounding box center [379, 231] width 49 height 28
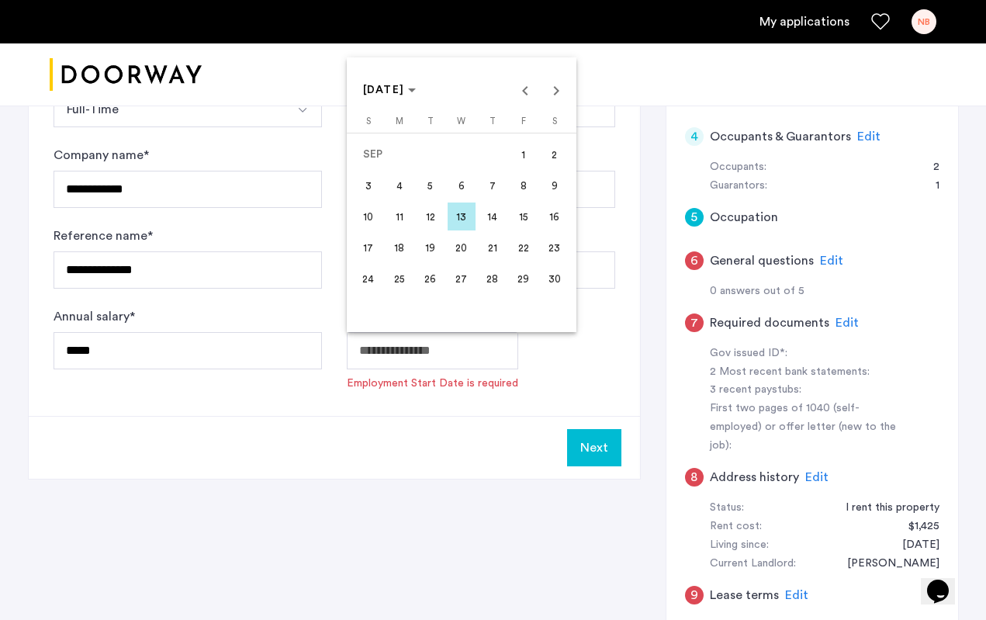
click at [512, 494] on div at bounding box center [493, 310] width 986 height 620
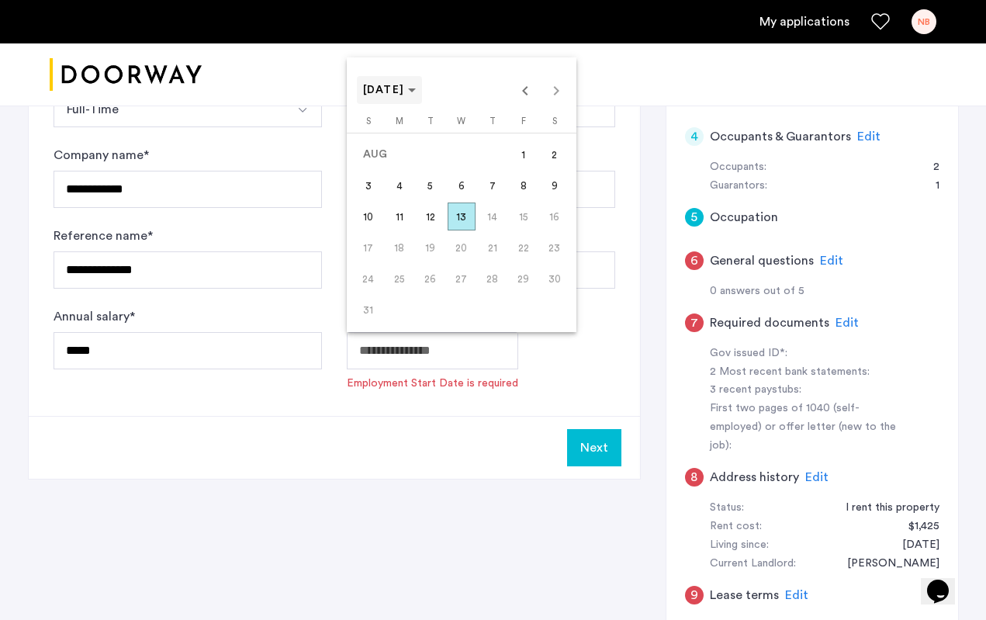
click at [405, 92] on span "AUG 2025" at bounding box center [384, 90] width 42 height 11
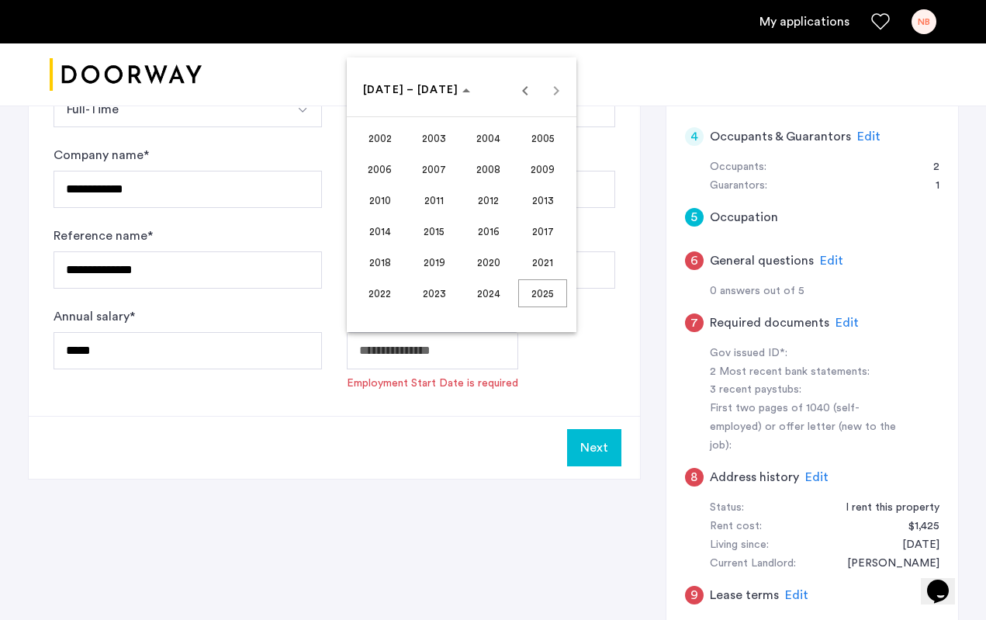
click at [439, 296] on span "2023" at bounding box center [434, 293] width 49 height 28
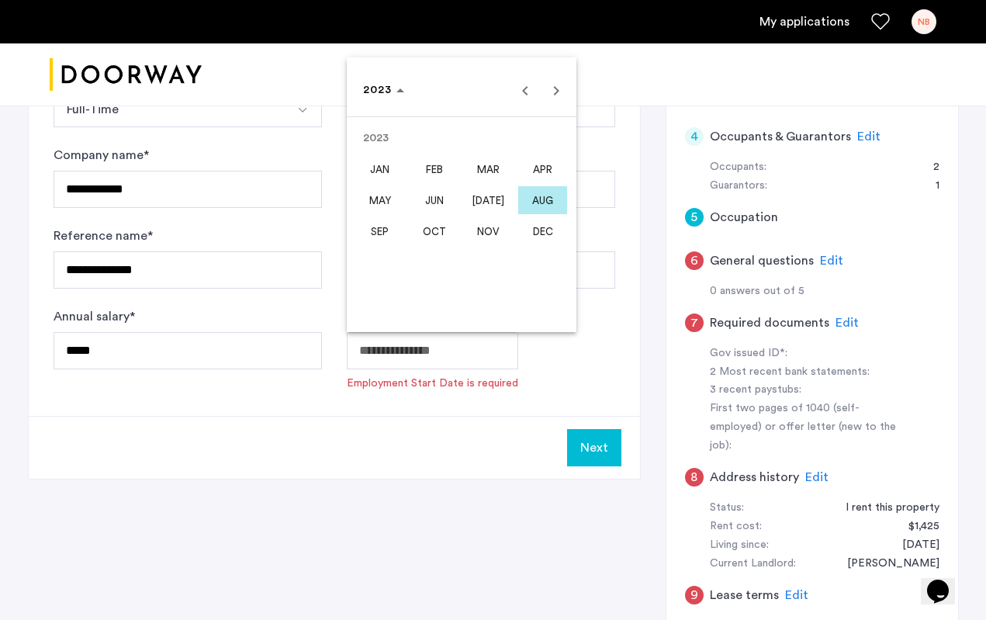
click at [387, 229] on span "SEP" at bounding box center [379, 231] width 49 height 28
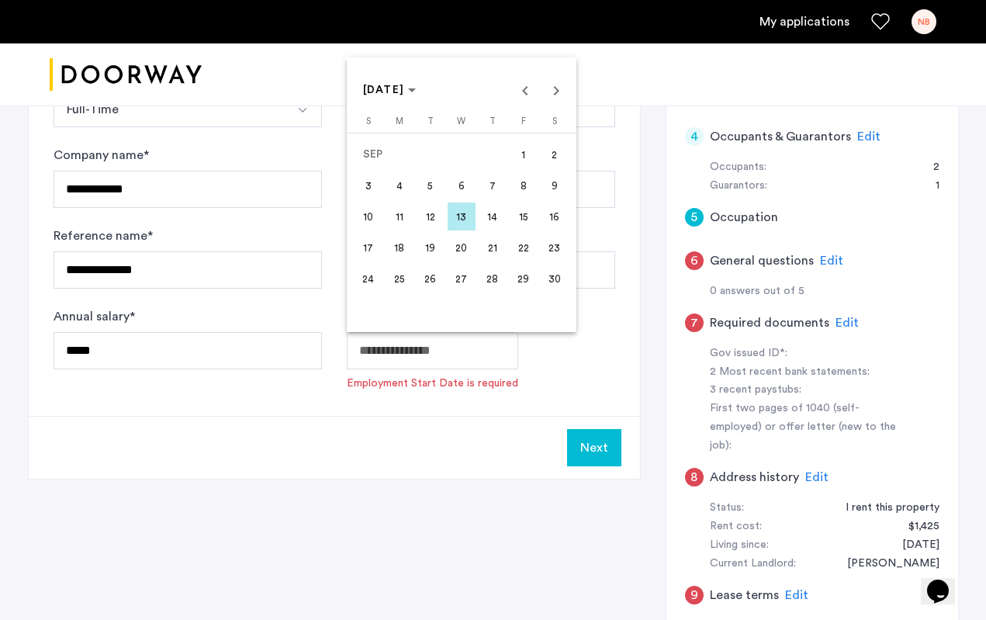
click at [369, 215] on span "10" at bounding box center [368, 216] width 28 height 28
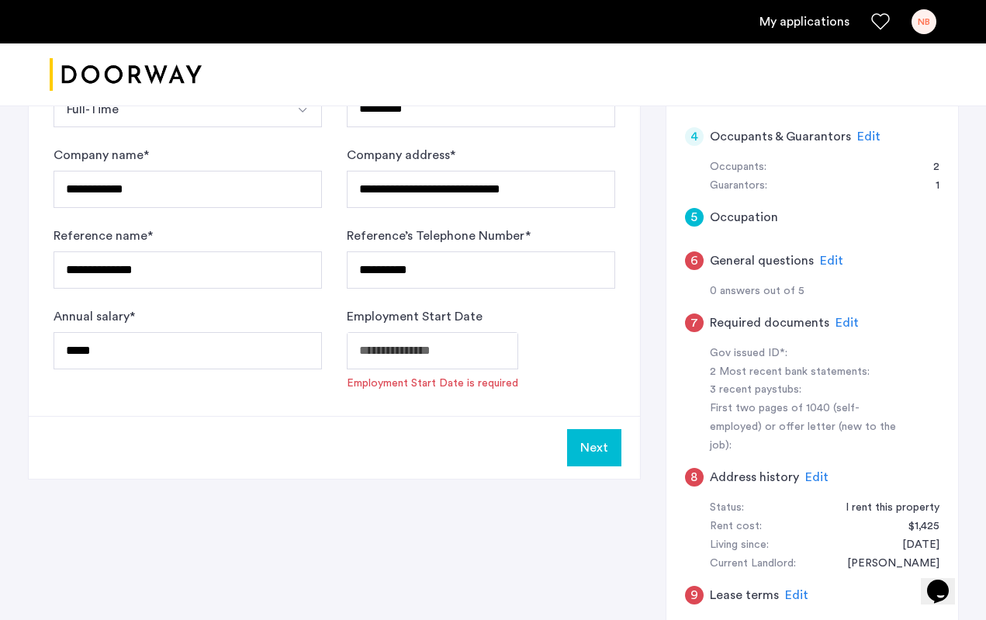
type input "**********"
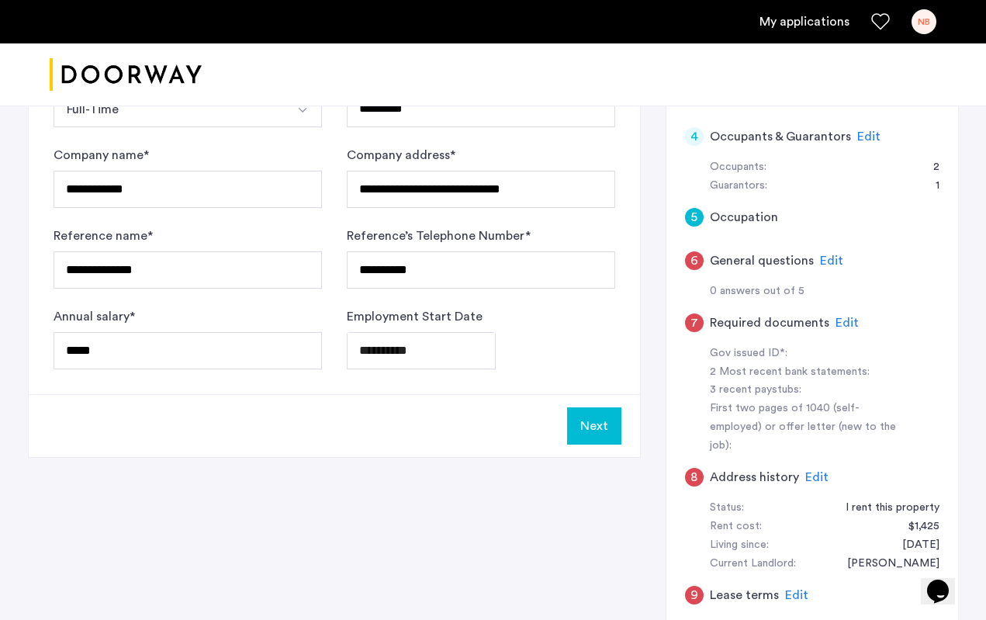
click at [596, 424] on button "Next" at bounding box center [594, 425] width 54 height 37
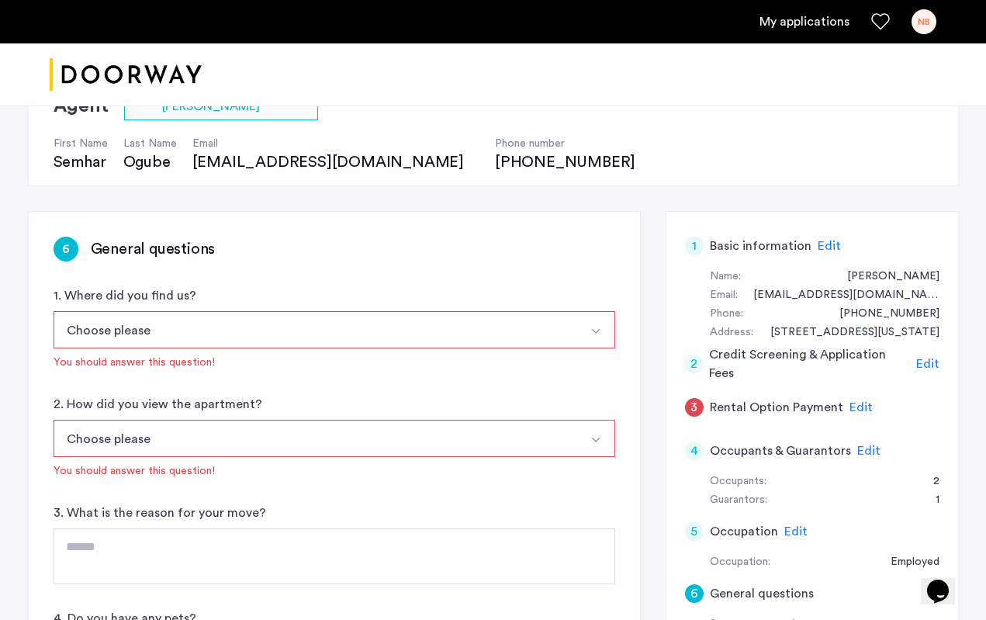
scroll to position [141, 0]
click at [251, 321] on button "Choose please" at bounding box center [316, 327] width 525 height 37
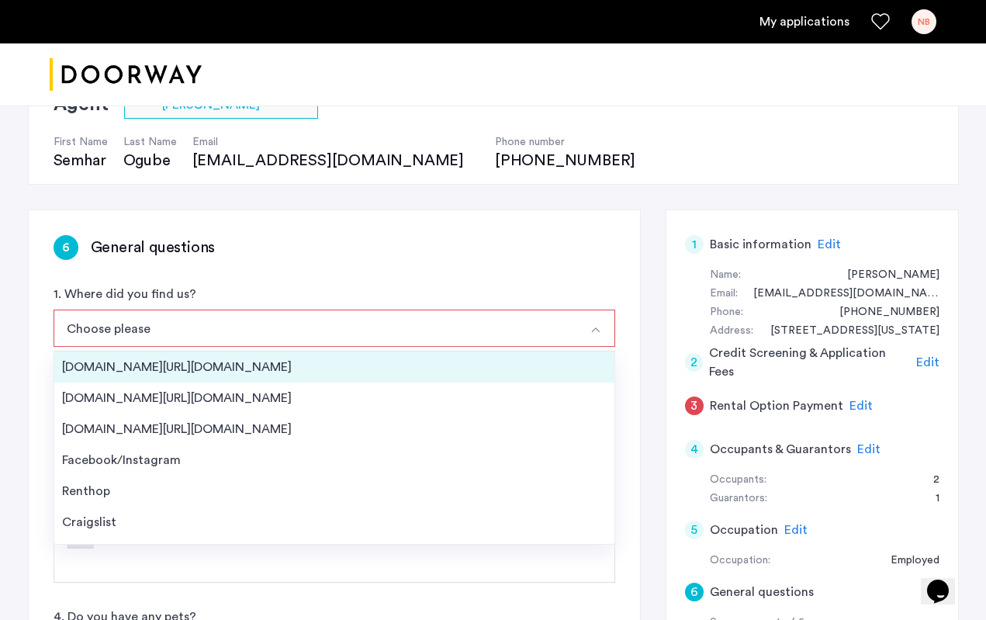
click at [165, 368] on div "Streeteasy.com/Zillow.com" at bounding box center [334, 367] width 545 height 19
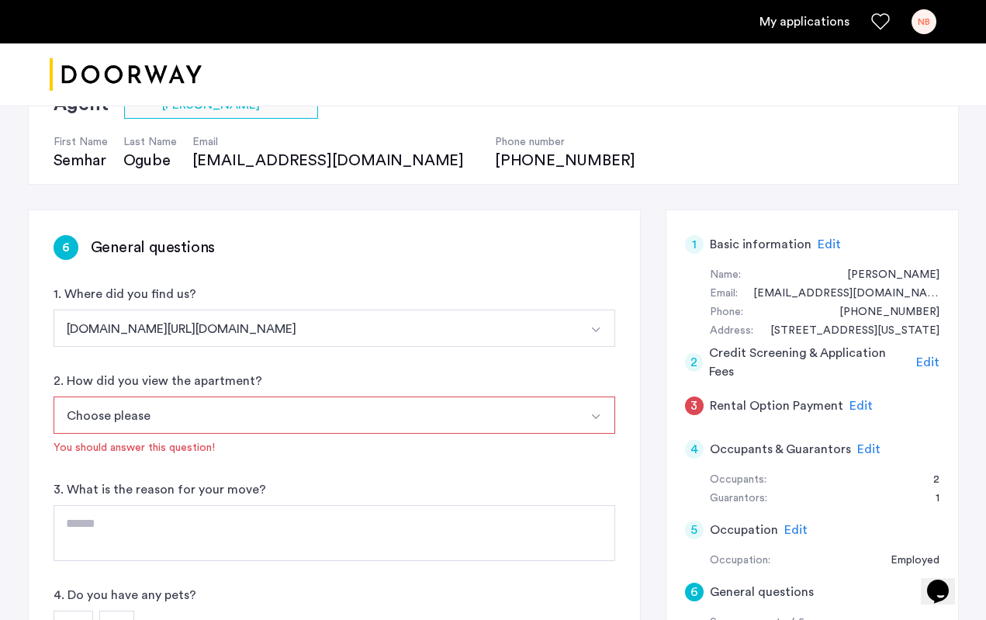
click at [213, 413] on button "Choose please" at bounding box center [316, 414] width 525 height 37
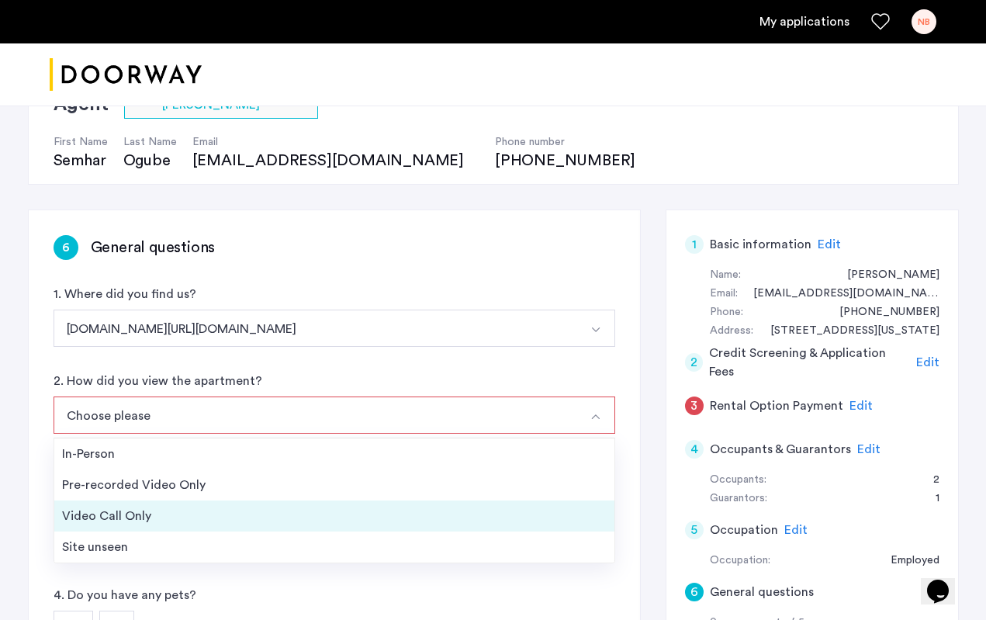
click at [171, 513] on div "Video Call Only" at bounding box center [334, 516] width 545 height 19
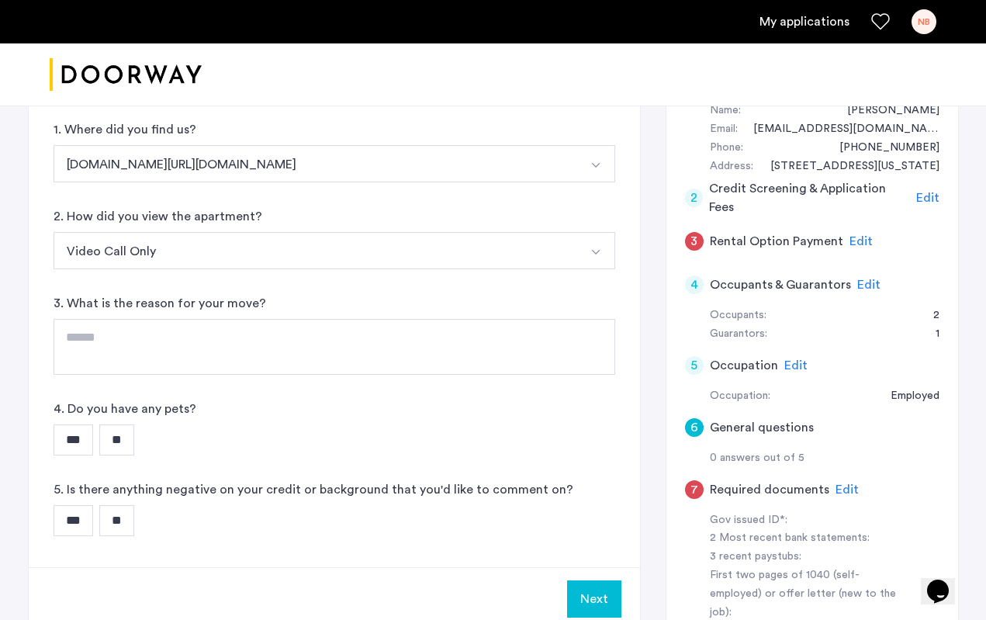
scroll to position [327, 0]
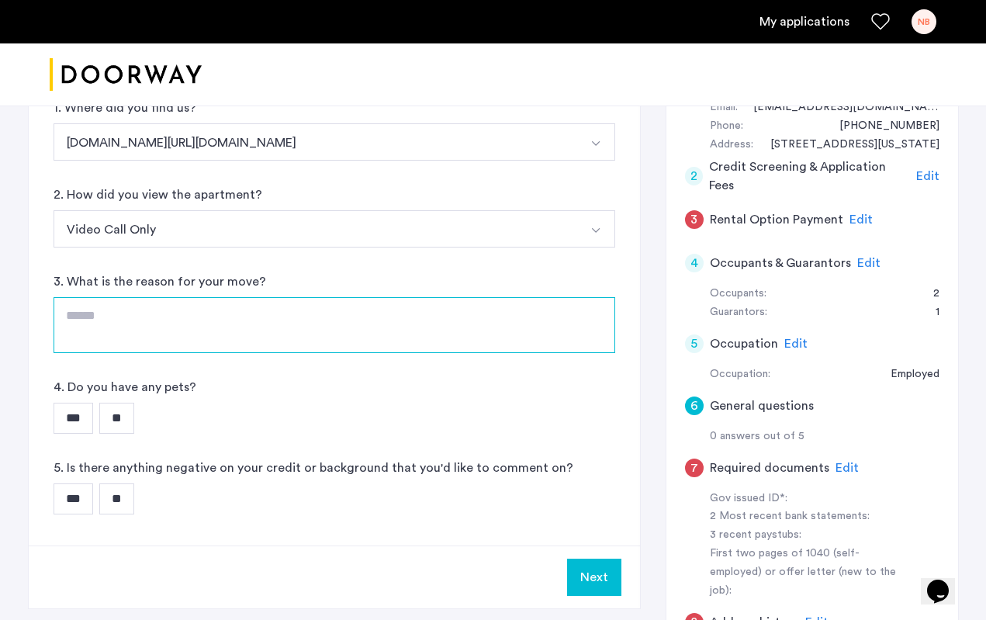
click at [155, 325] on textarea at bounding box center [335, 325] width 562 height 56
type textarea "**********"
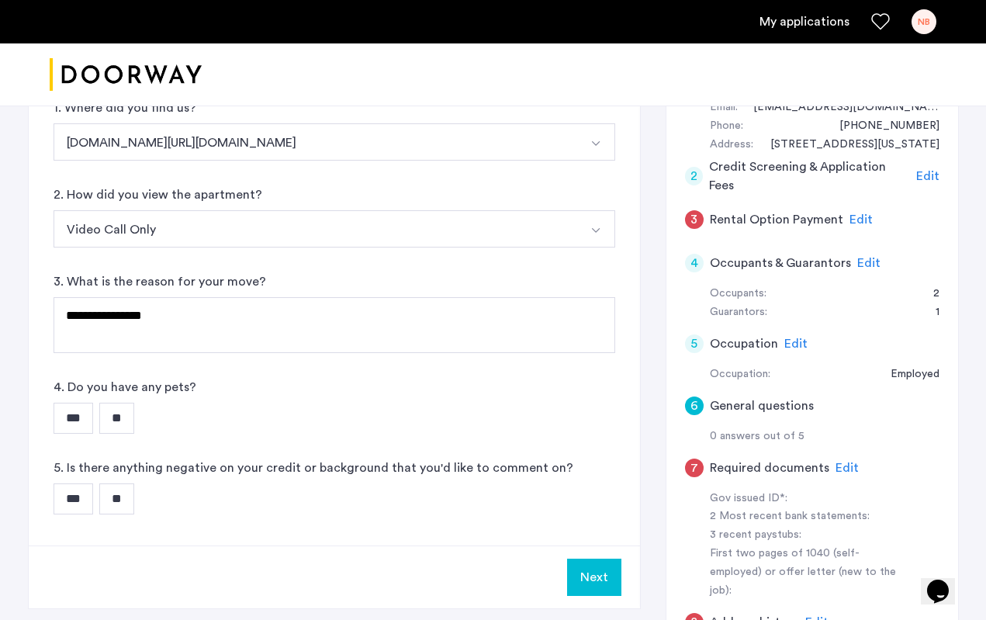
click at [134, 409] on input "**" at bounding box center [116, 418] width 35 height 31
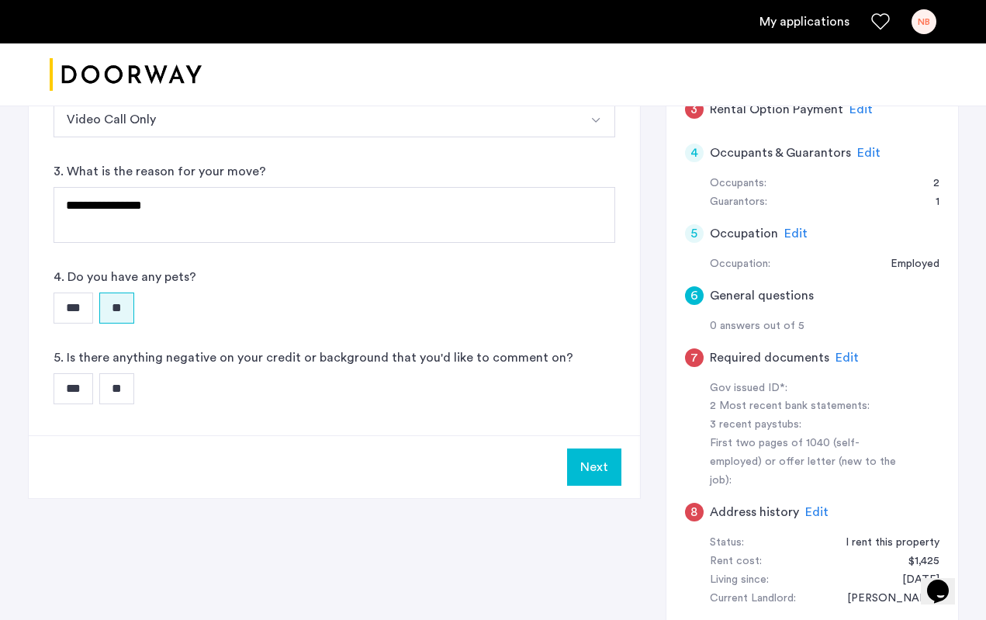
scroll to position [455, 0]
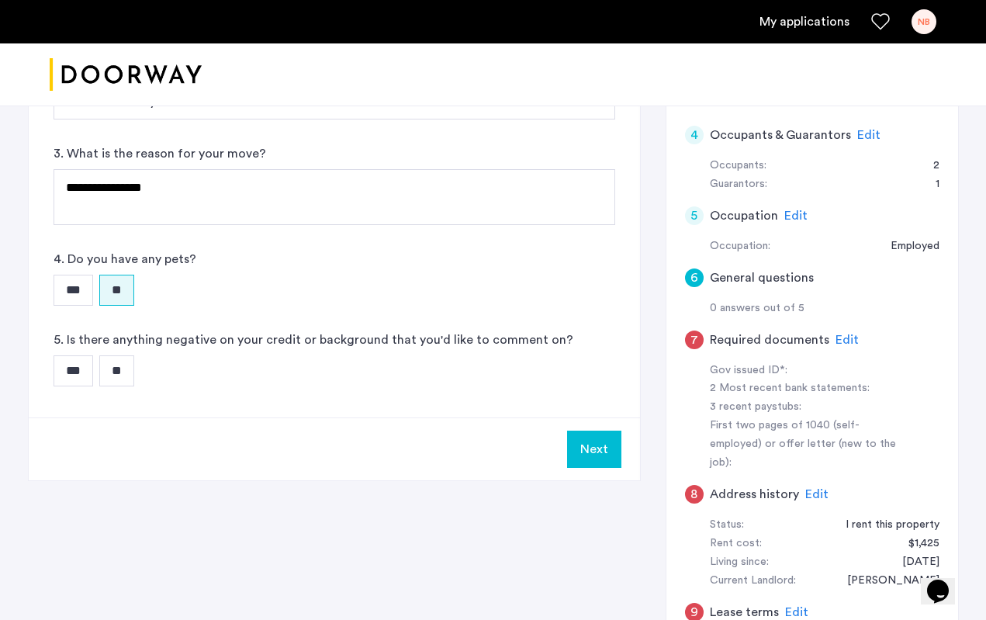
click at [83, 375] on input "***" at bounding box center [74, 370] width 40 height 31
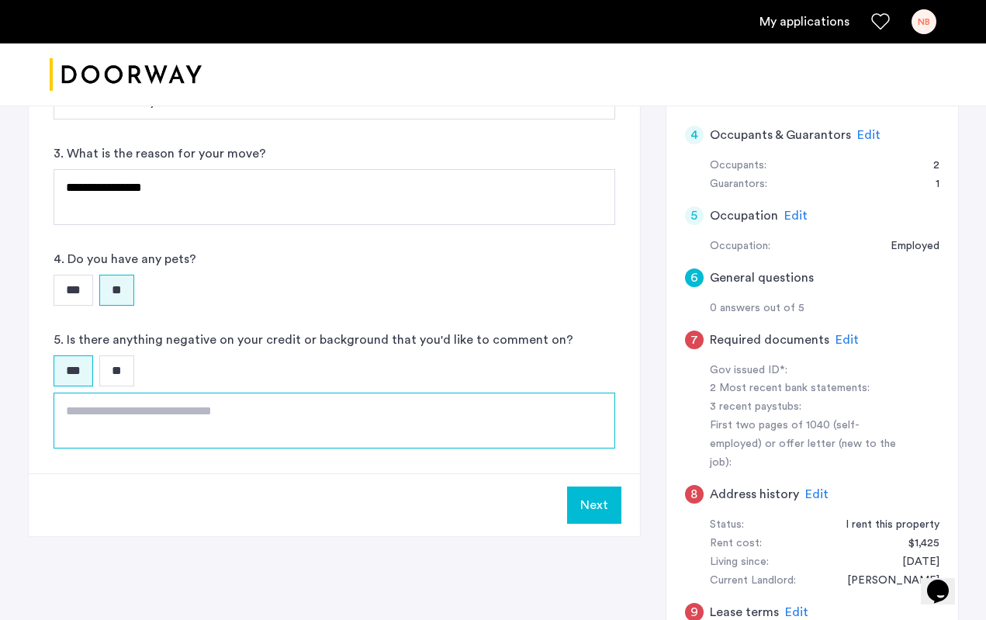
click at [206, 405] on textarea at bounding box center [335, 420] width 562 height 56
type textarea "*"
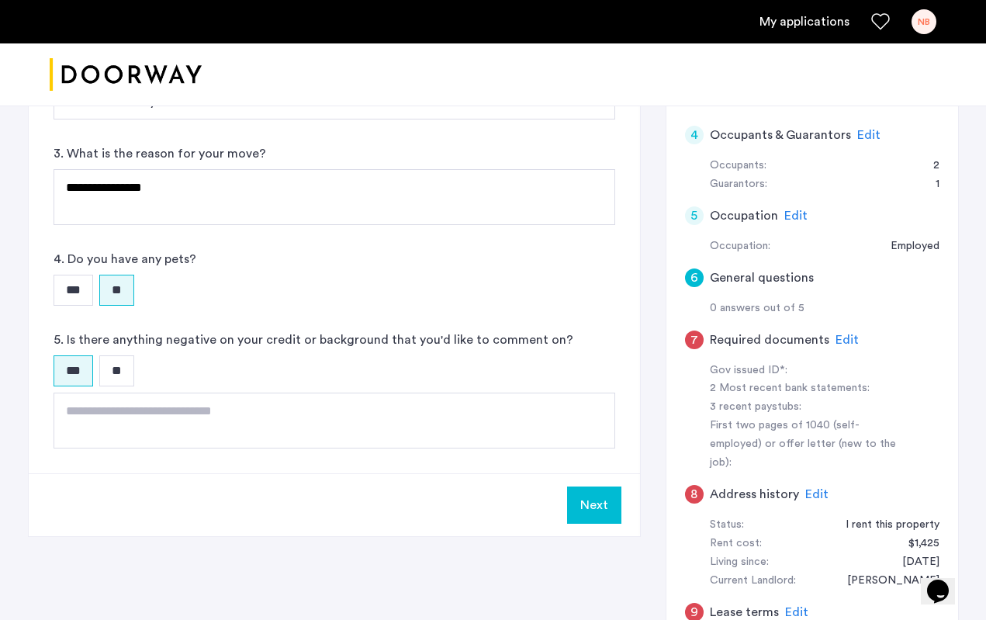
click at [118, 375] on input "**" at bounding box center [116, 370] width 35 height 31
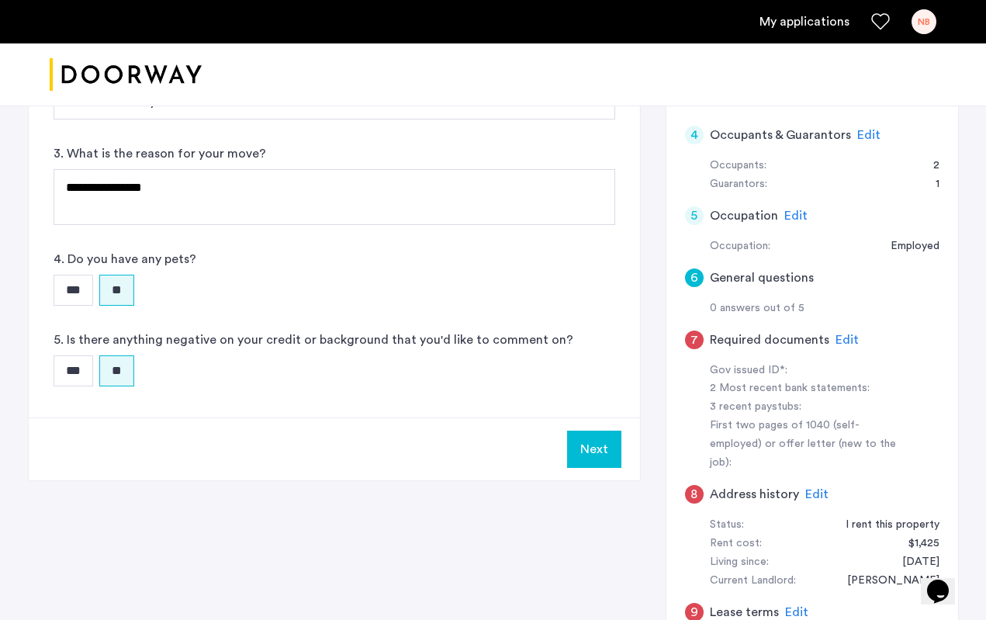
click at [598, 452] on button "Next" at bounding box center [594, 449] width 54 height 37
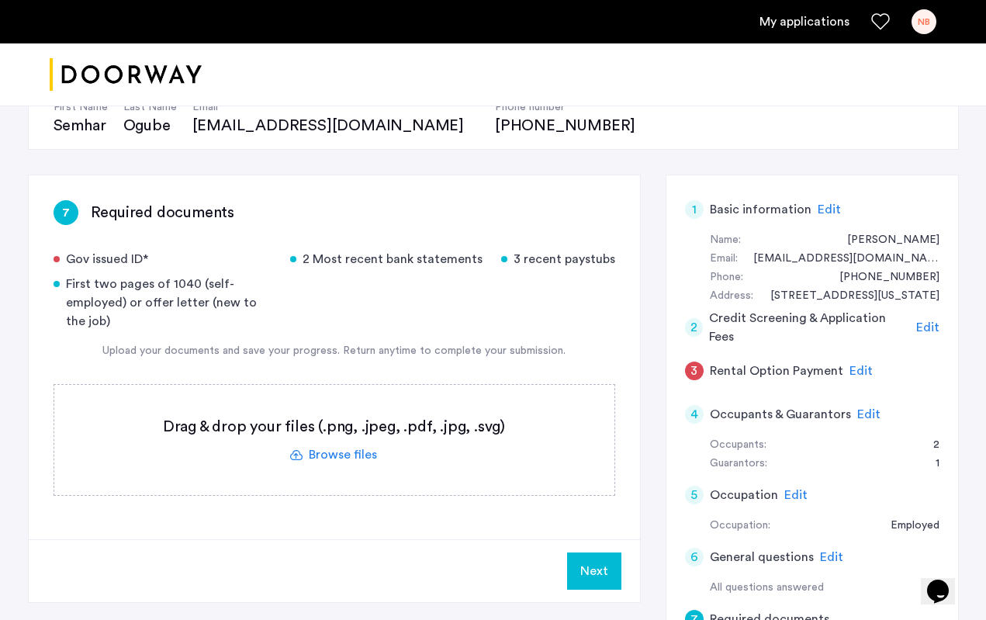
scroll to position [196, 0]
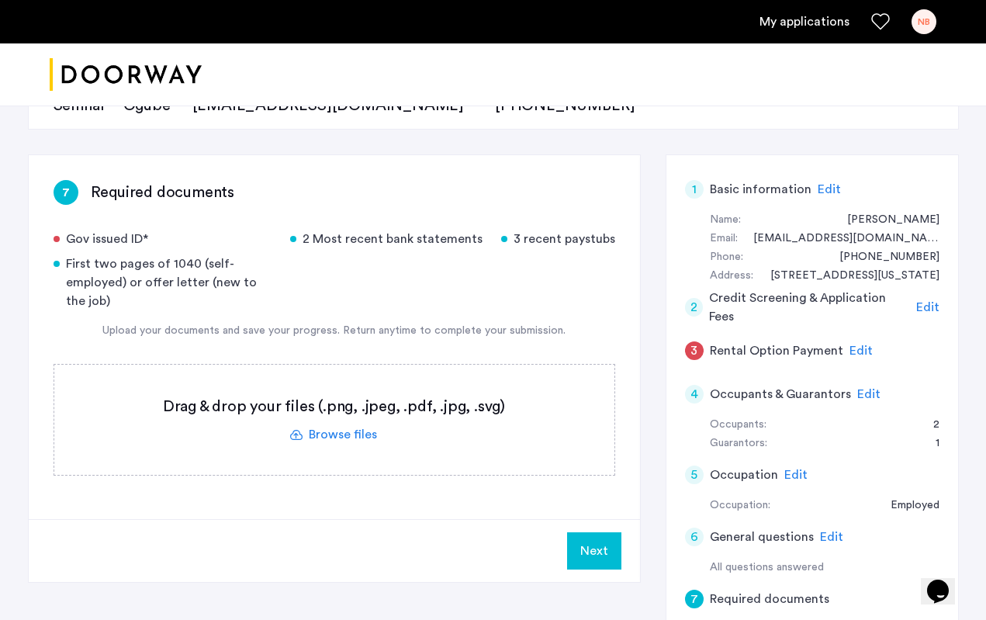
click at [371, 425] on label at bounding box center [334, 420] width 560 height 110
click at [0, 0] on input "file" at bounding box center [0, 0] width 0 height 0
click at [371, 437] on label at bounding box center [334, 420] width 560 height 110
click at [0, 0] on input "file" at bounding box center [0, 0] width 0 height 0
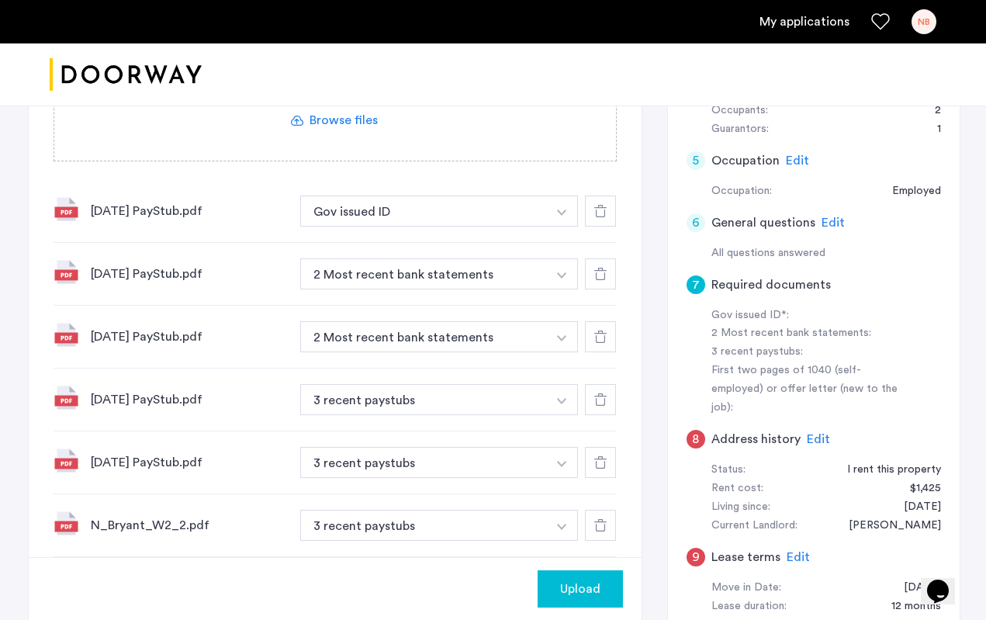
scroll to position [507, 0]
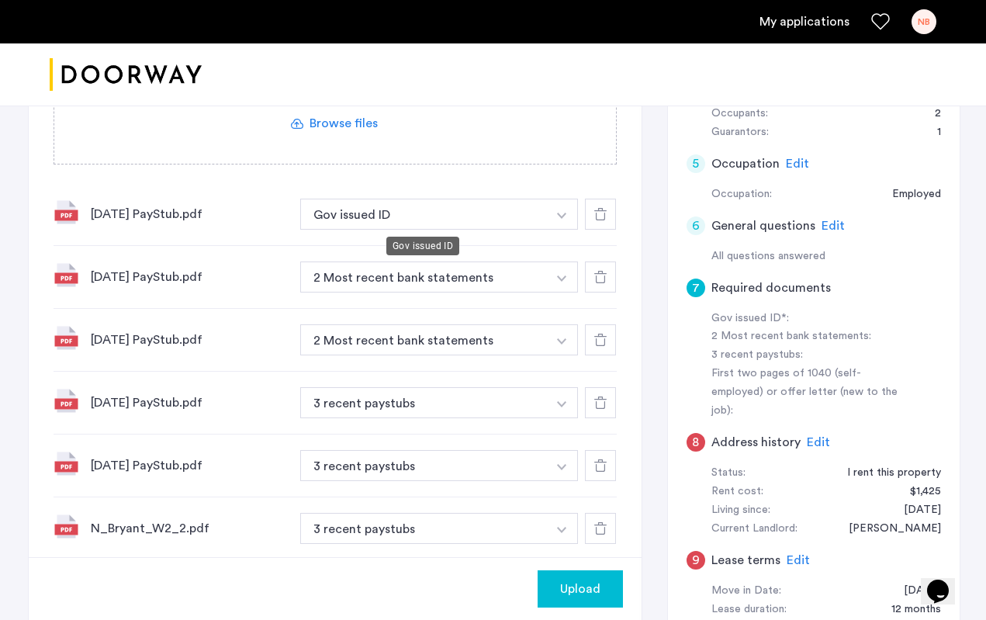
click at [524, 219] on button "Gov issued ID" at bounding box center [423, 214] width 247 height 31
click at [564, 220] on button "button" at bounding box center [562, 214] width 32 height 31
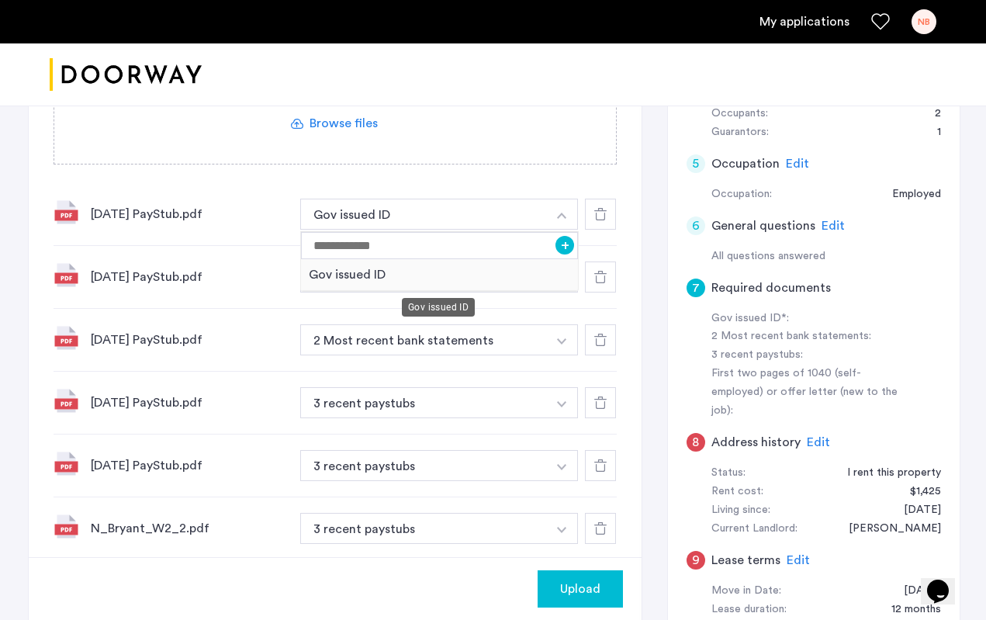
click at [420, 278] on div "Gov issued ID" at bounding box center [440, 275] width 278 height 32
click at [525, 185] on div "July 7th PayStub.pdf Gov issued ID + Gov issued ID" at bounding box center [335, 214] width 563 height 63
click at [569, 230] on button "button" at bounding box center [562, 214] width 32 height 31
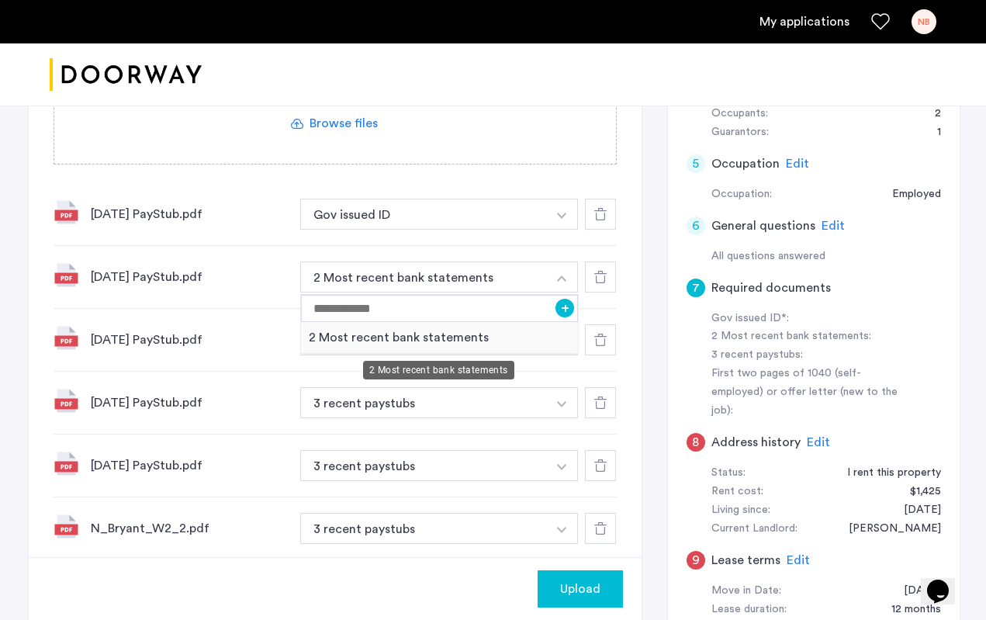
click at [410, 348] on div "2 Most recent bank statements" at bounding box center [440, 338] width 278 height 32
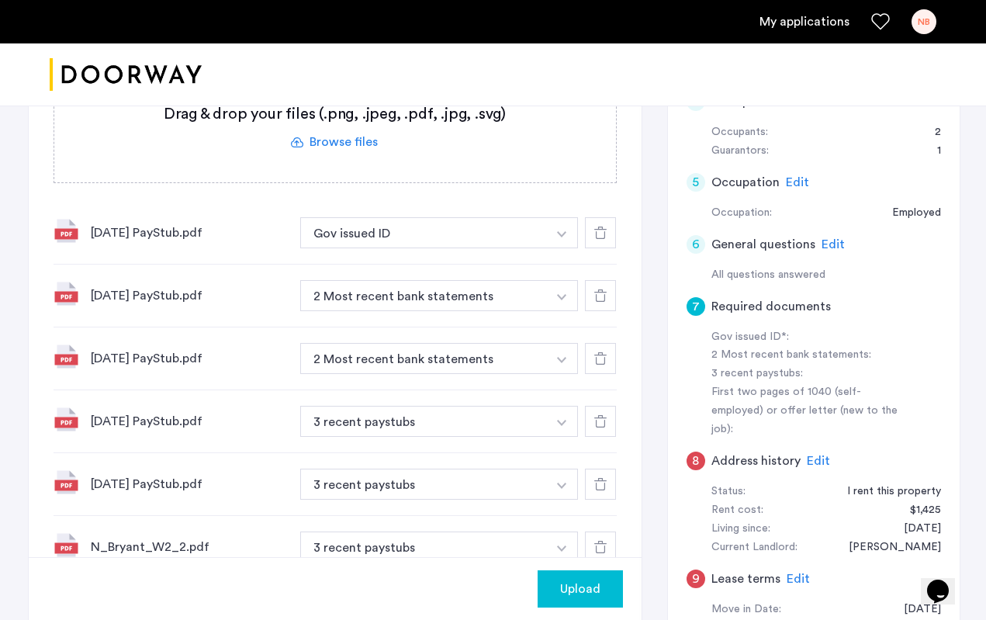
scroll to position [503, 0]
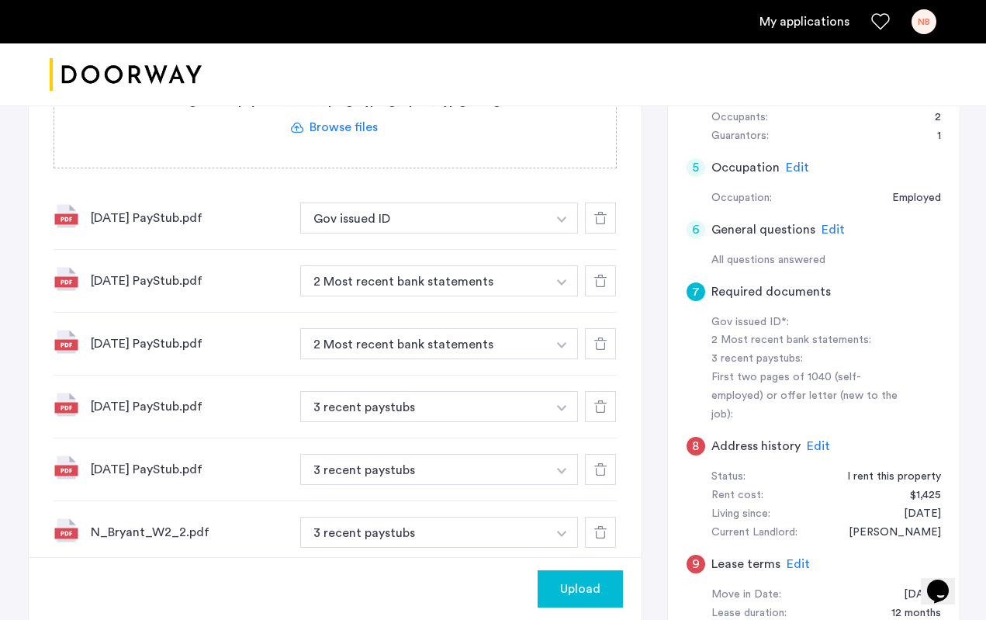
click at [562, 221] on img "button" at bounding box center [561, 219] width 9 height 6
click at [546, 220] on button "button" at bounding box center [562, 217] width 32 height 31
click at [500, 210] on button "Gov issued ID" at bounding box center [423, 217] width 247 height 31
click at [565, 214] on button "button" at bounding box center [562, 217] width 32 height 31
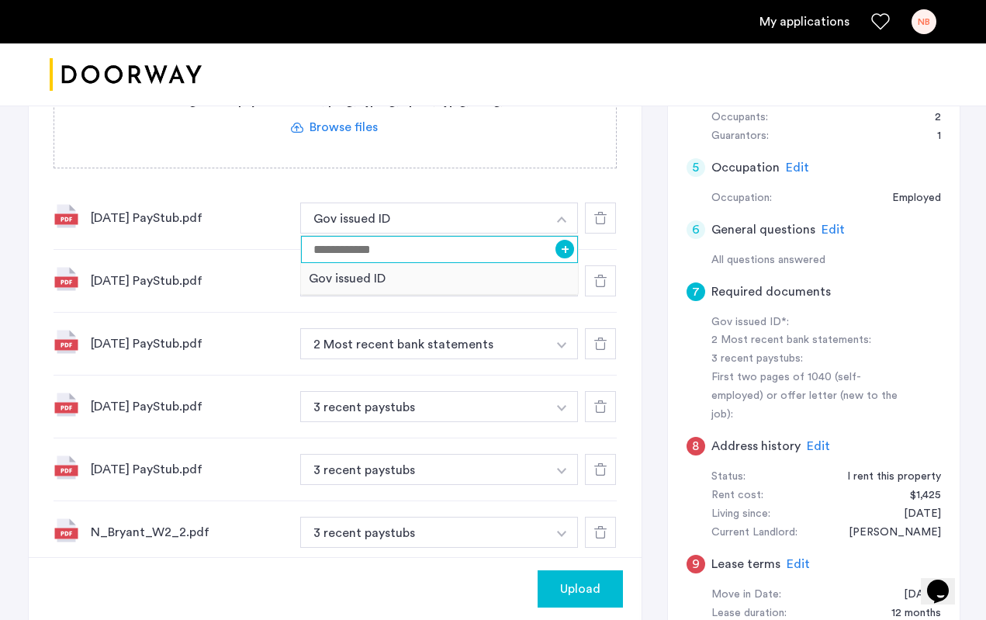
click at [417, 251] on input at bounding box center [440, 249] width 278 height 27
click at [458, 249] on input "********" at bounding box center [440, 249] width 278 height 27
type input "**********"
click at [564, 249] on button "+" at bounding box center [564, 249] width 19 height 19
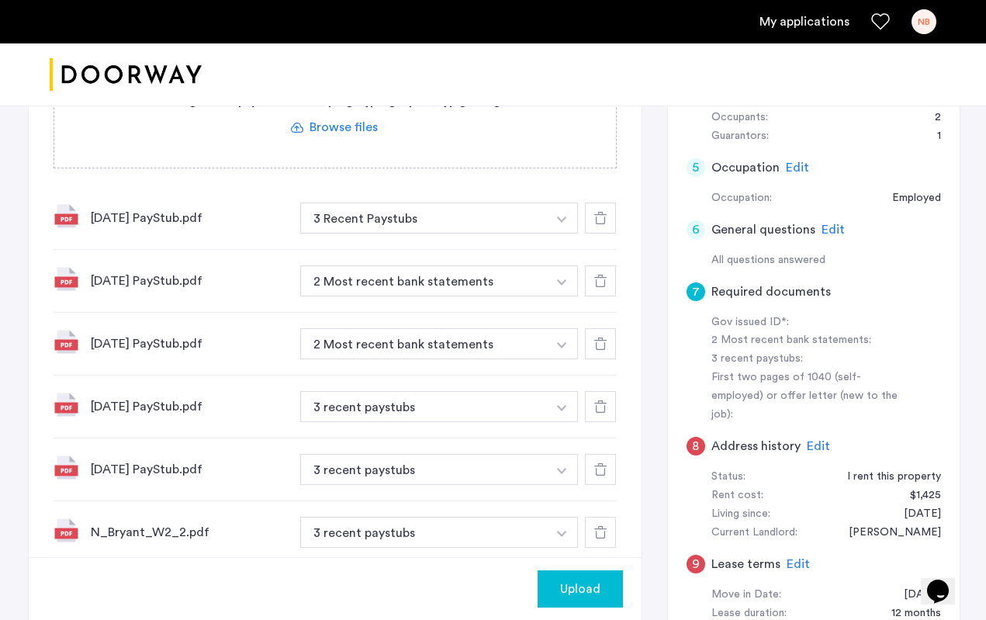
click at [559, 223] on img "button" at bounding box center [561, 219] width 9 height 6
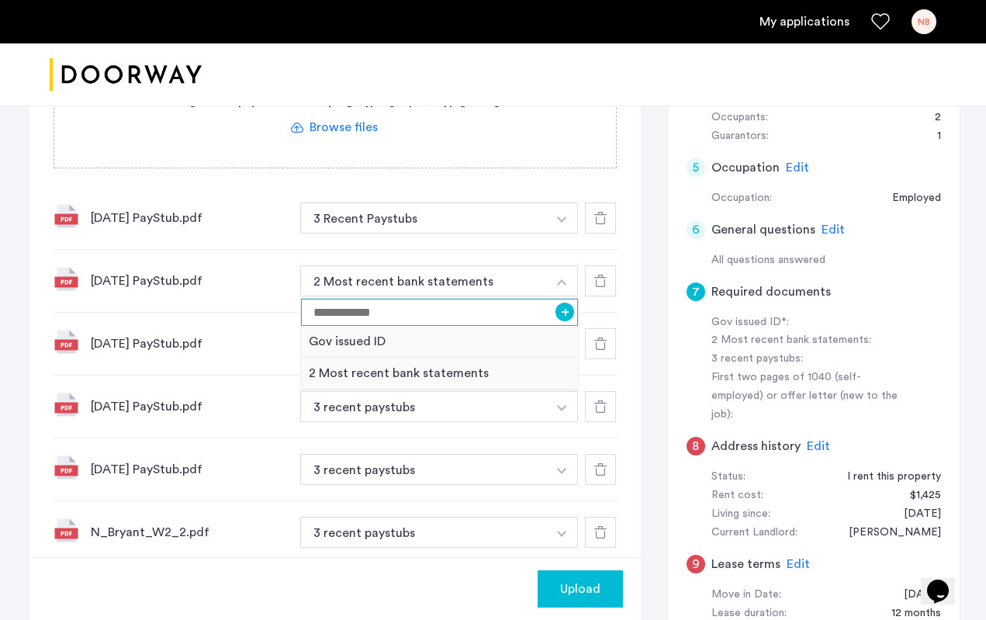
click at [459, 314] on input at bounding box center [440, 312] width 278 height 27
type input "**********"
click at [567, 316] on button "+" at bounding box center [564, 312] width 19 height 19
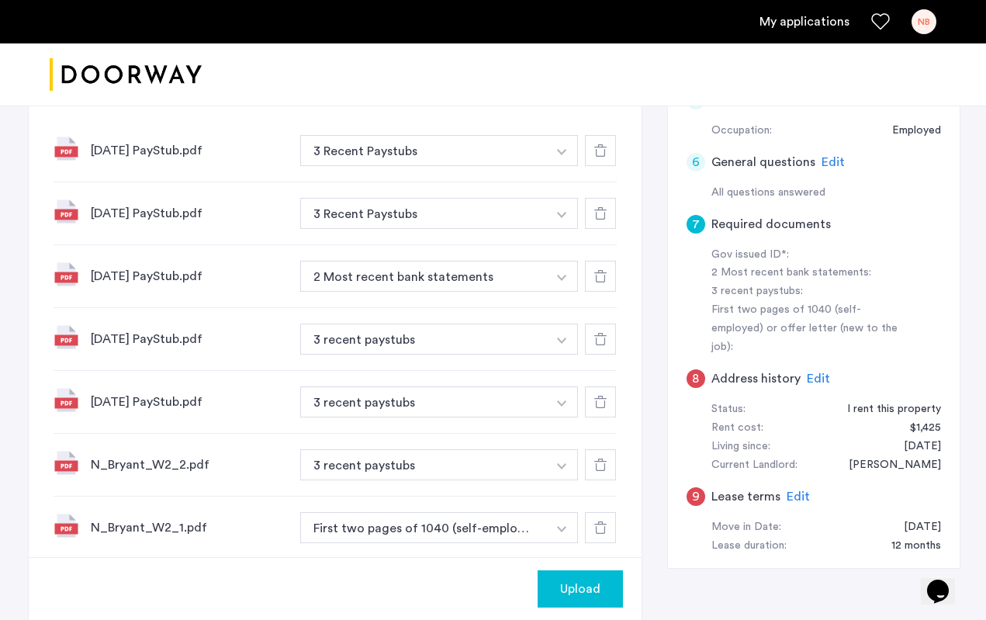
scroll to position [572, 0]
click at [559, 154] on img "button" at bounding box center [561, 151] width 9 height 6
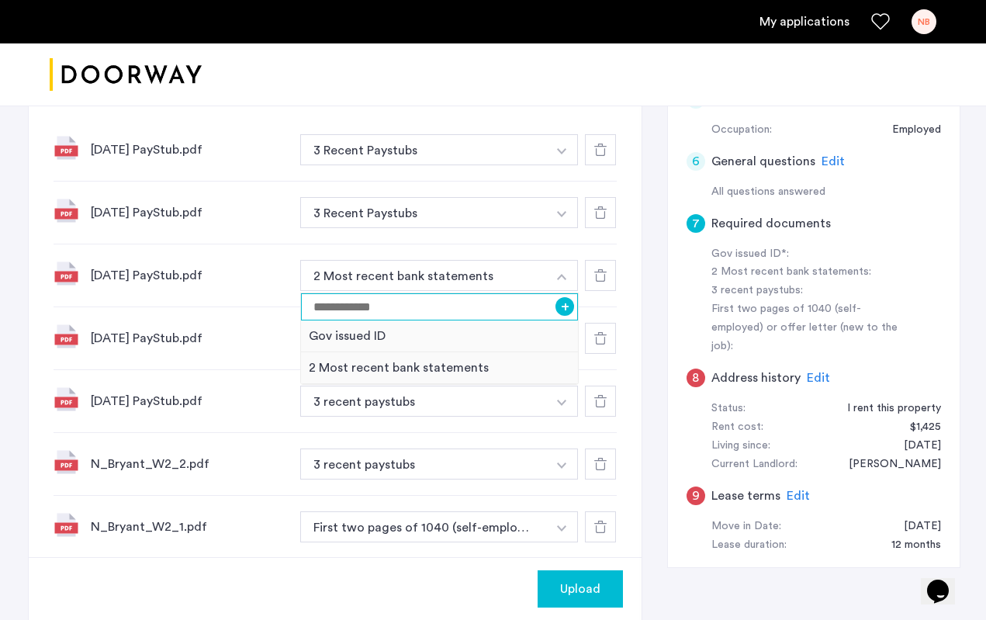
click at [417, 306] on input at bounding box center [440, 306] width 278 height 27
type input "**********"
click at [562, 303] on button "+" at bounding box center [564, 306] width 19 height 19
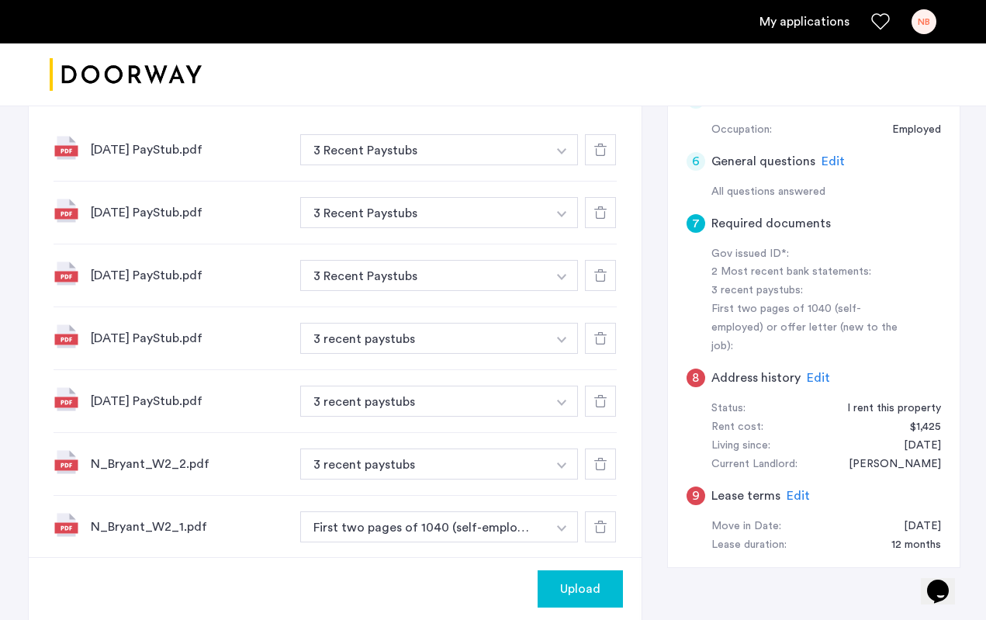
click at [564, 154] on img "button" at bounding box center [561, 151] width 9 height 6
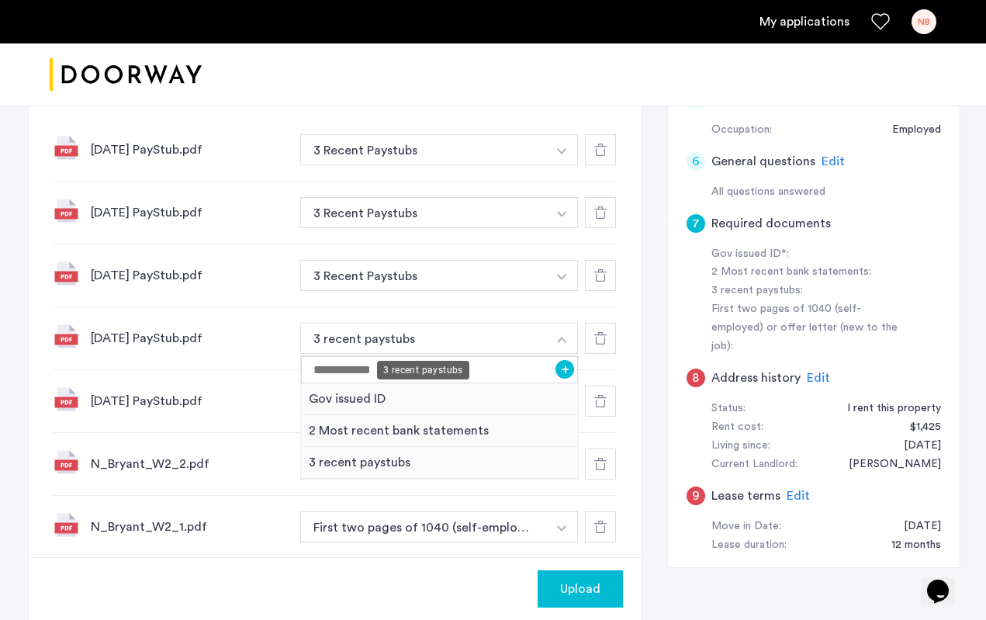
click at [432, 343] on button "3 recent paystubs" at bounding box center [423, 338] width 247 height 31
click at [396, 367] on input at bounding box center [440, 369] width 278 height 27
type input "**********"
click at [562, 370] on button "+" at bounding box center [564, 369] width 19 height 19
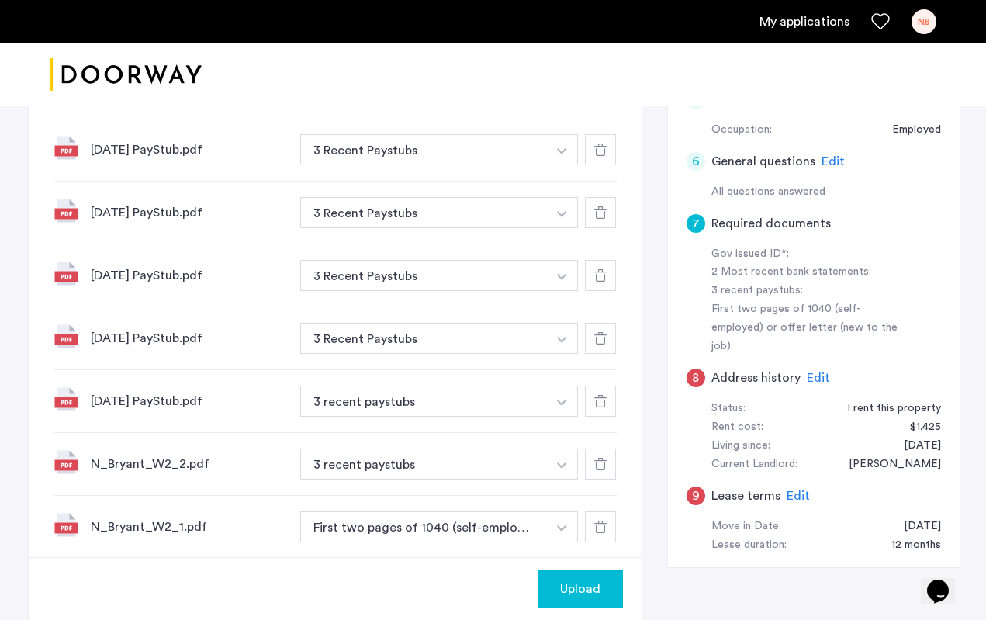
click at [569, 165] on button "button" at bounding box center [562, 149] width 32 height 31
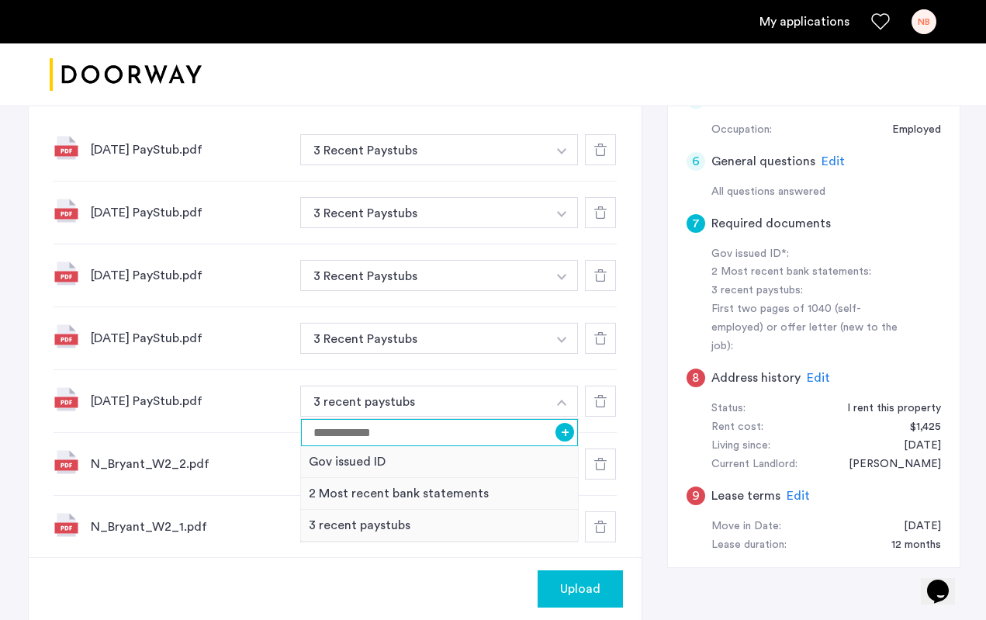
click at [378, 438] on input at bounding box center [440, 432] width 278 height 27
type input "**********"
click at [562, 437] on button "+" at bounding box center [564, 432] width 19 height 19
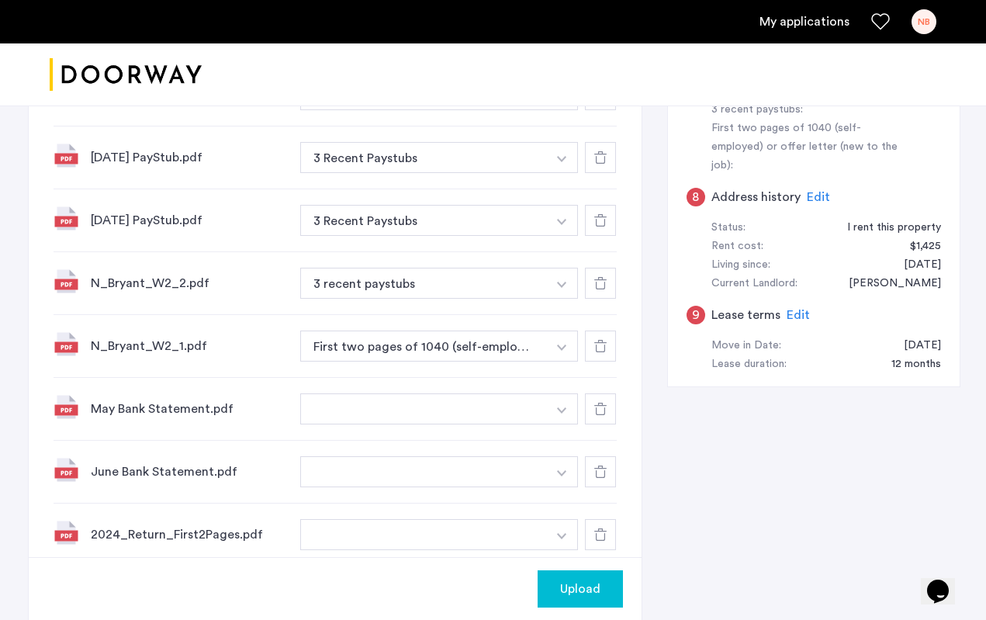
scroll to position [678, 0]
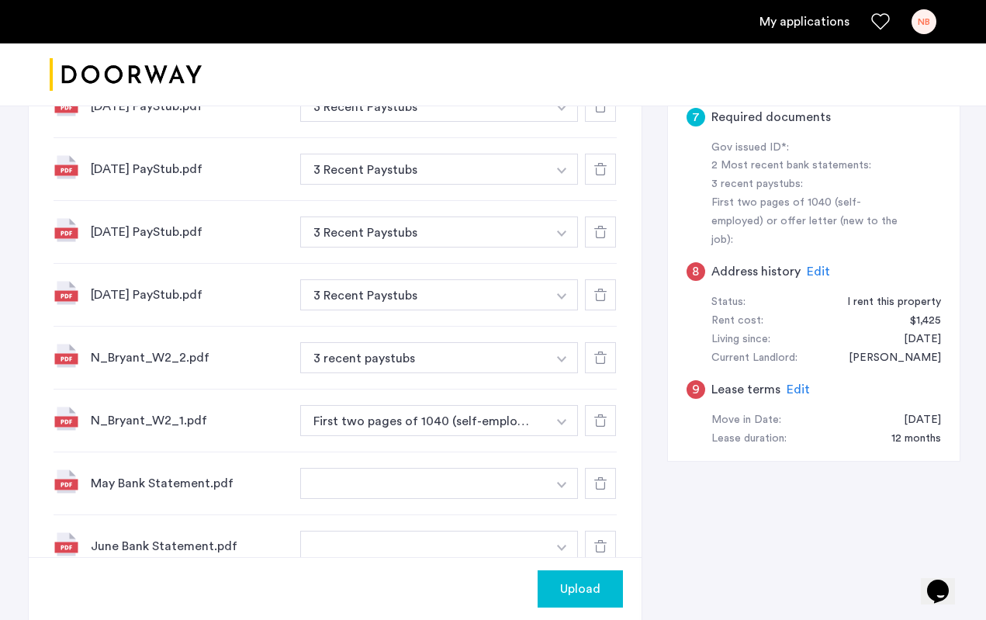
click at [560, 59] on button "button" at bounding box center [562, 43] width 32 height 31
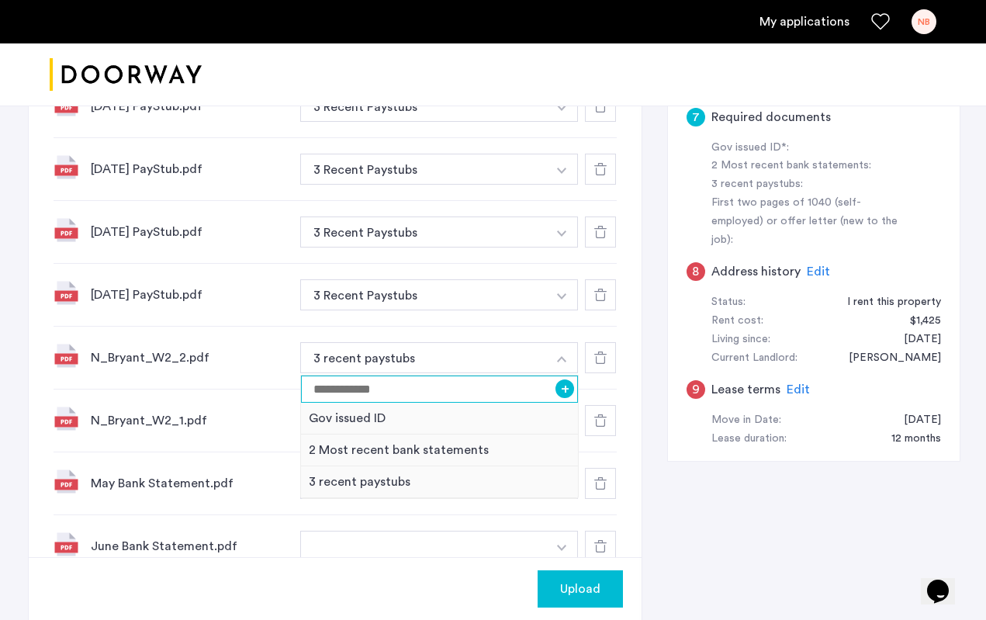
click at [428, 389] on input at bounding box center [440, 388] width 278 height 27
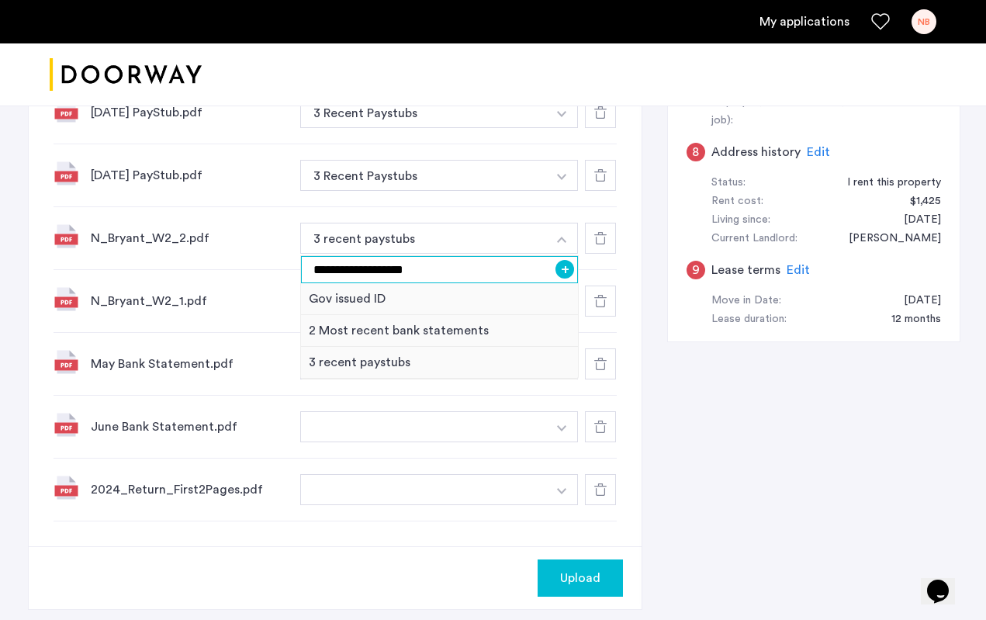
scroll to position [783, 0]
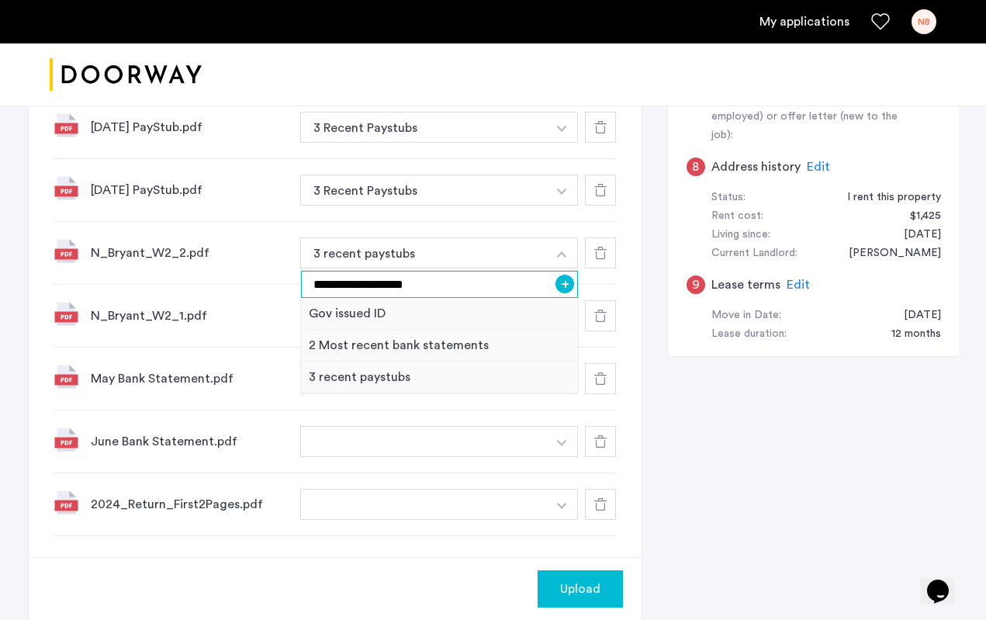
type input "**********"
click at [609, 251] on div at bounding box center [600, 252] width 31 height 31
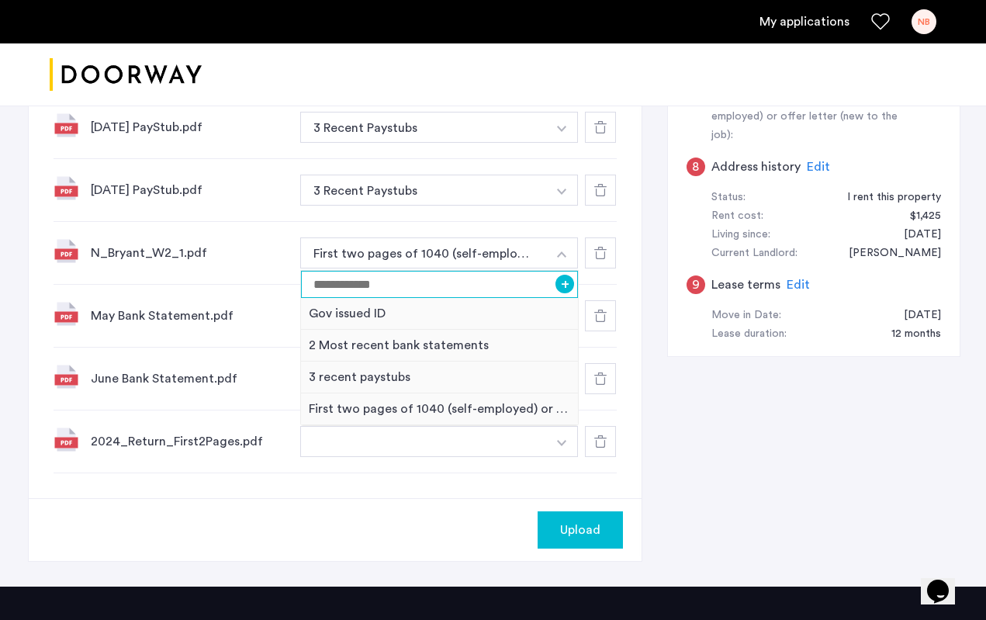
click at [423, 289] on input at bounding box center [440, 284] width 278 height 27
click at [603, 248] on icon at bounding box center [600, 253] width 12 height 12
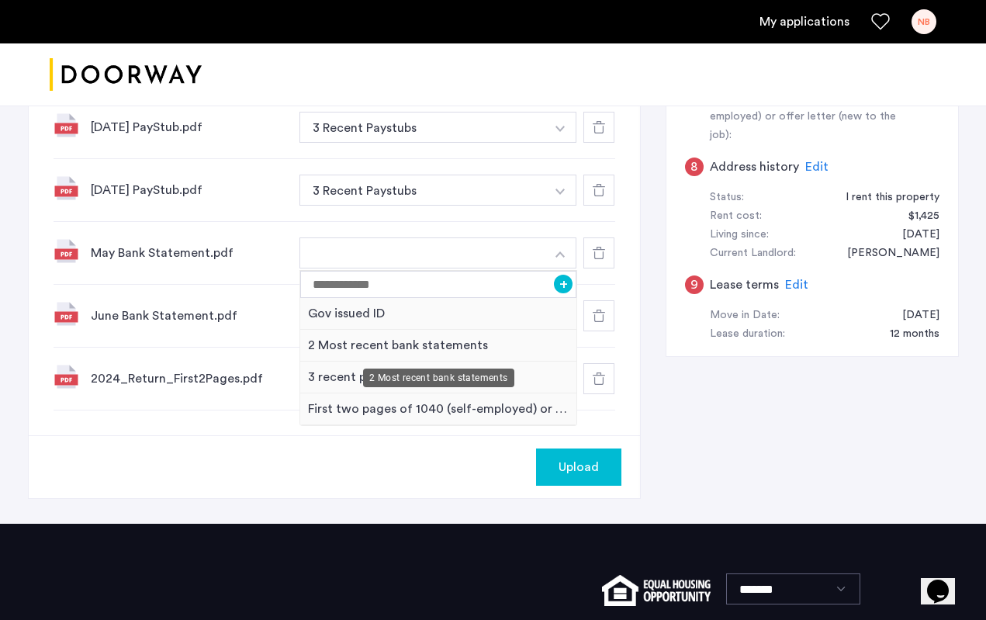
click at [448, 347] on div "2 Most recent bank statements" at bounding box center [438, 346] width 277 height 32
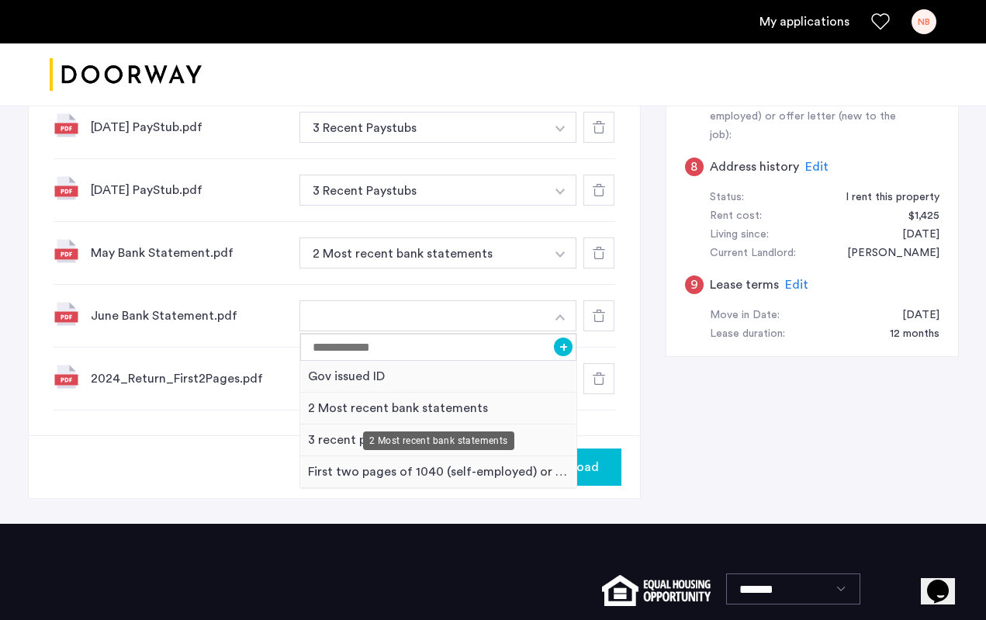
click at [417, 413] on div "2 Most recent bank statements" at bounding box center [438, 408] width 277 height 32
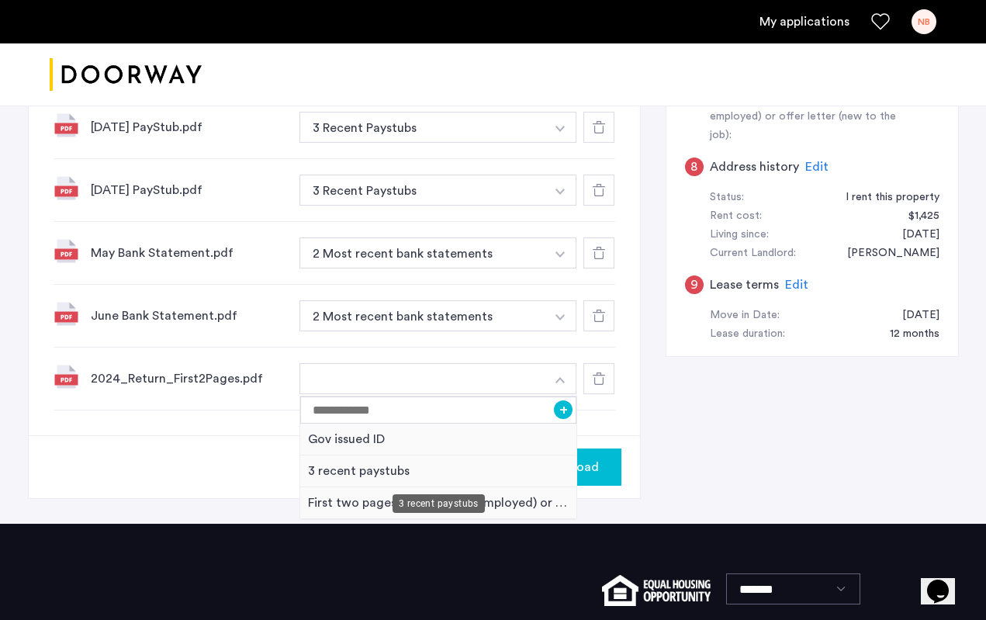
click at [437, 503] on div "3 recent paystubs" at bounding box center [438, 503] width 92 height 19
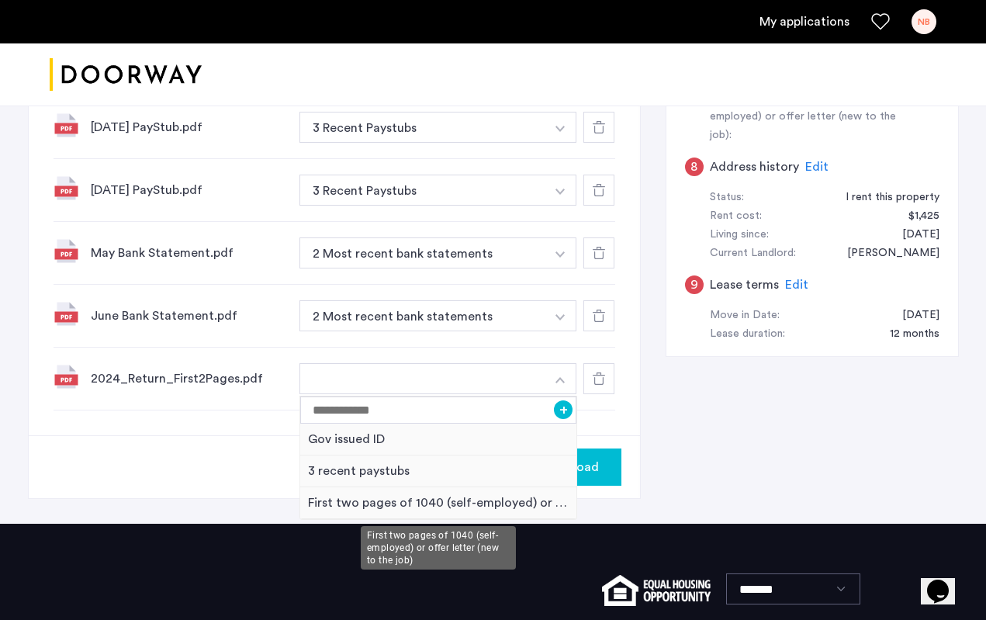
click at [332, 498] on div "First two pages of 1040 (self-employed) or offer letter (new to the job)" at bounding box center [438, 503] width 277 height 32
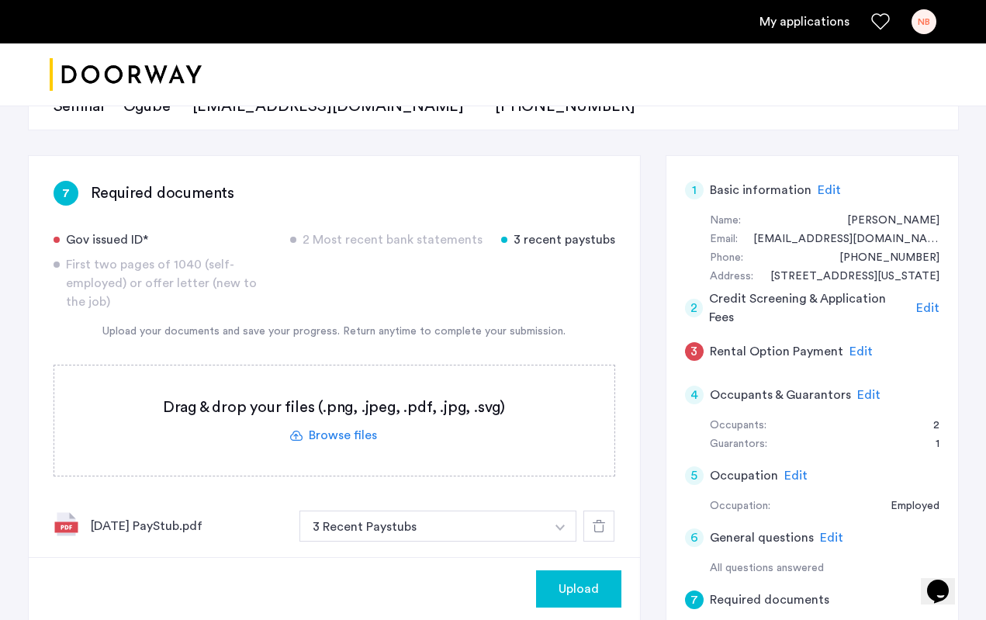
scroll to position [136, 0]
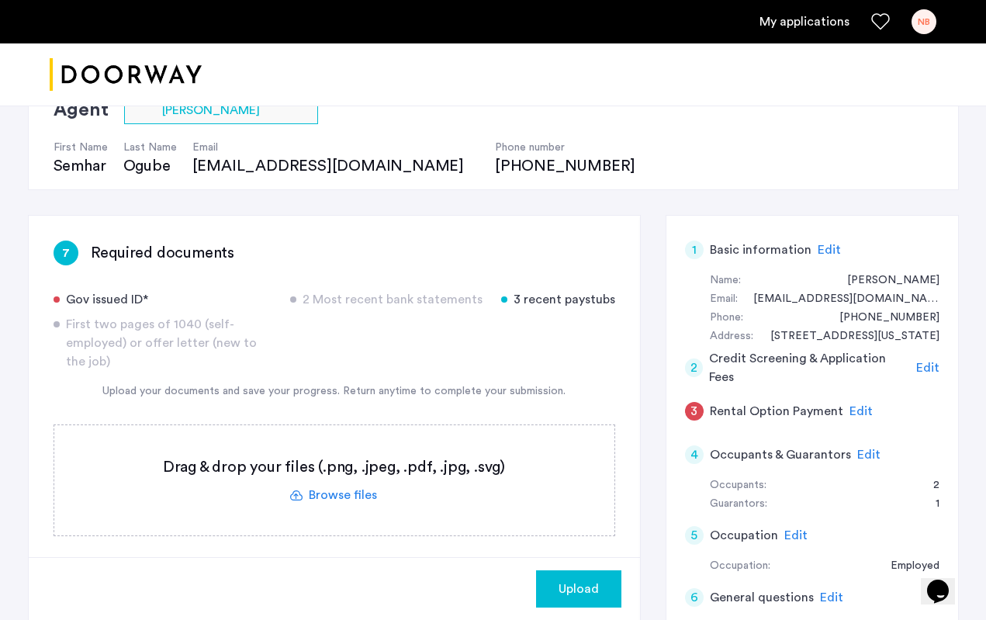
click at [349, 495] on label at bounding box center [334, 480] width 560 height 110
click at [0, 0] on input "file" at bounding box center [0, 0] width 0 height 0
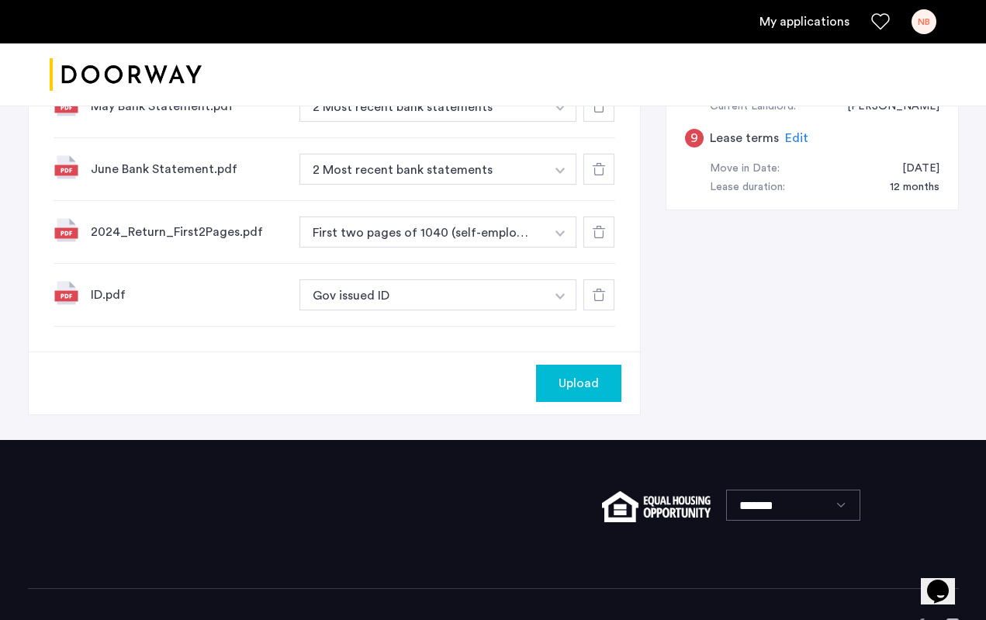
scroll to position [961, 0]
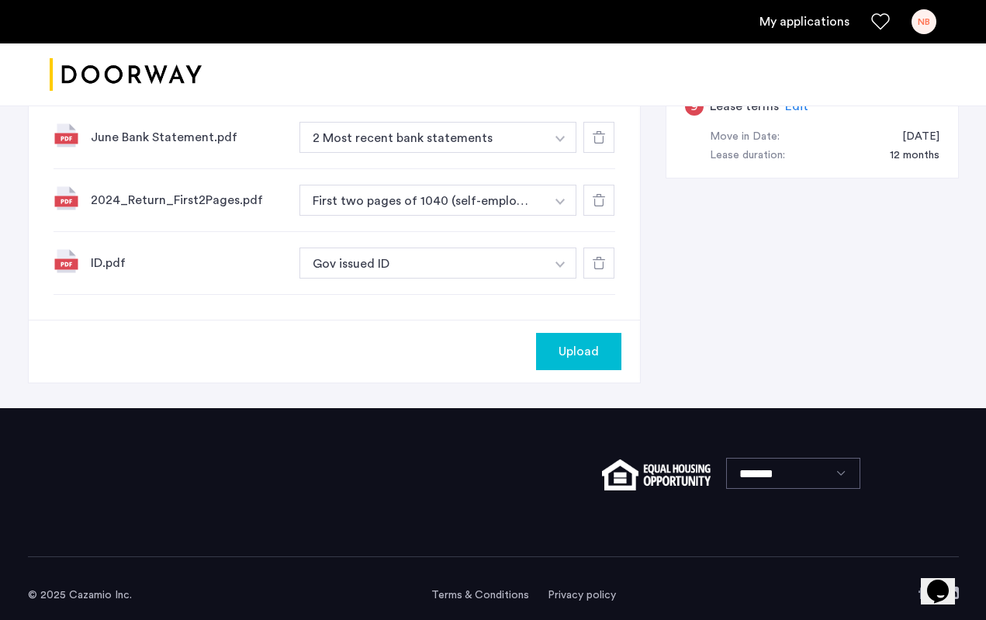
click at [607, 361] on button "Upload" at bounding box center [578, 351] width 85 height 37
click at [599, 348] on button "Next" at bounding box center [594, 351] width 54 height 37
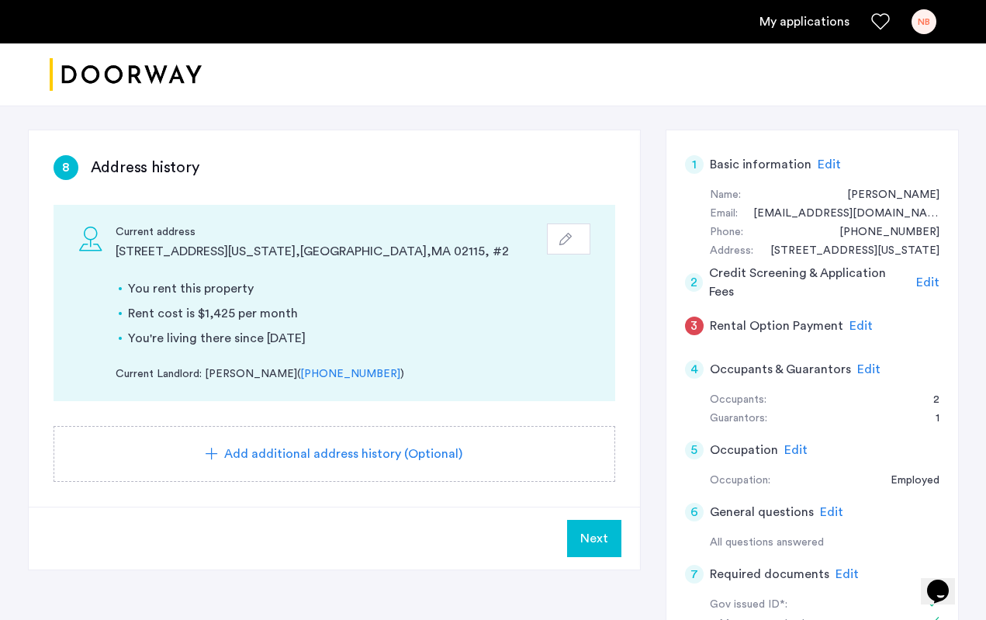
scroll to position [277, 0]
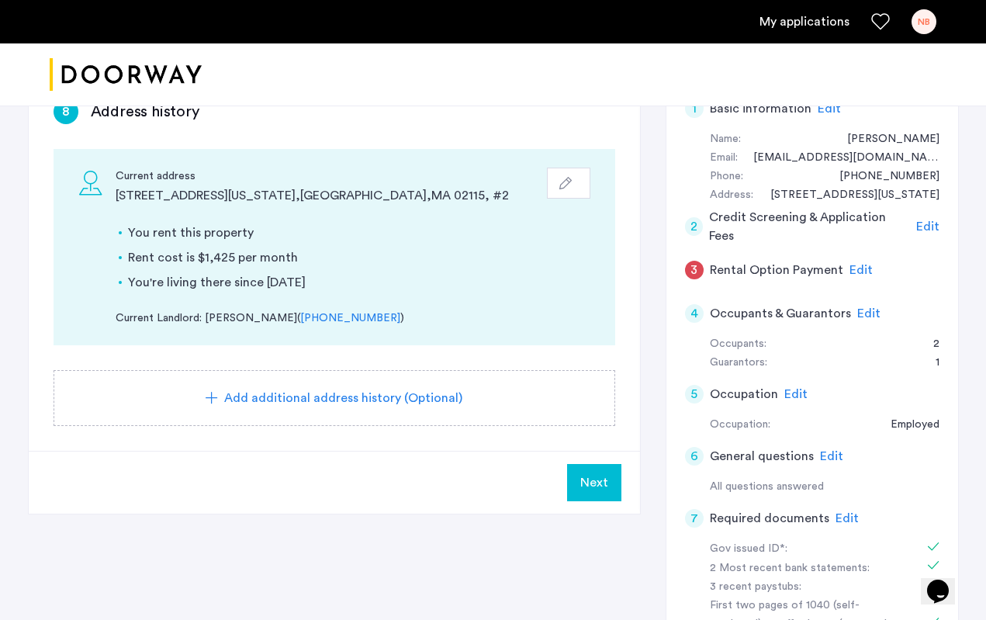
click at [358, 403] on span "Add additional address history (Optional)" at bounding box center [343, 398] width 238 height 19
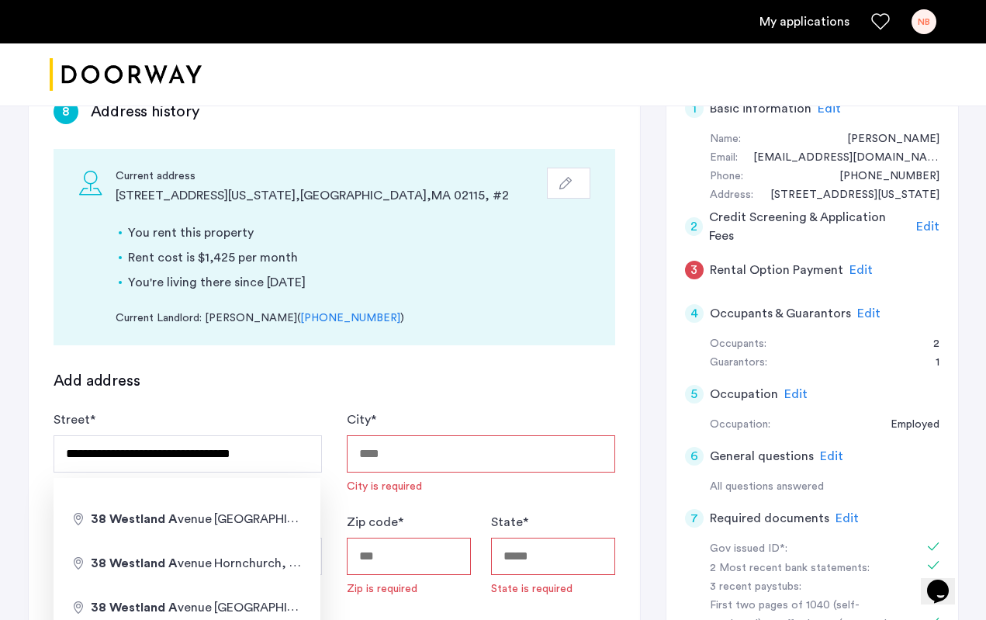
type input "**********"
type input "******"
type input "*****"
type input "**"
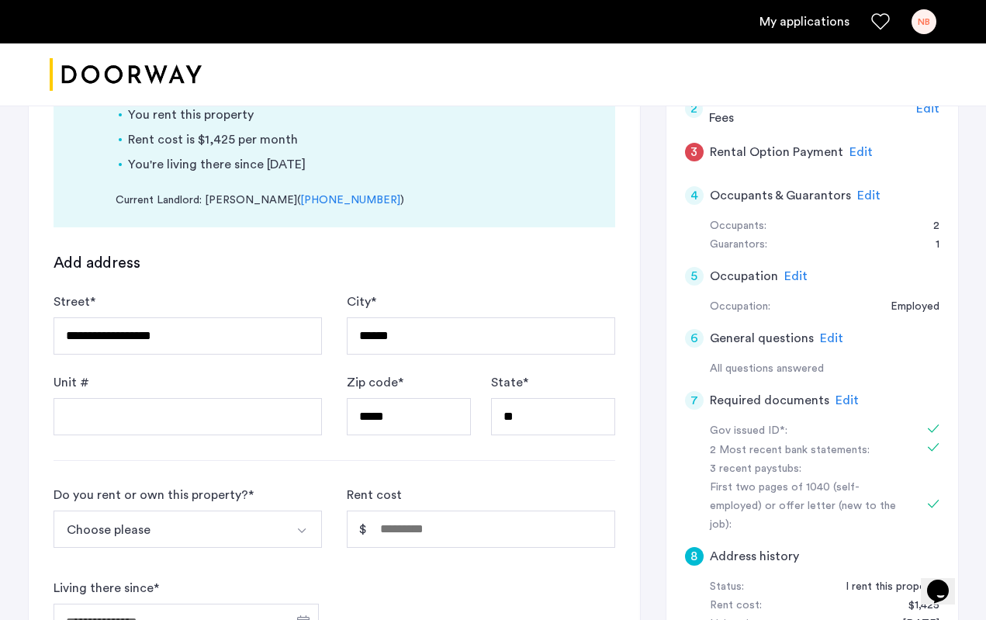
scroll to position [408, 0]
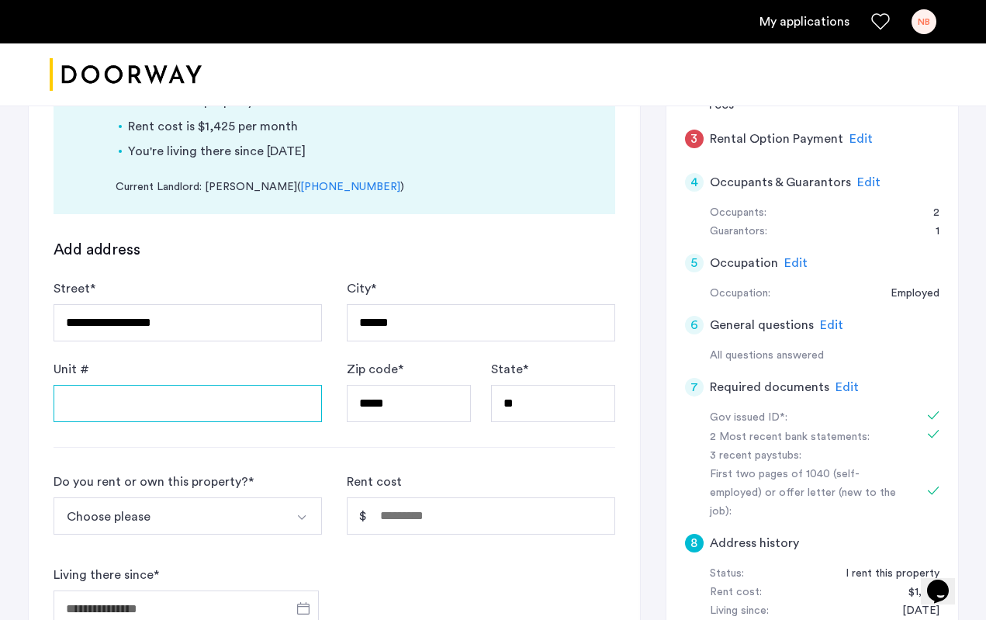
click at [219, 399] on input "Unit #" at bounding box center [188, 403] width 268 height 37
type input "**"
click at [298, 461] on form "**********" at bounding box center [335, 622] width 562 height 766
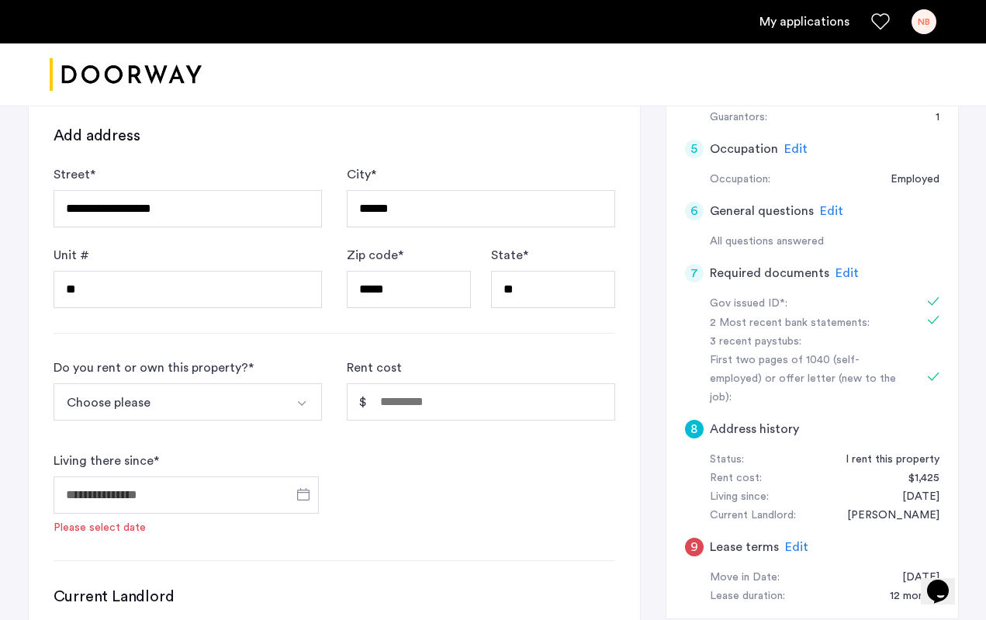
scroll to position [524, 0]
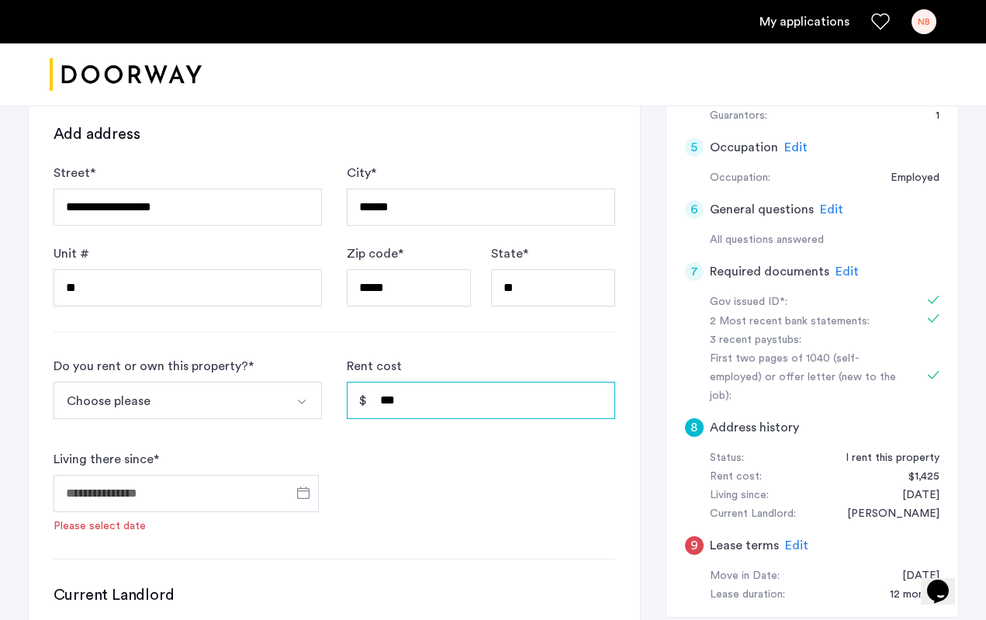
type input "*****"
click at [463, 472] on div "Do you rent or own this property? * Choose please I rent this property I own th…" at bounding box center [335, 445] width 562 height 177
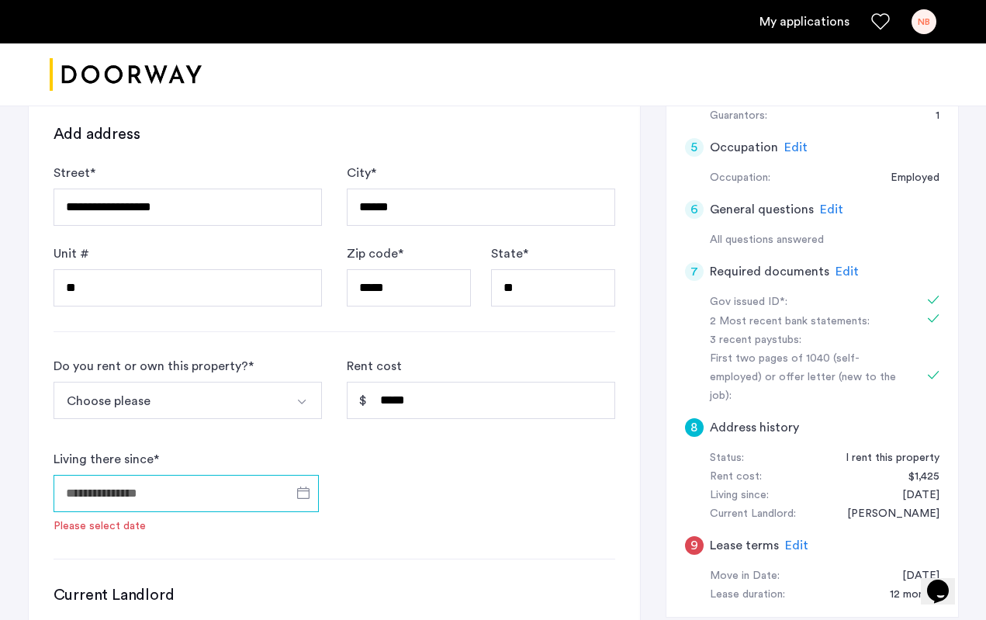
click at [184, 487] on input "Living there since *" at bounding box center [186, 493] width 265 height 37
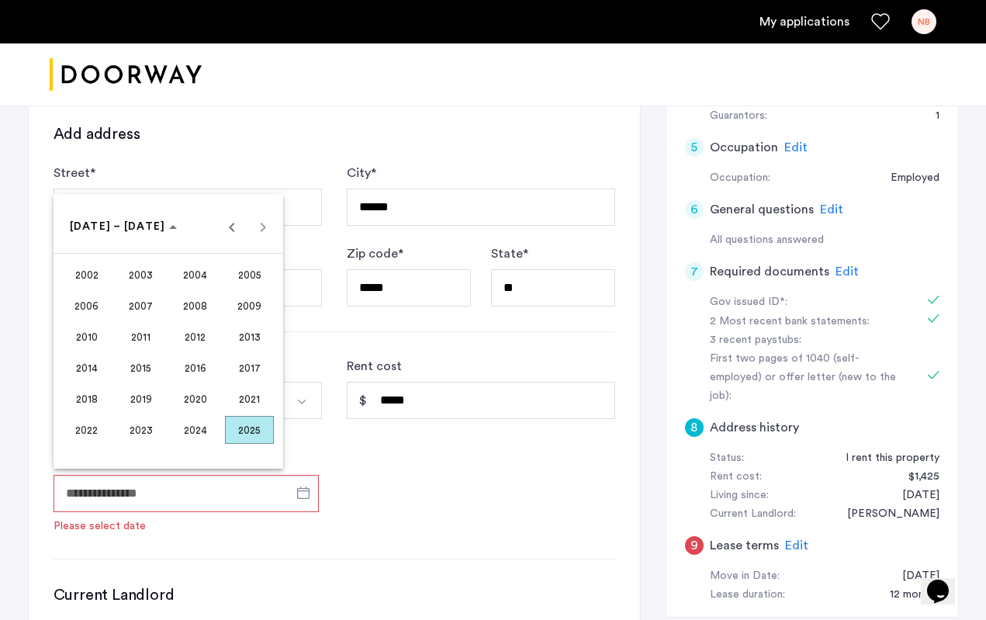
click at [348, 562] on div at bounding box center [493, 310] width 986 height 620
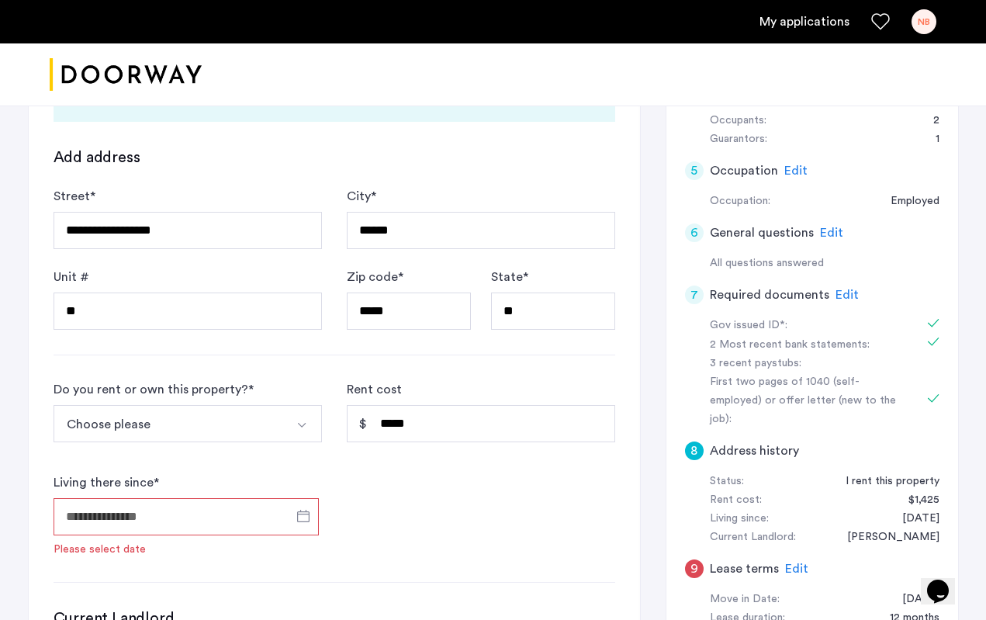
scroll to position [884, 0]
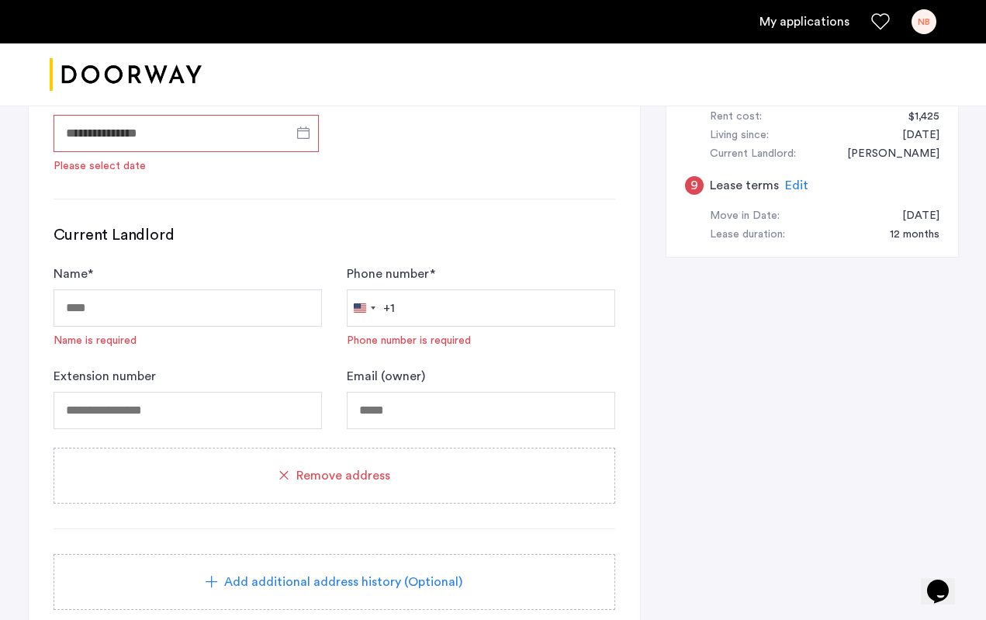
click at [326, 485] on div "Remove address" at bounding box center [335, 476] width 562 height 56
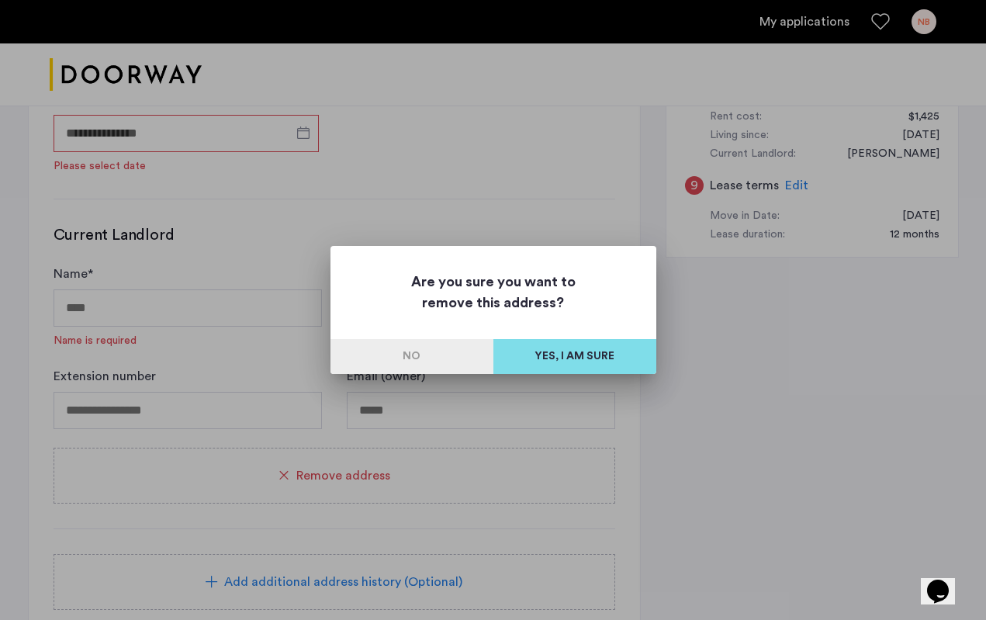
scroll to position [0, 0]
click at [579, 355] on button "Yes, I am sure" at bounding box center [574, 356] width 163 height 35
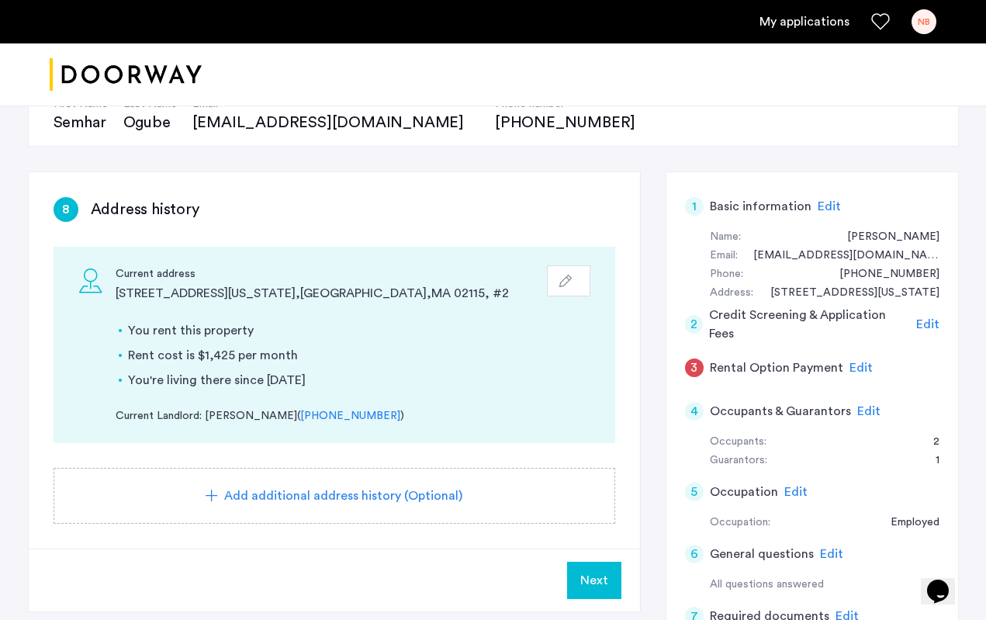
scroll to position [202, 0]
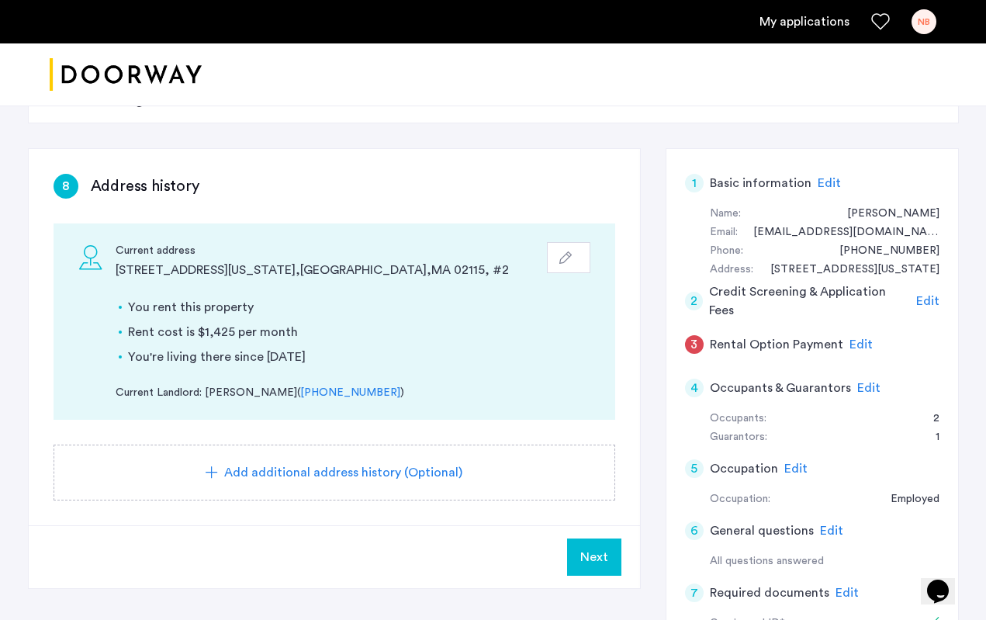
click at [598, 569] on button "Next" at bounding box center [594, 556] width 54 height 37
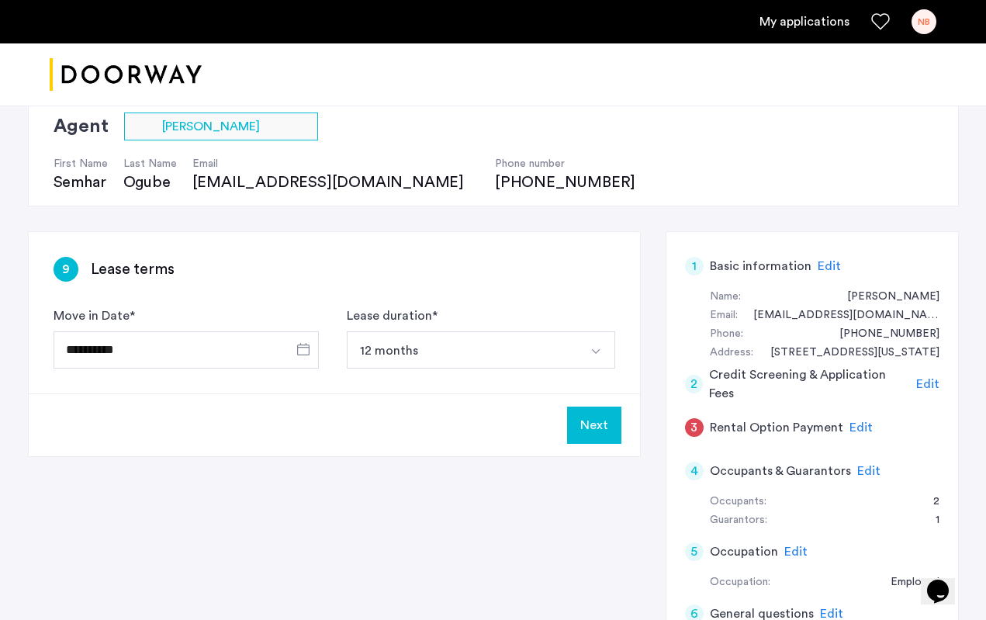
scroll to position [119, 0]
click at [604, 358] on button "Select option" at bounding box center [596, 350] width 37 height 37
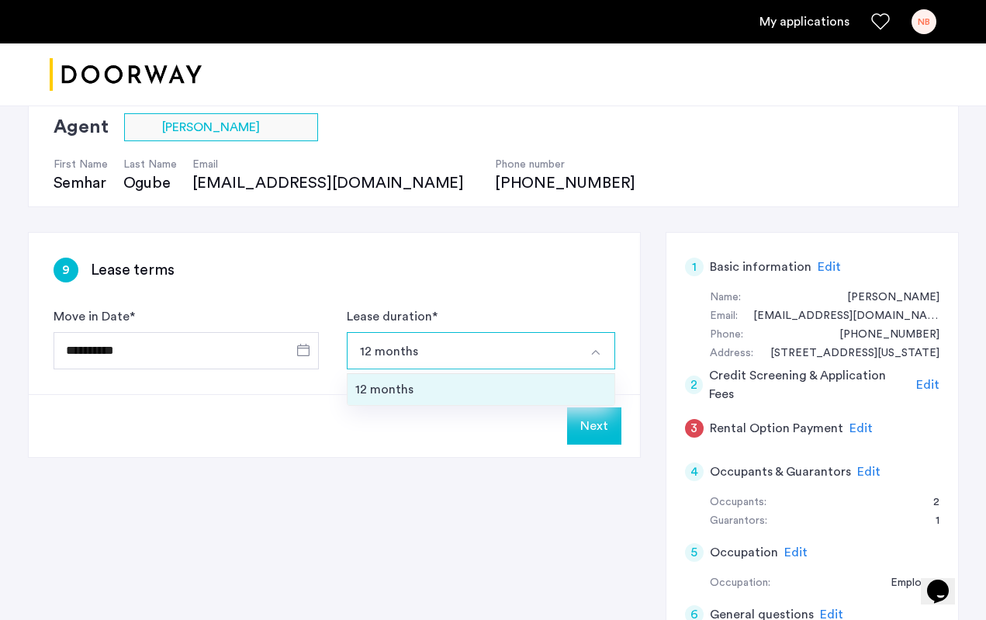
click at [500, 392] on div "12 months" at bounding box center [480, 389] width 251 height 19
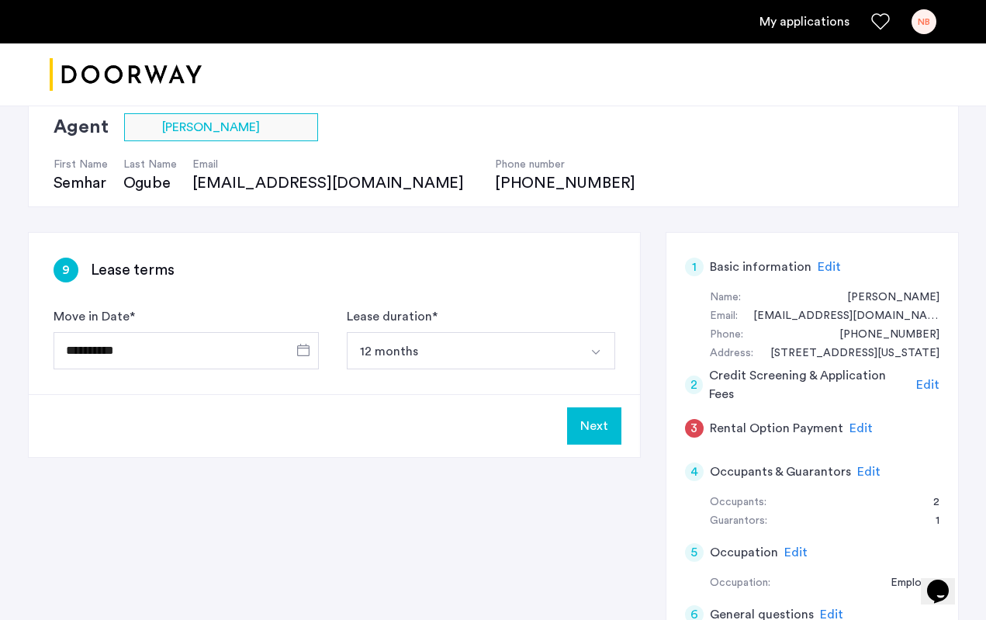
click at [602, 427] on button "Next" at bounding box center [594, 425] width 54 height 37
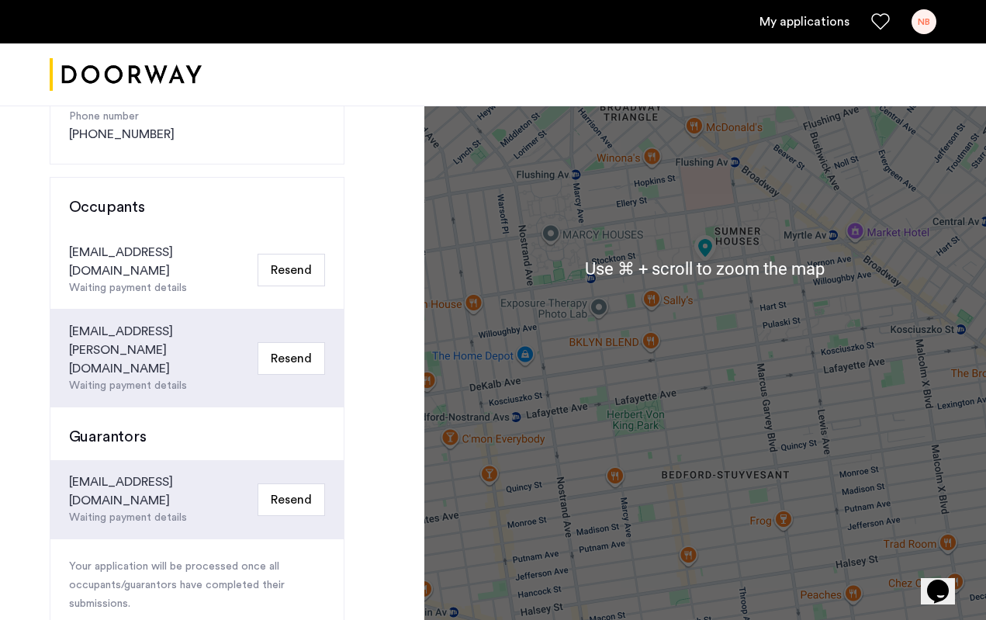
scroll to position [320, 0]
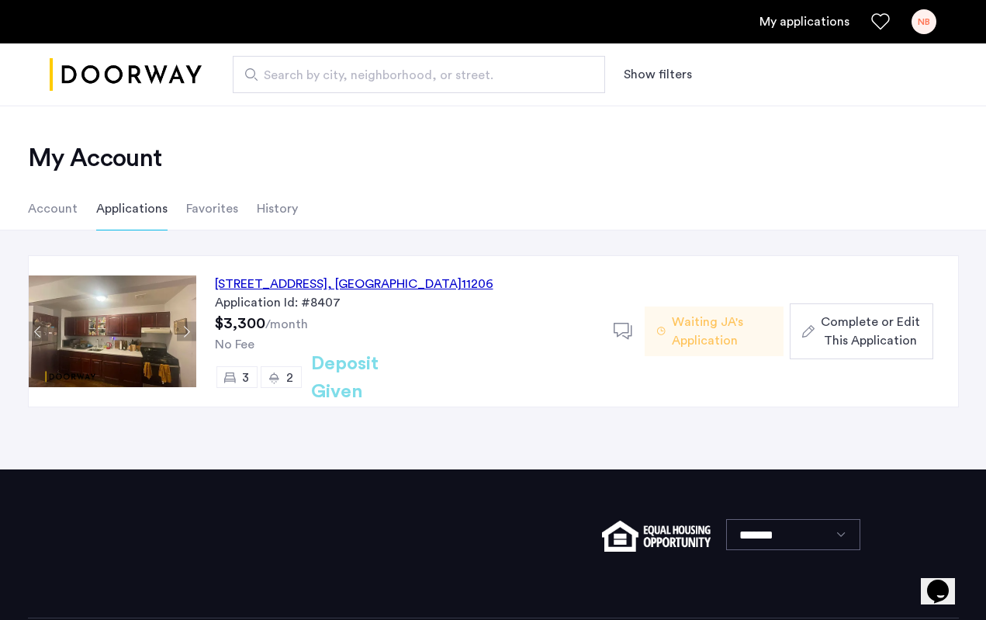
scroll to position [65, 0]
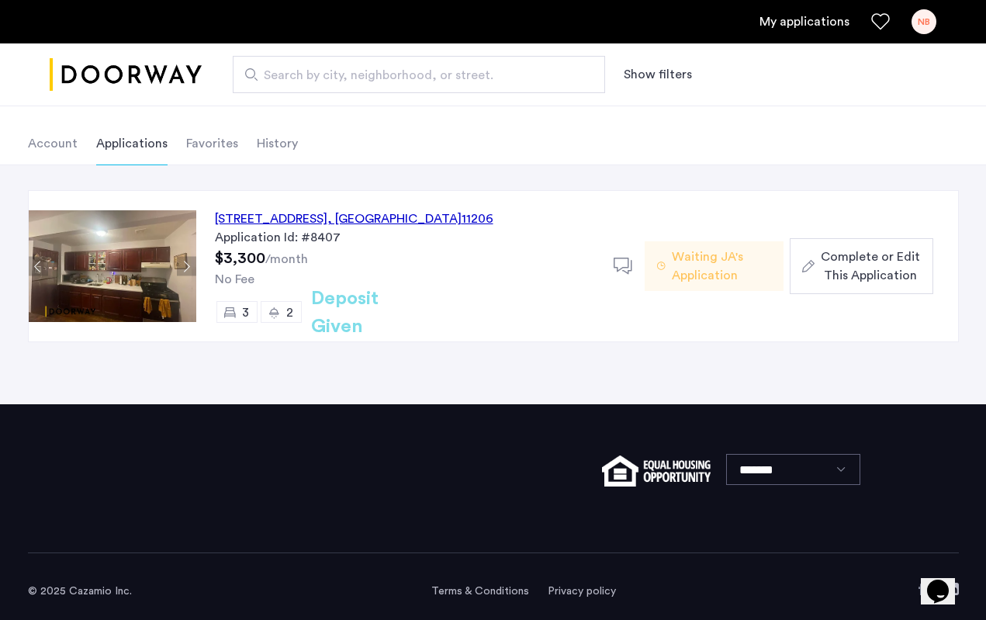
click at [709, 262] on span "Waiting JA's Application" at bounding box center [721, 265] width 99 height 37
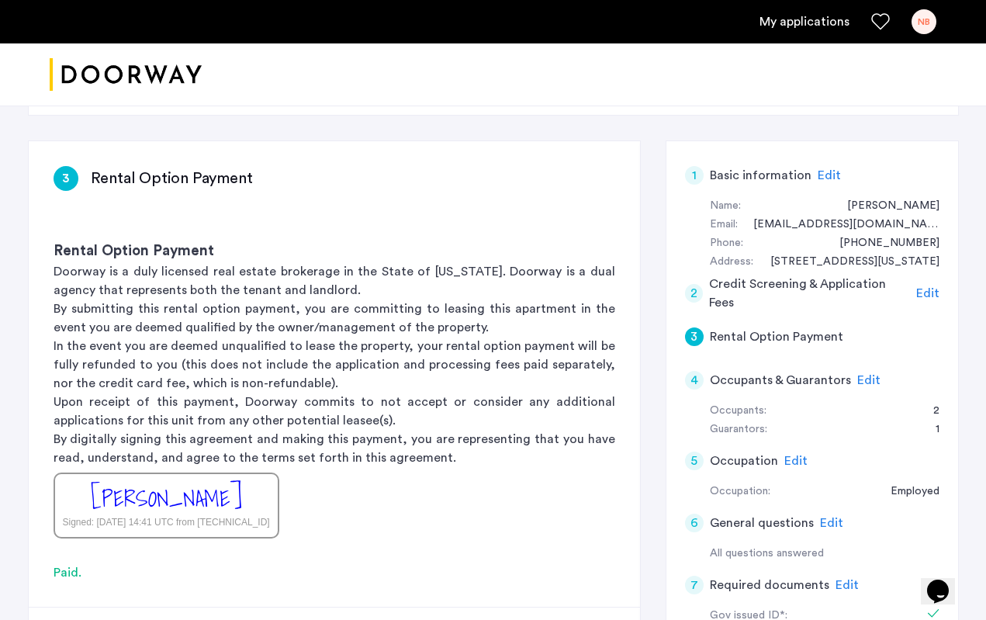
scroll to position [241, 0]
